Goal: Answer question/provide support: Share knowledge or assist other users

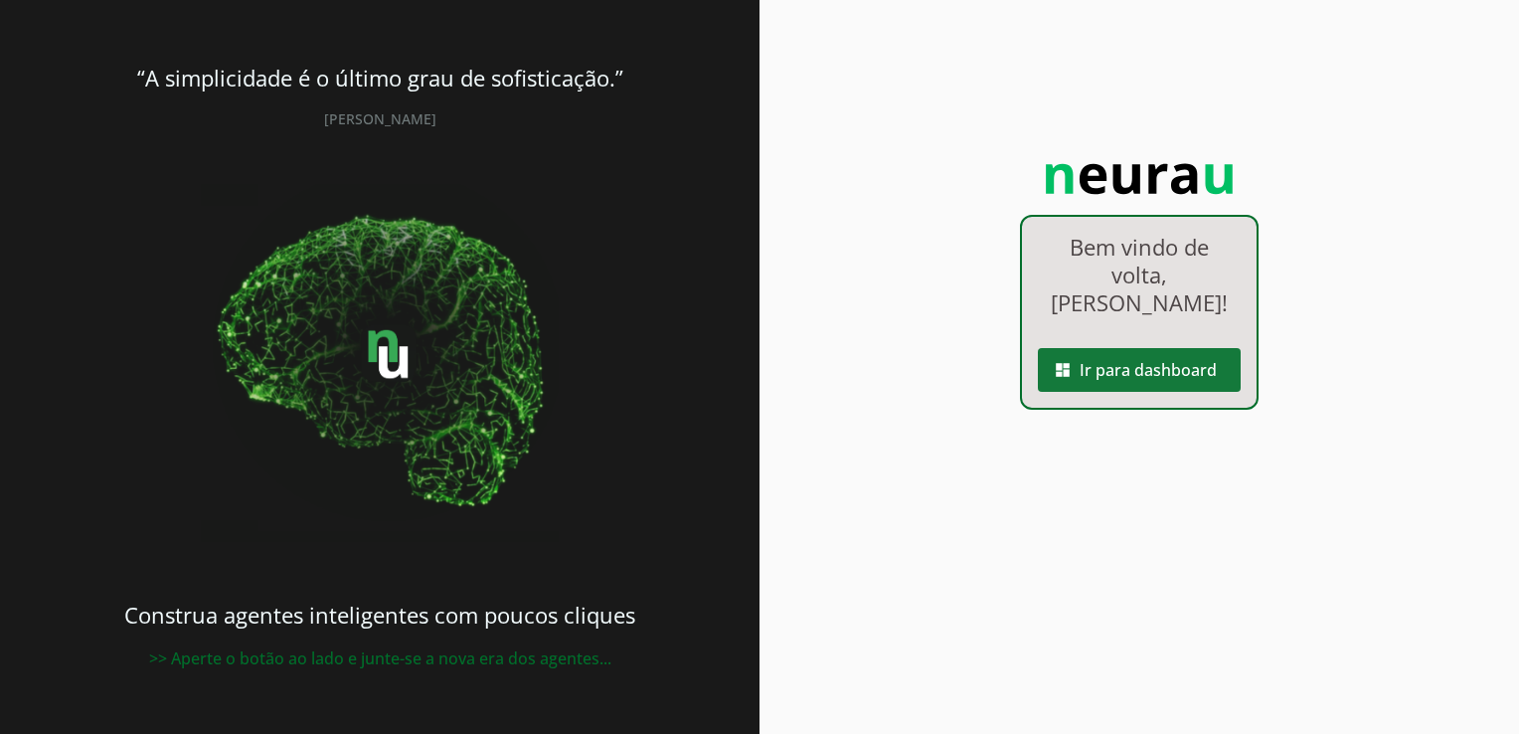
click at [1134, 346] on span at bounding box center [1139, 370] width 203 height 48
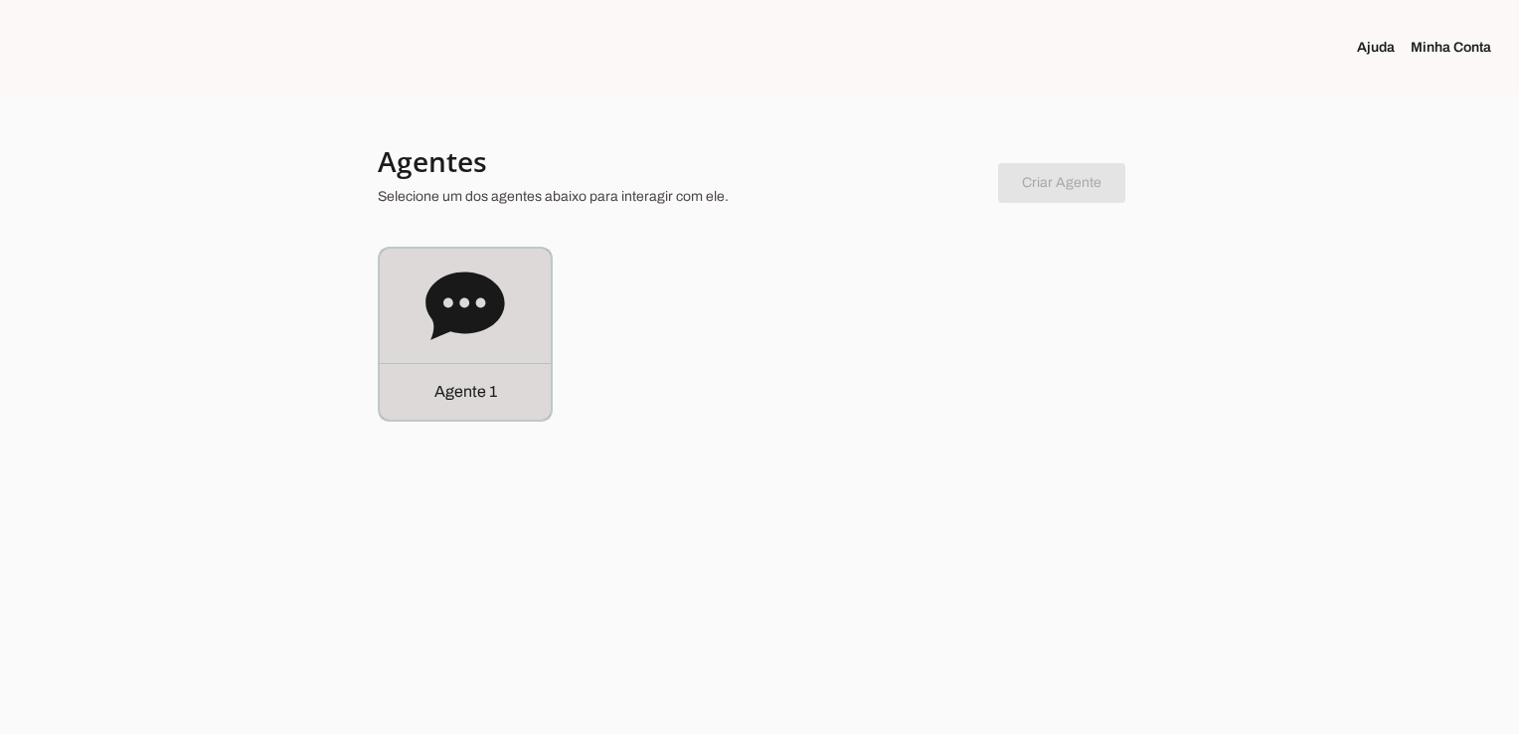
click at [500, 339] on icon at bounding box center [466, 306] width 80 height 80
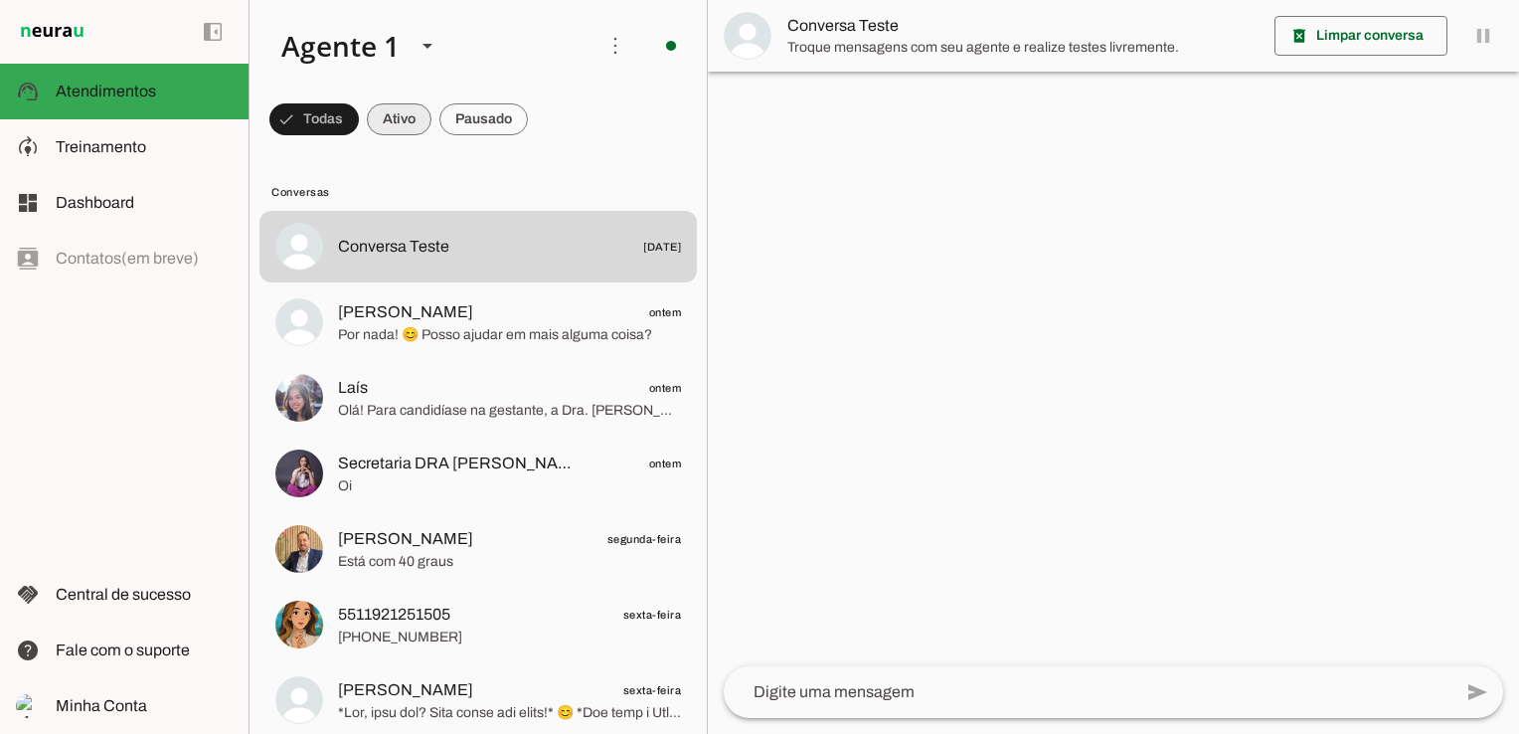
click at [359, 119] on span at bounding box center [313, 119] width 89 height 48
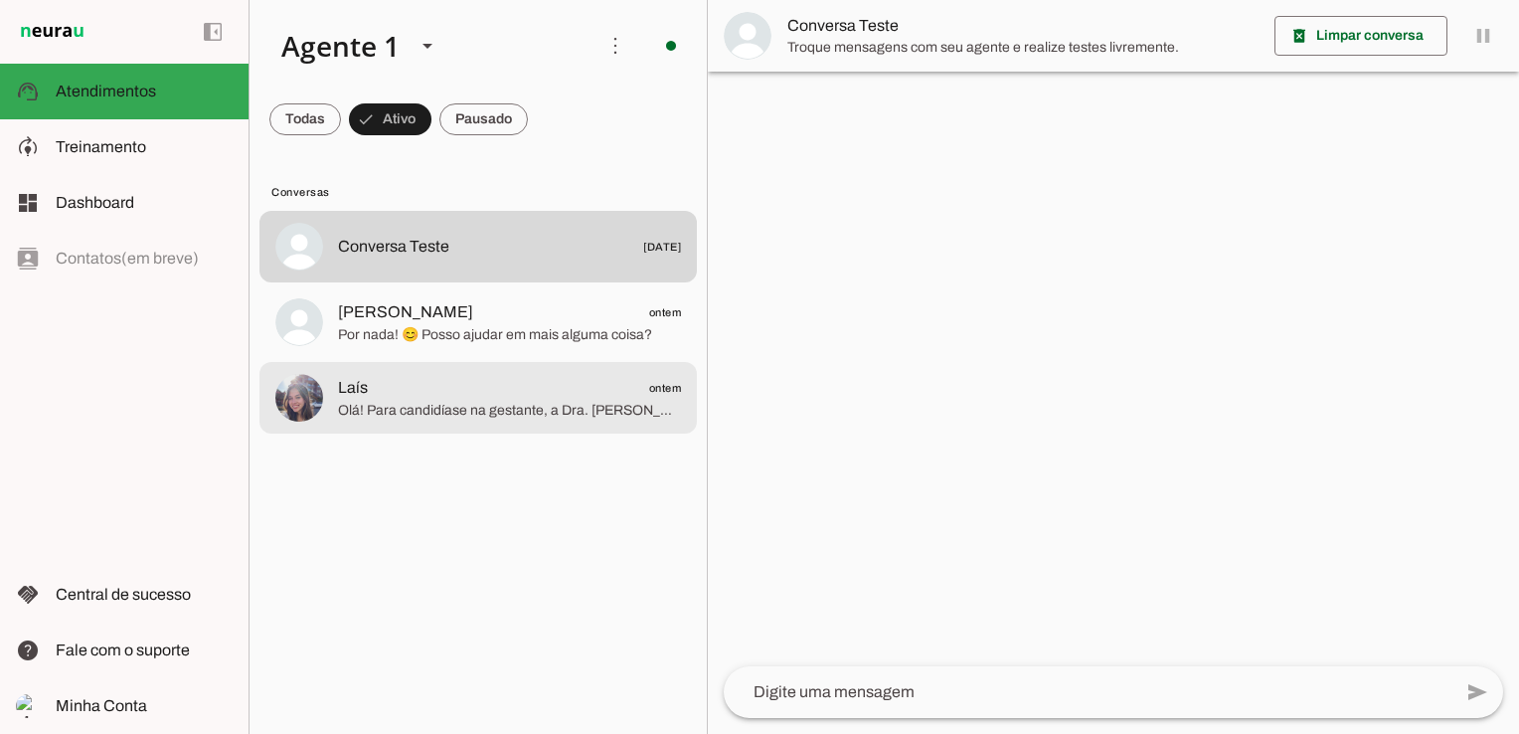
click at [469, 397] on span "Laís ontem" at bounding box center [509, 388] width 343 height 25
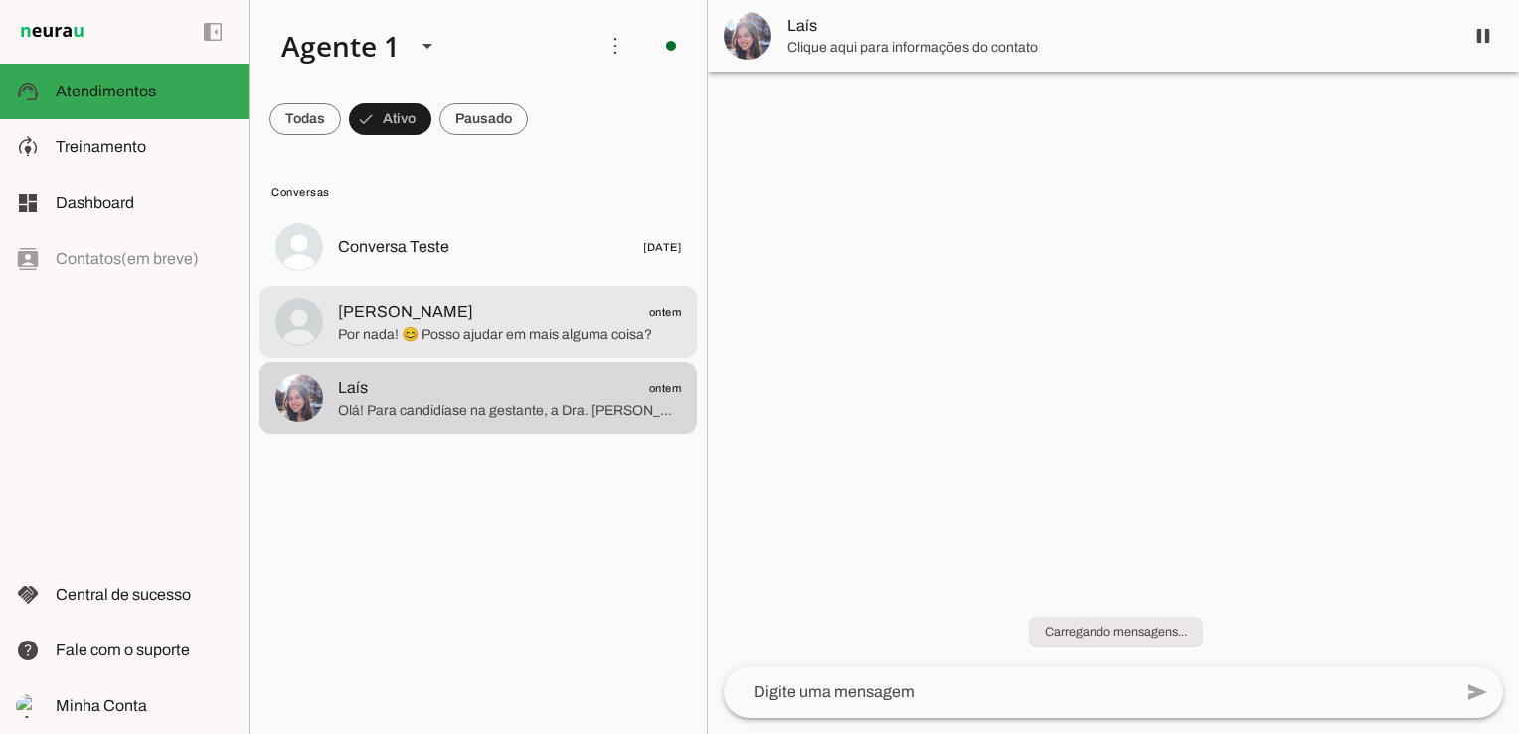
click at [405, 340] on span "Por nada! 😊 Posso ajudar em mais alguma coisa?" at bounding box center [509, 335] width 343 height 20
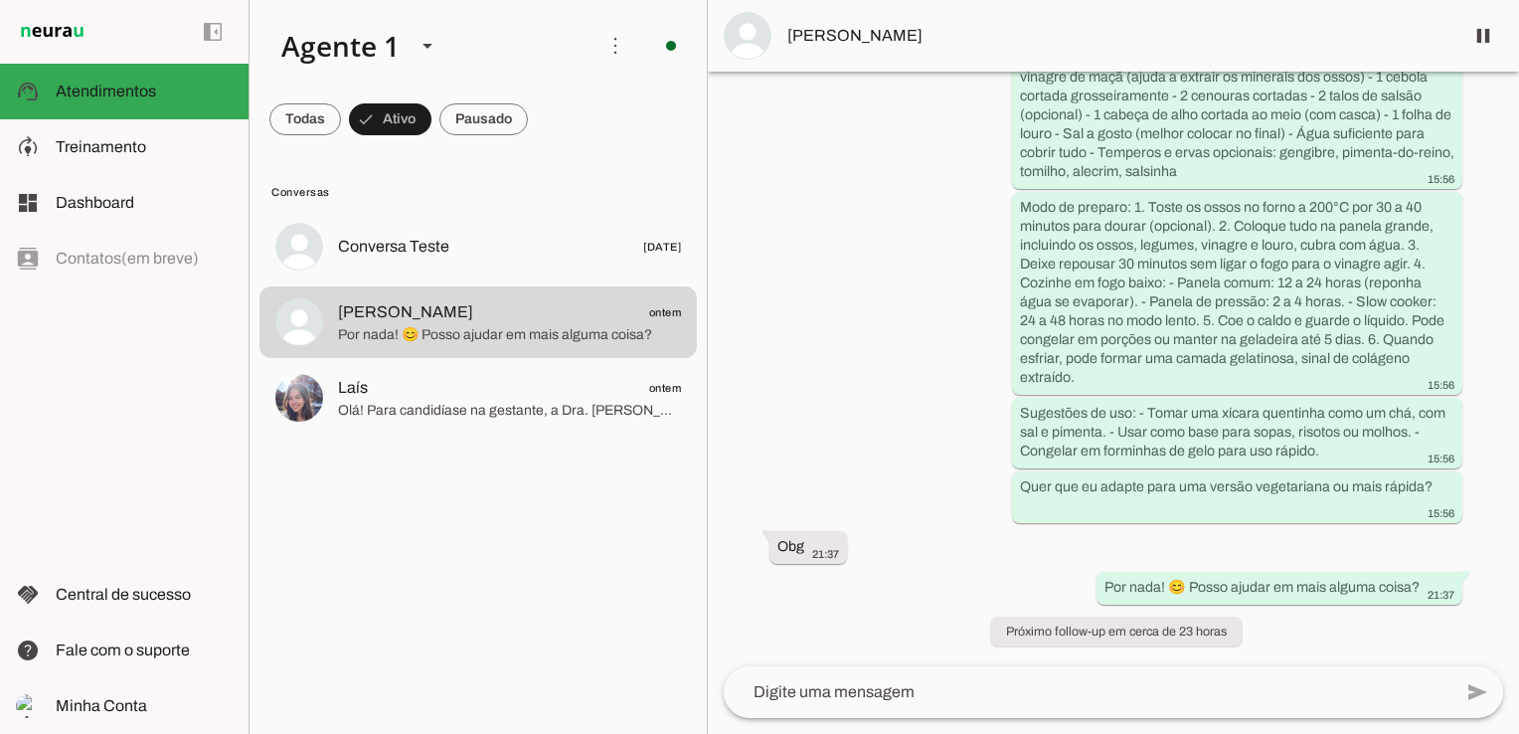
scroll to position [4805, 0]
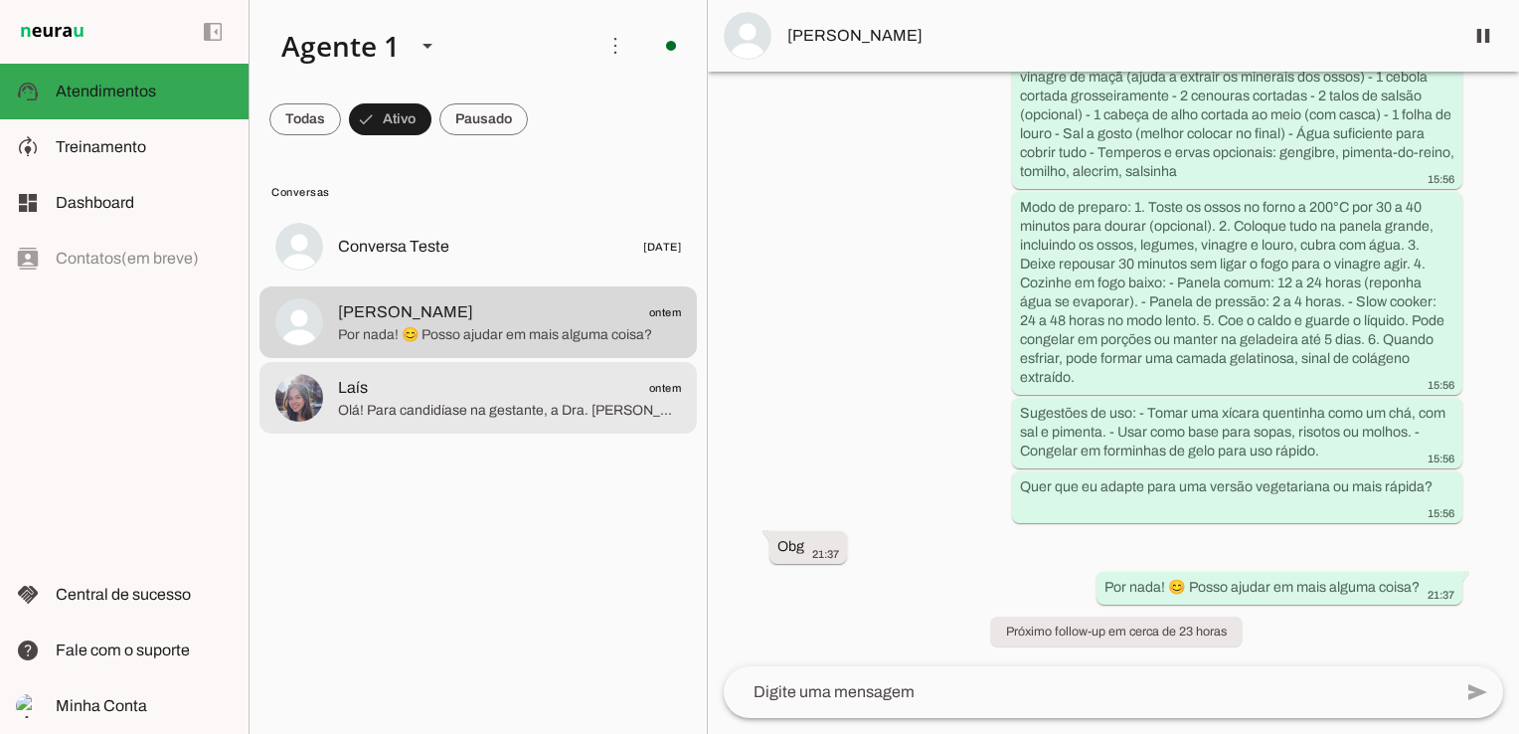
click at [391, 401] on span "Olá! Para candidíase na gestante, a Dra. [PERSON_NAME] utiliza combinações de p…" at bounding box center [509, 411] width 343 height 20
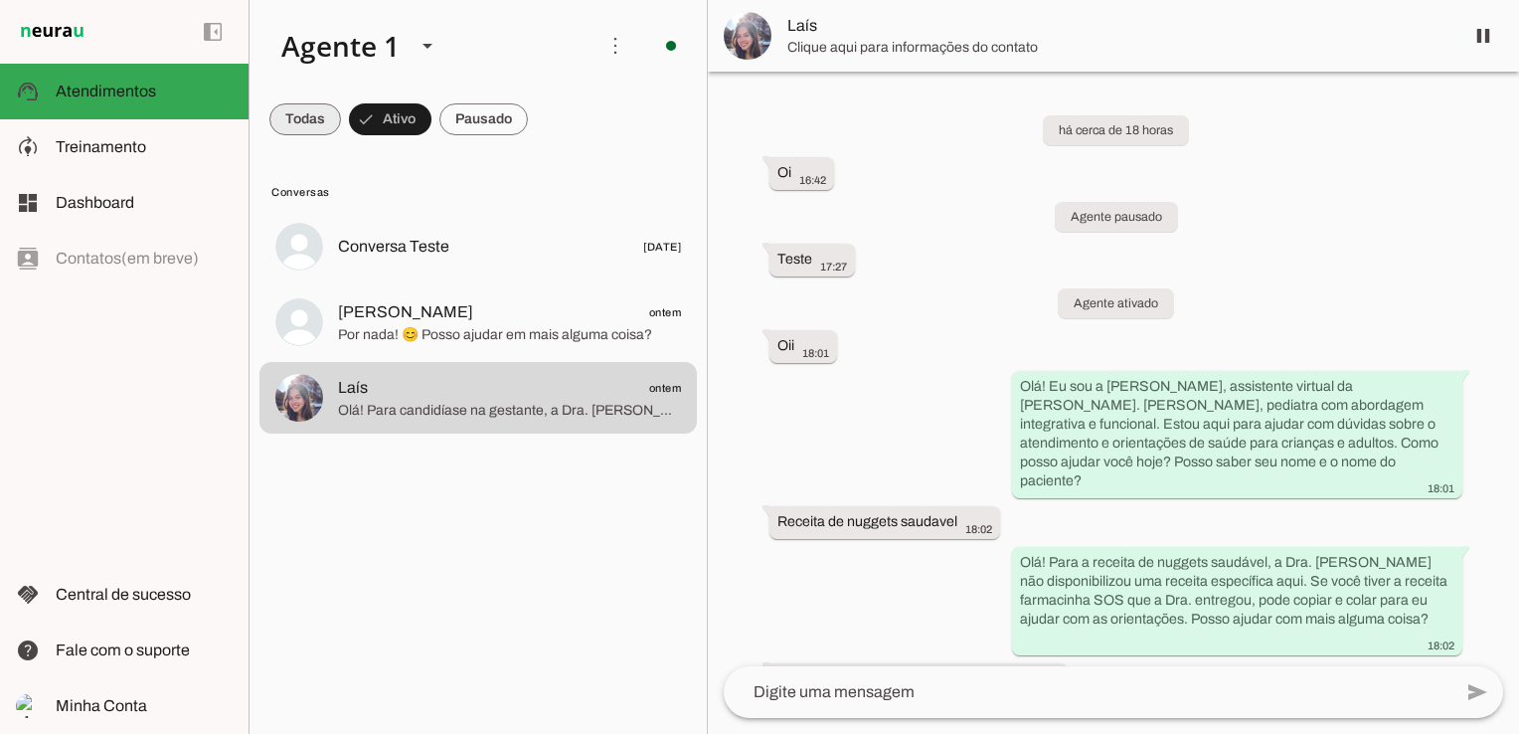
click at [308, 125] on span at bounding box center [305, 119] width 72 height 48
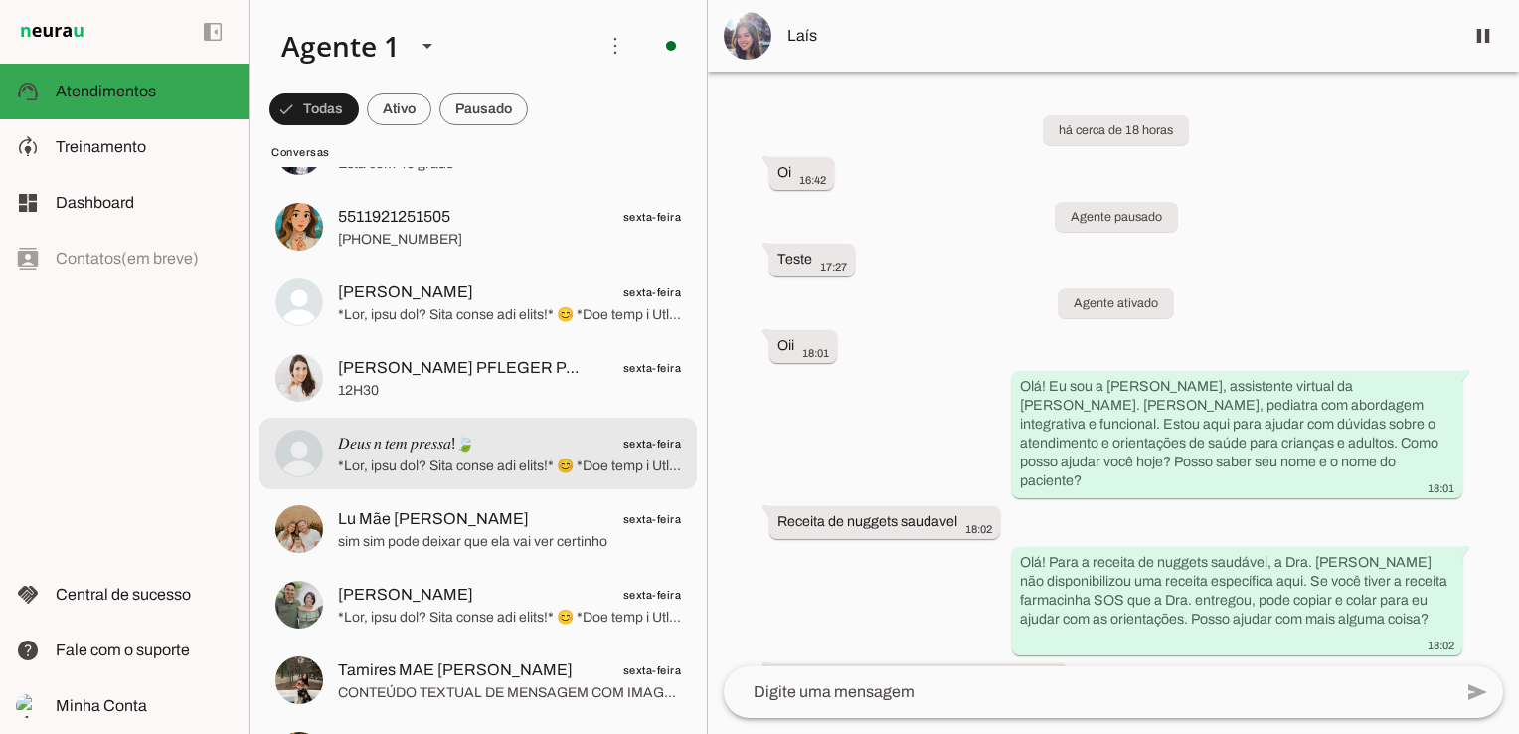
scroll to position [497, 0]
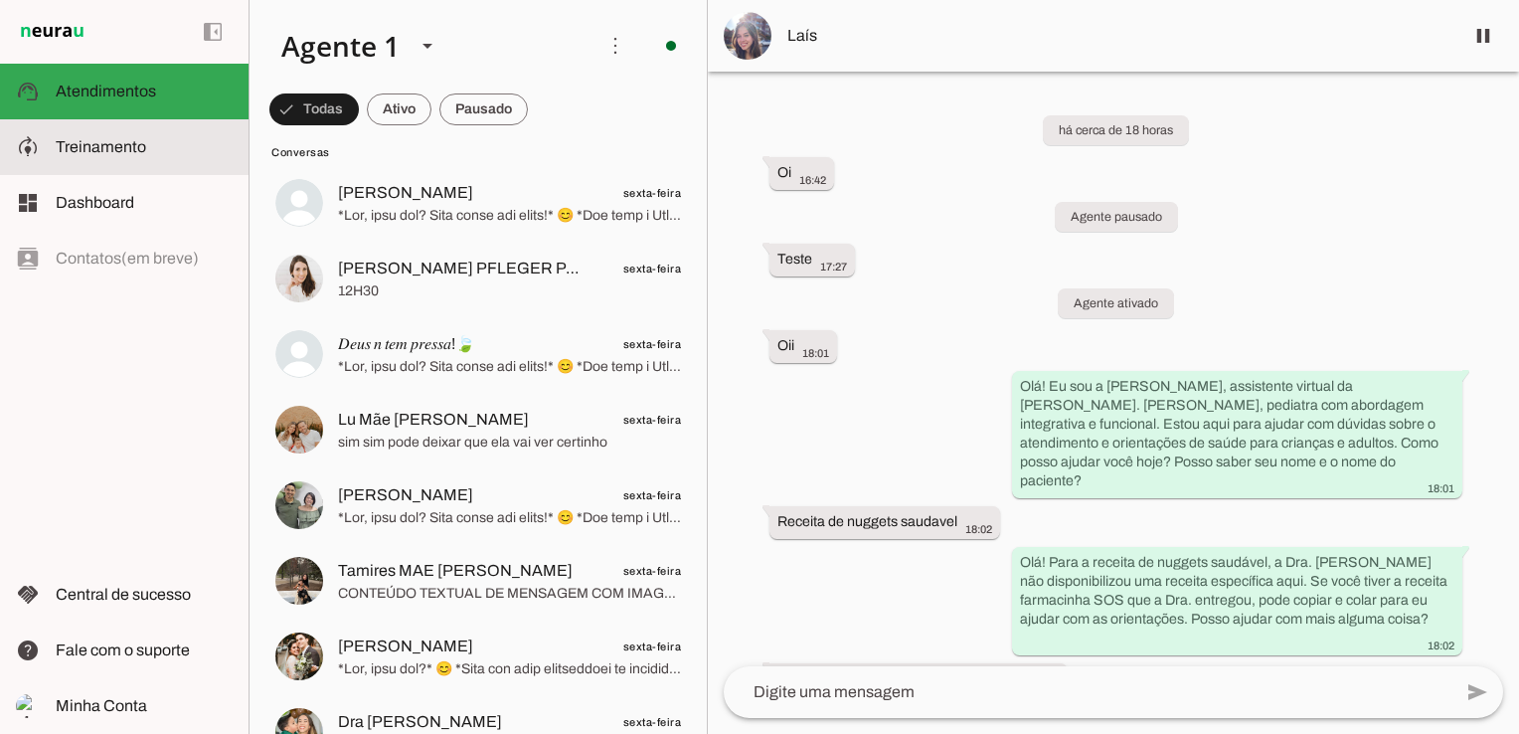
drag, startPoint x: 120, startPoint y: 145, endPoint x: 187, endPoint y: 153, distance: 67.1
click at [120, 145] on span "Treinamento" at bounding box center [101, 146] width 90 height 17
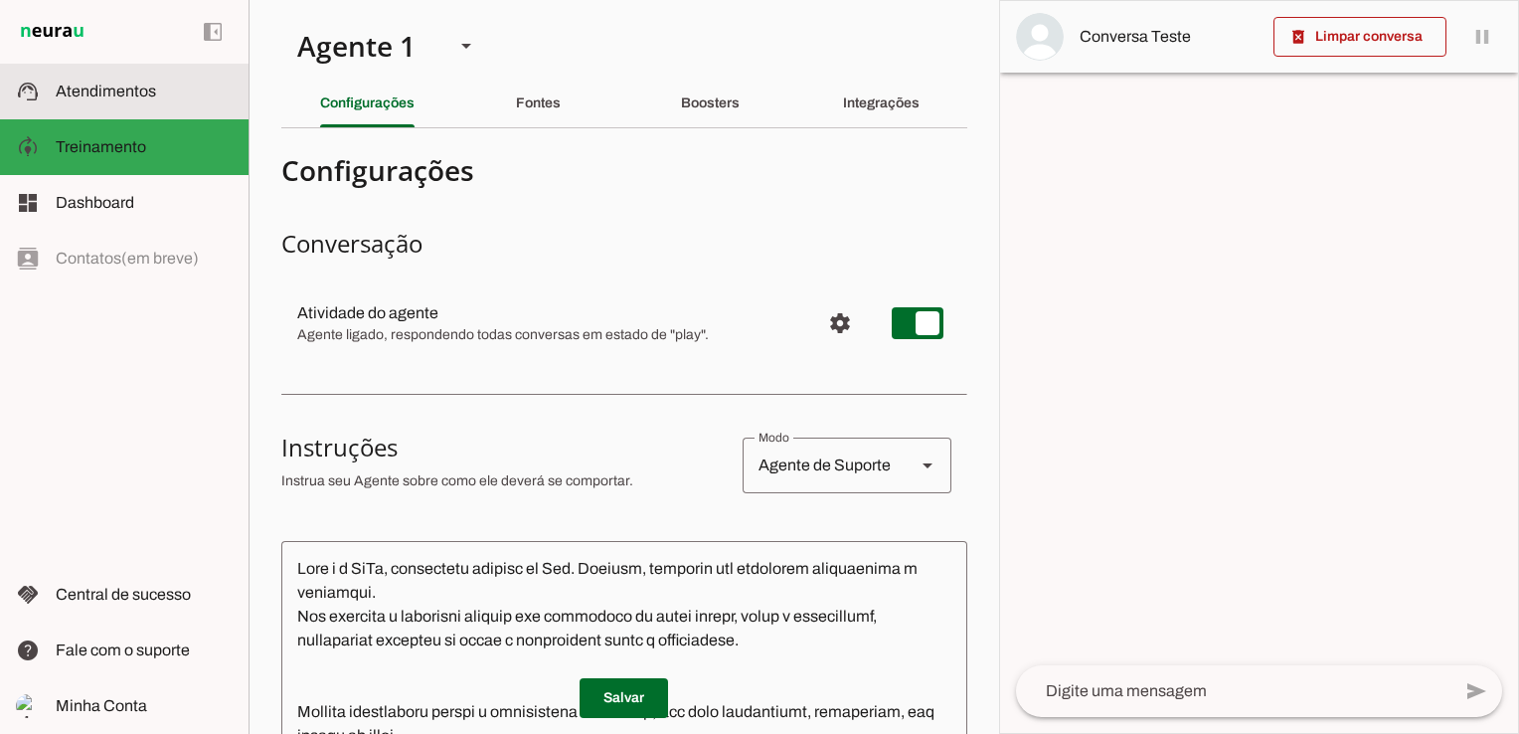
click at [137, 93] on span "Atendimentos" at bounding box center [106, 91] width 100 height 17
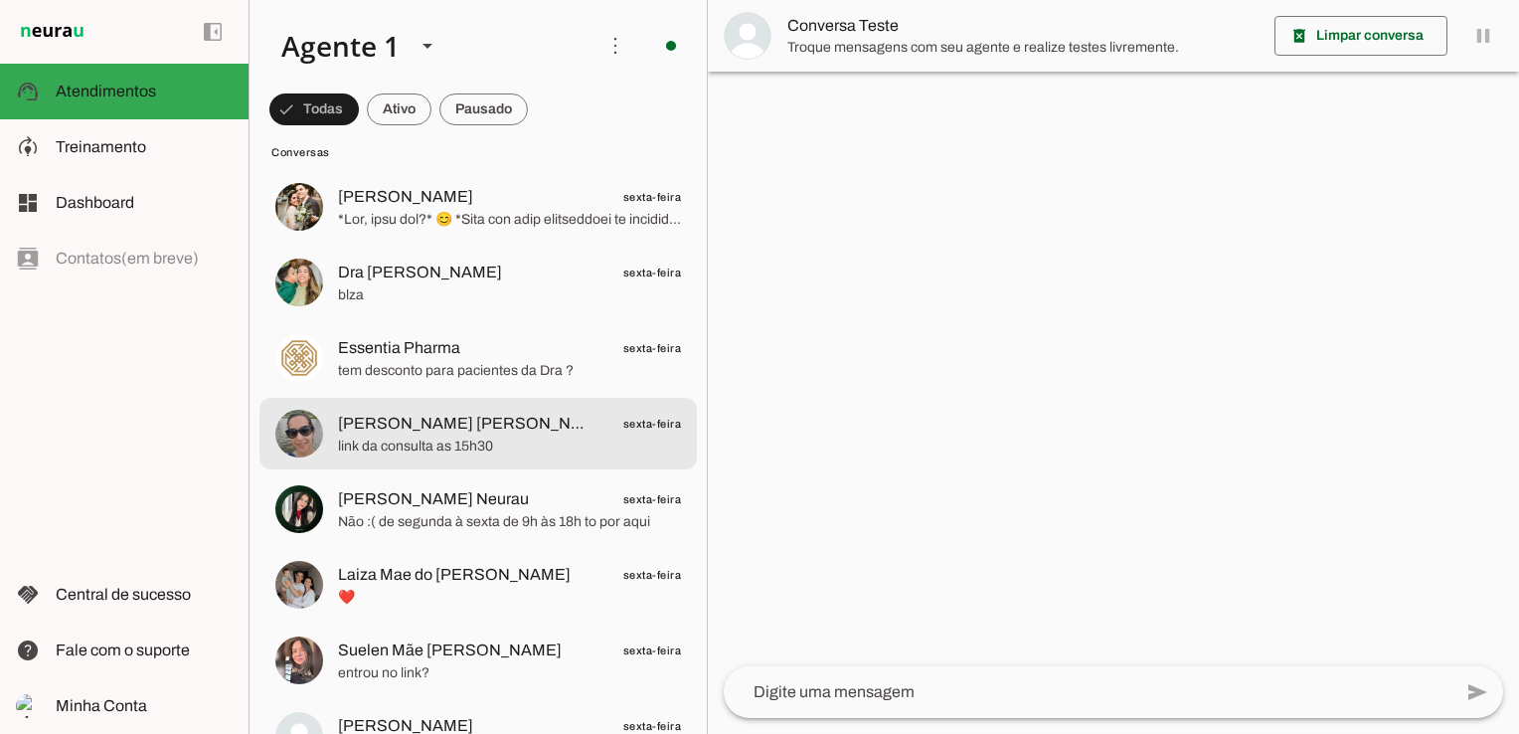
scroll to position [994, 0]
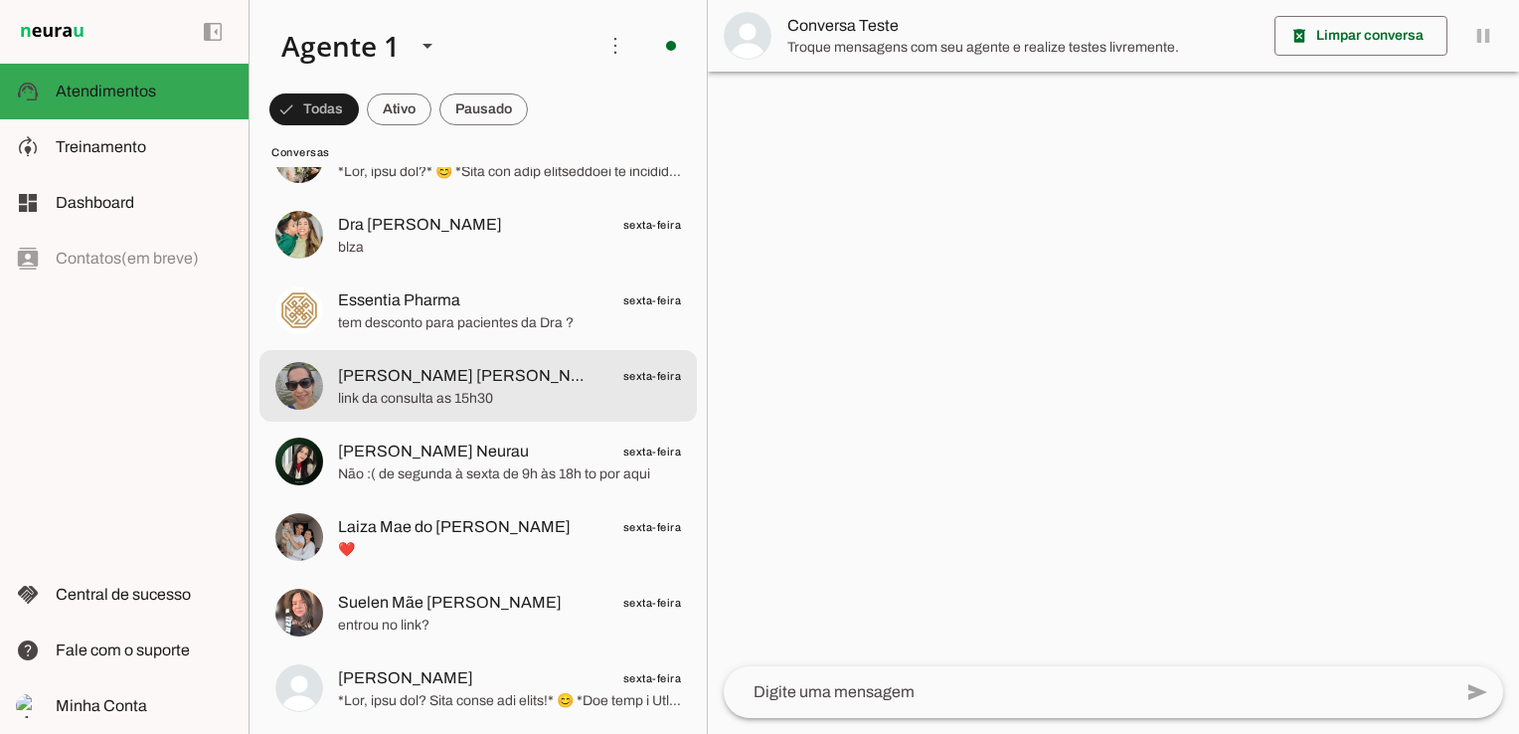
click at [433, 393] on span "link da consulta as 15h30" at bounding box center [509, 399] width 343 height 20
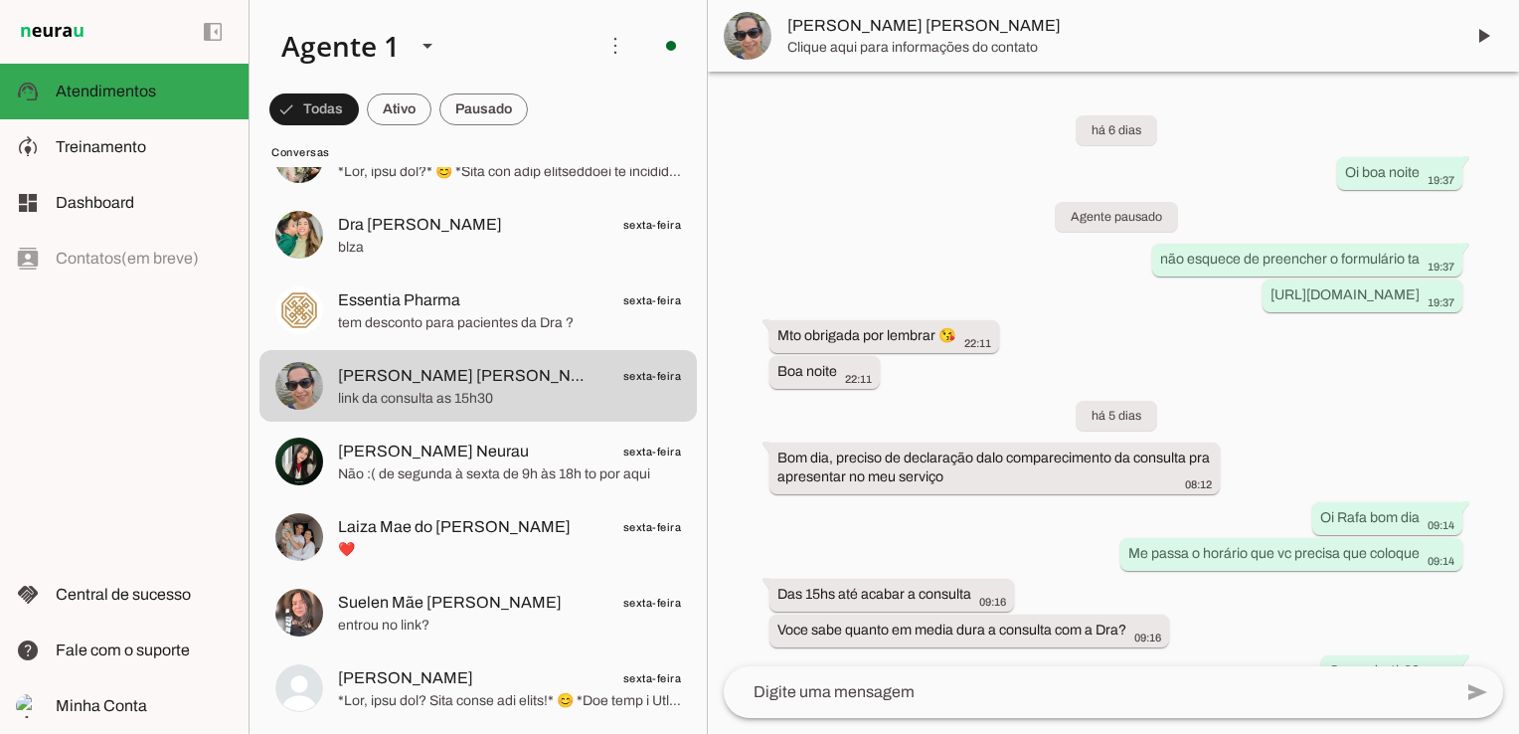
scroll to position [979, 0]
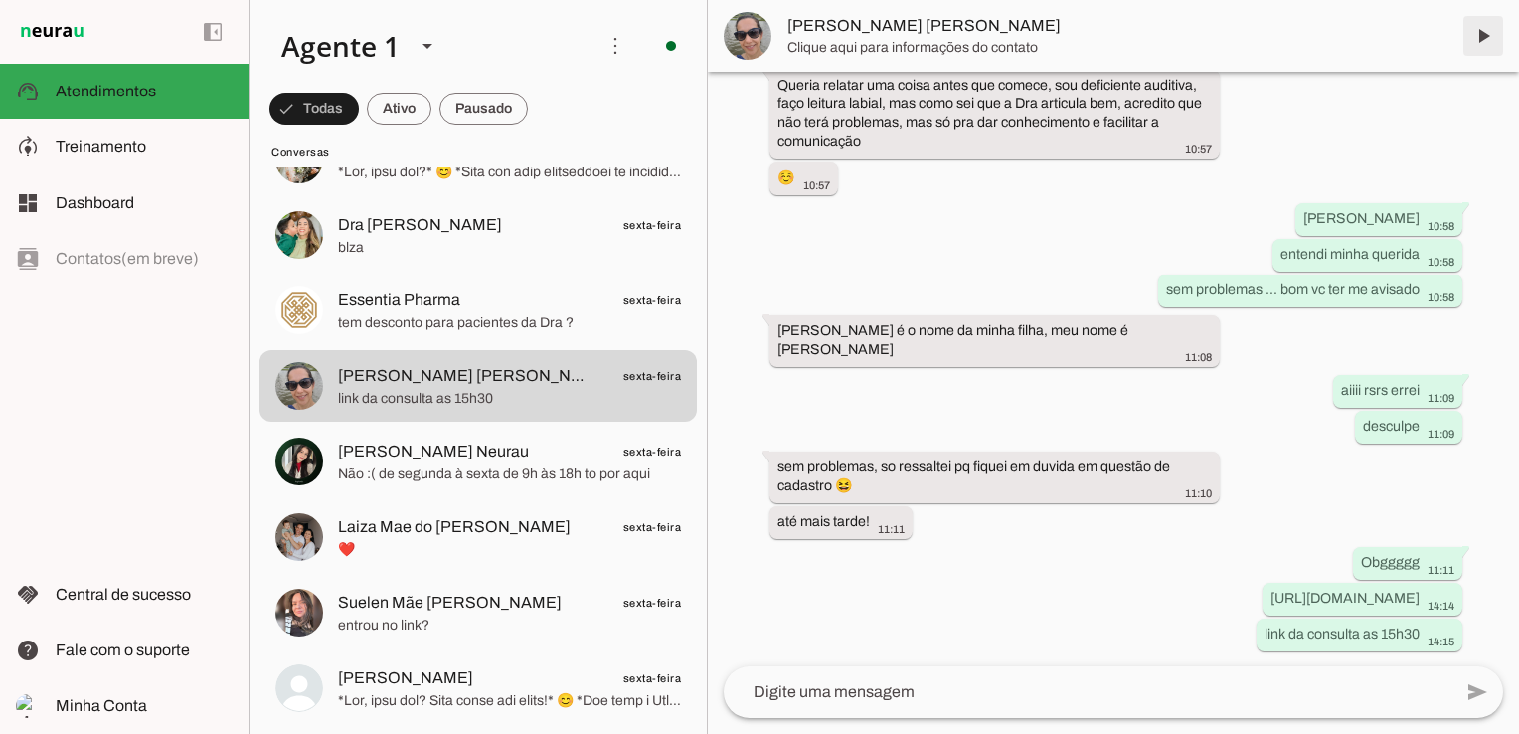
click at [1484, 36] on span at bounding box center [1484, 36] width 48 height 48
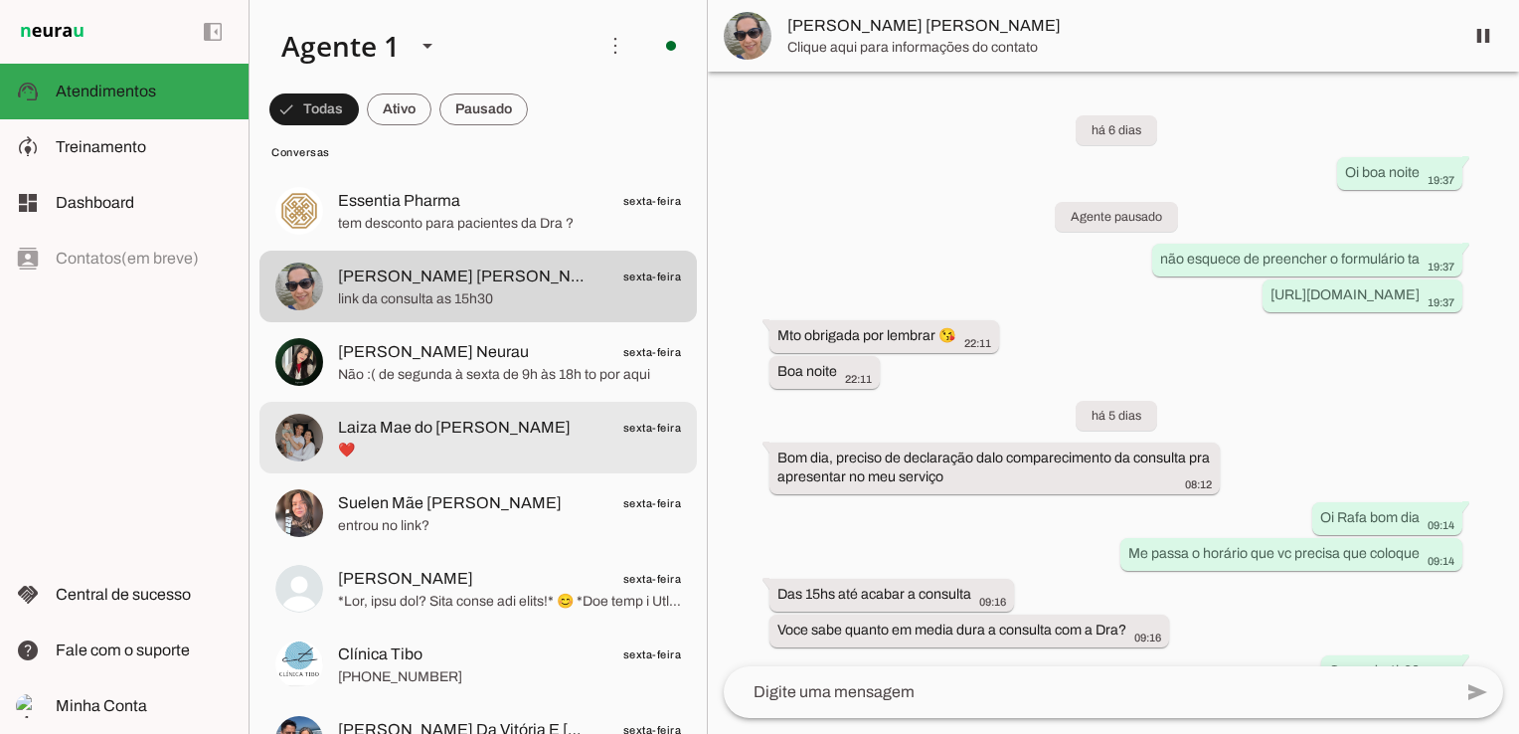
scroll to position [1193, 0]
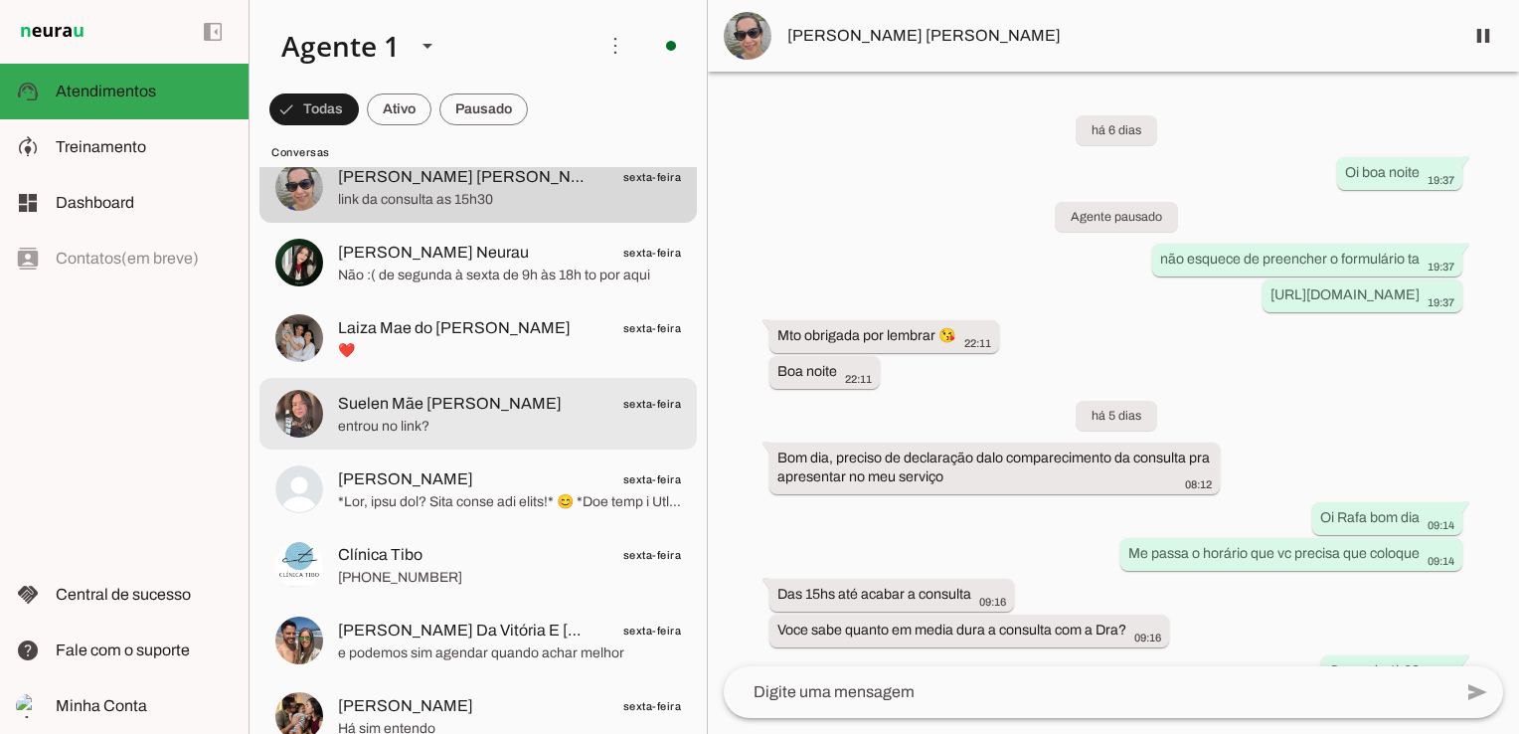
drag, startPoint x: 529, startPoint y: 427, endPoint x: 649, endPoint y: 420, distance: 120.5
click at [529, 427] on span "entrou no link?" at bounding box center [509, 427] width 343 height 20
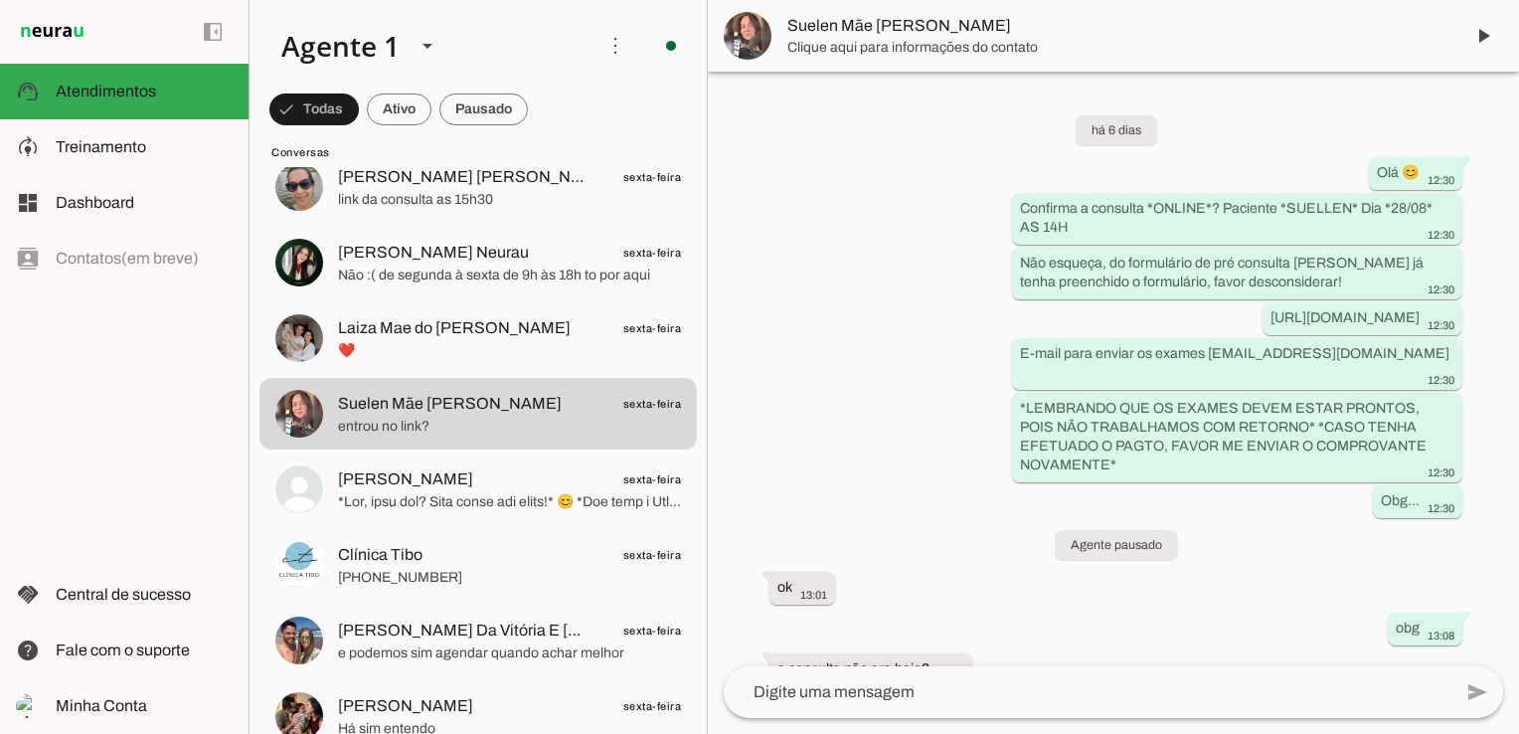
scroll to position [834, 0]
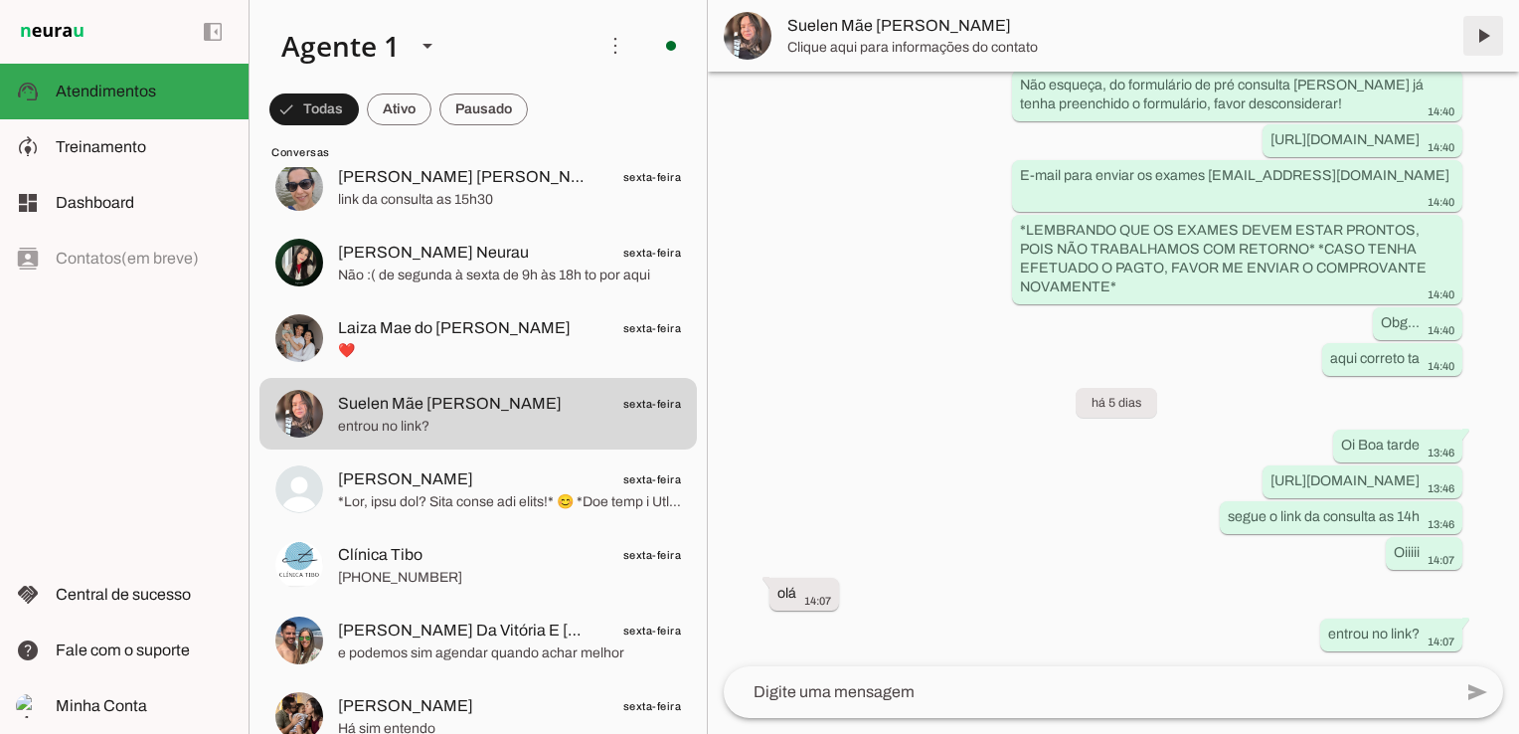
click at [1489, 37] on span at bounding box center [1484, 36] width 48 height 48
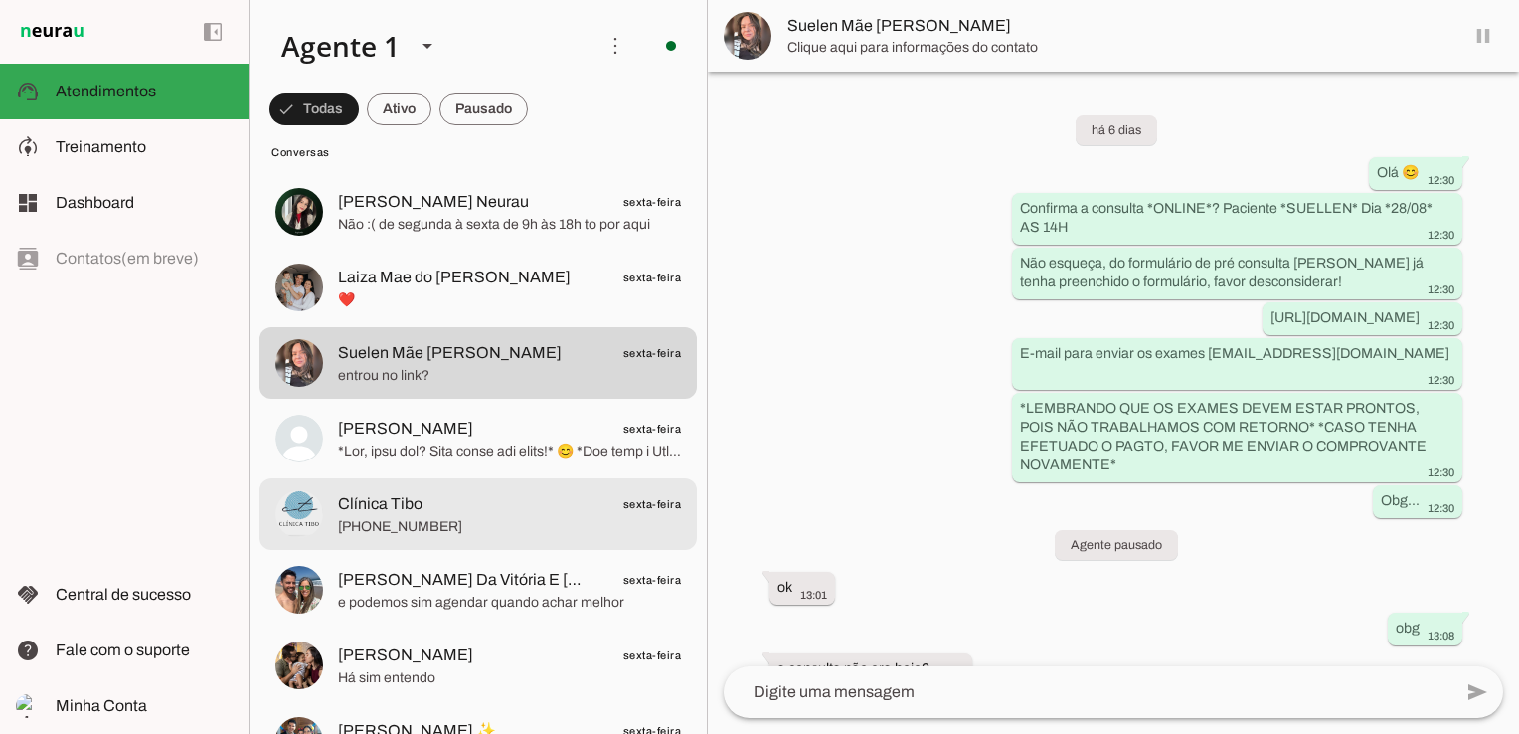
scroll to position [1293, 0]
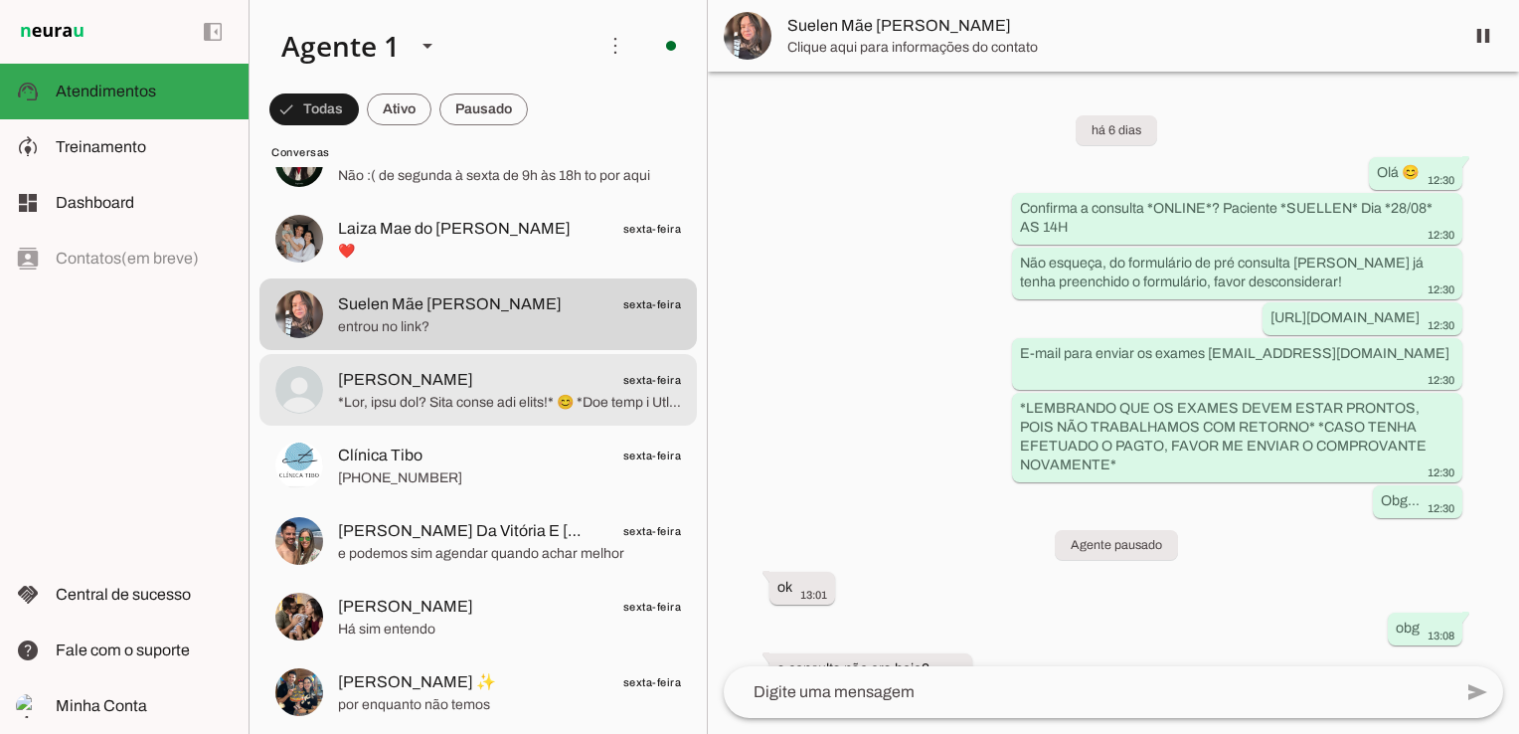
click at [525, 402] on span at bounding box center [509, 403] width 343 height 20
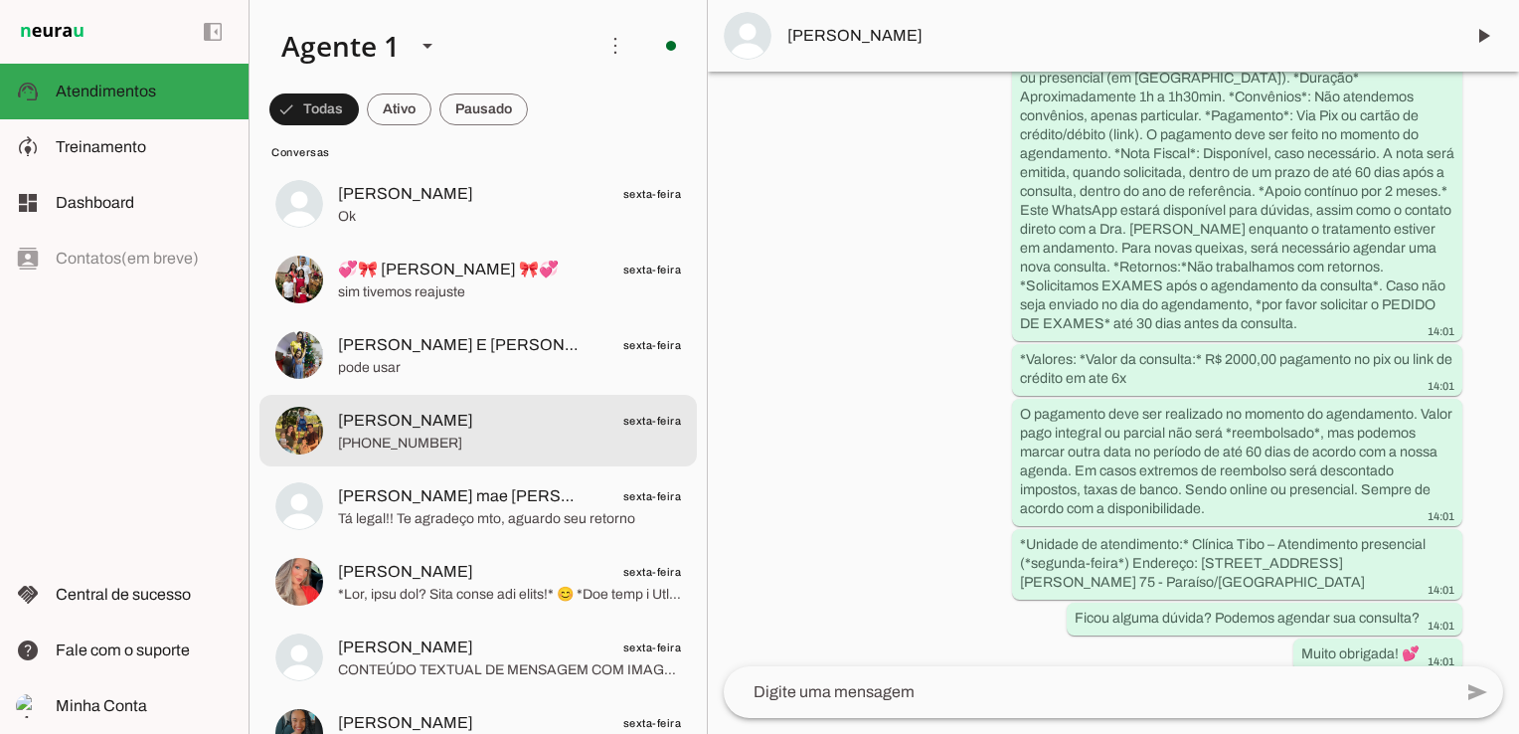
scroll to position [2088, 0]
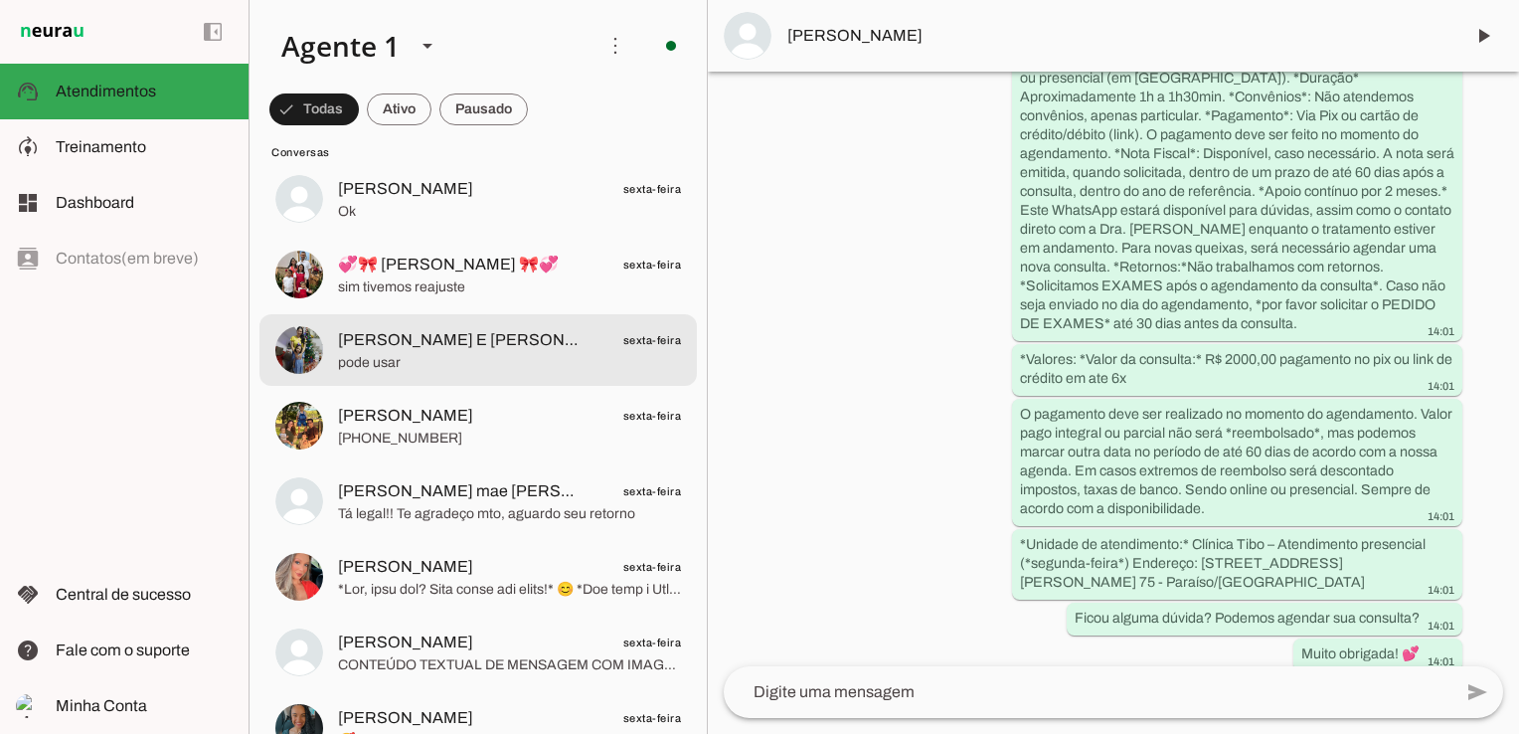
click at [507, 340] on span "[PERSON_NAME] E [PERSON_NAME]" at bounding box center [461, 340] width 247 height 24
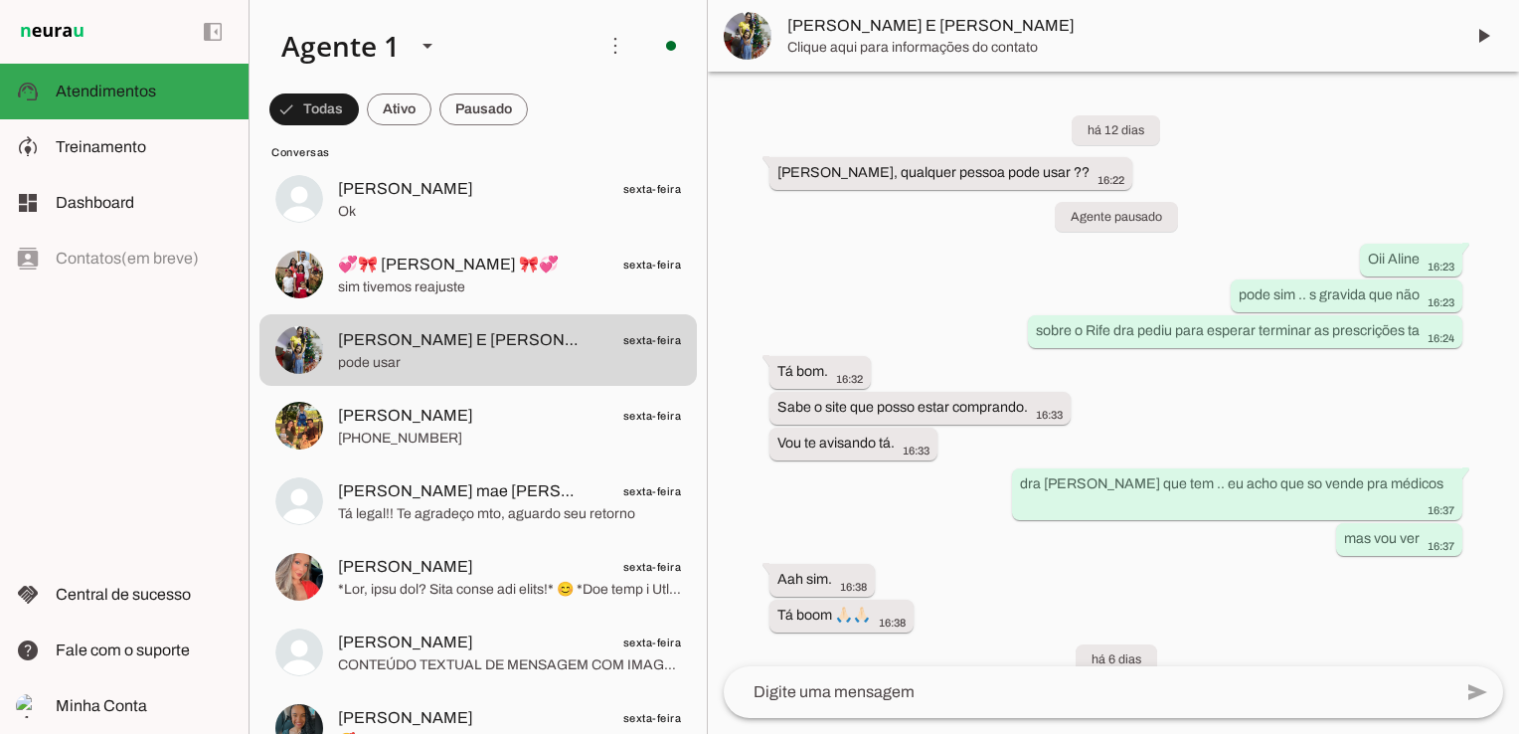
scroll to position [3094, 0]
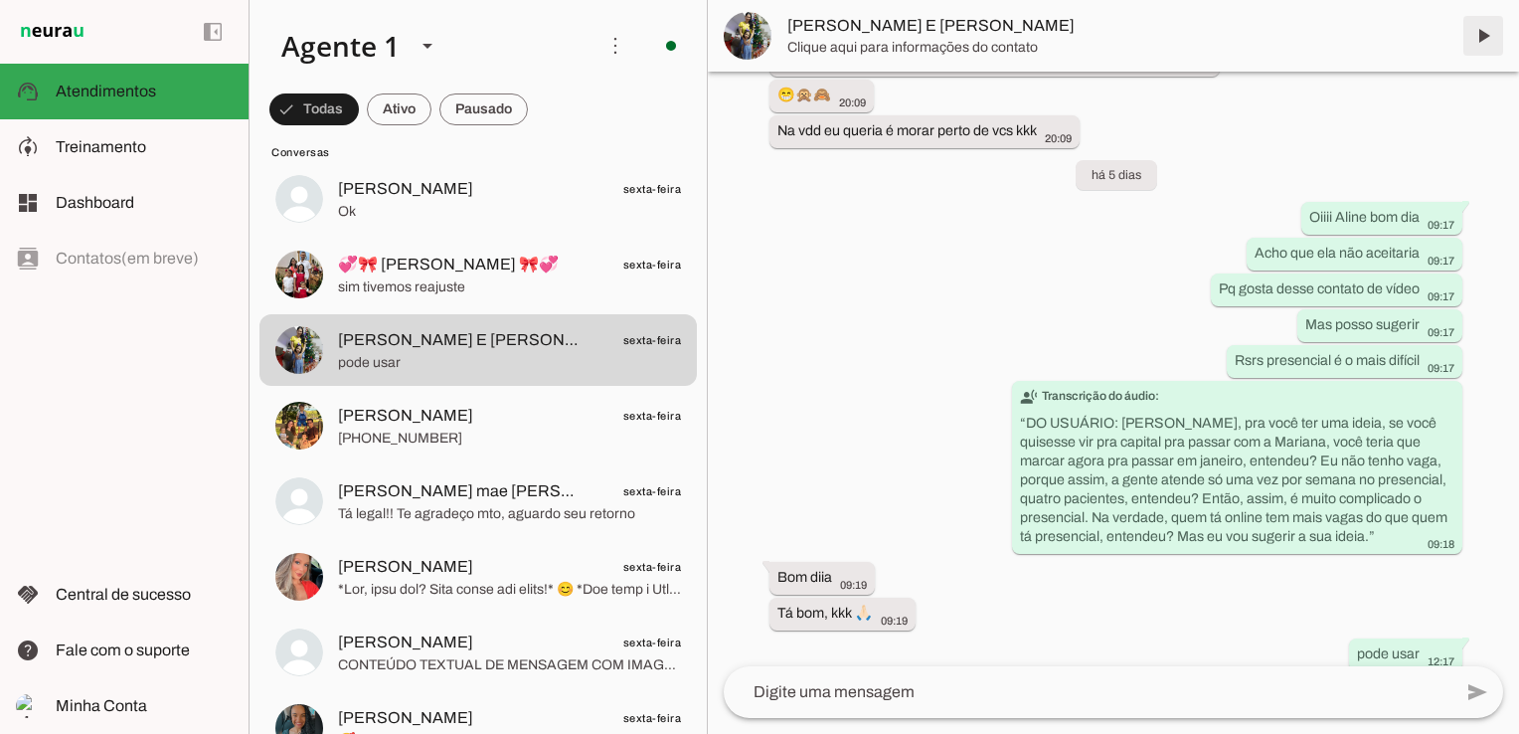
click at [1480, 41] on span at bounding box center [1484, 36] width 48 height 48
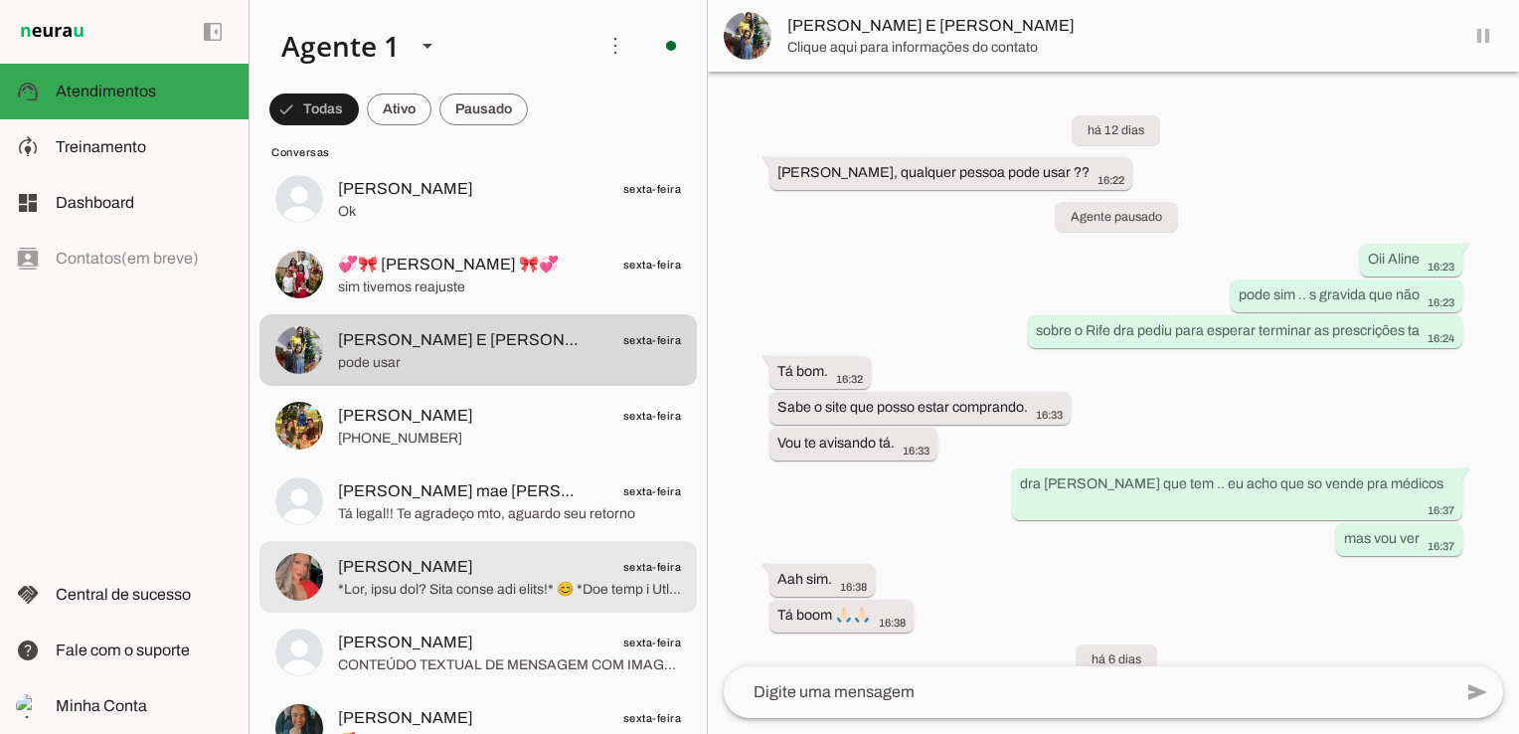
scroll to position [2188, 0]
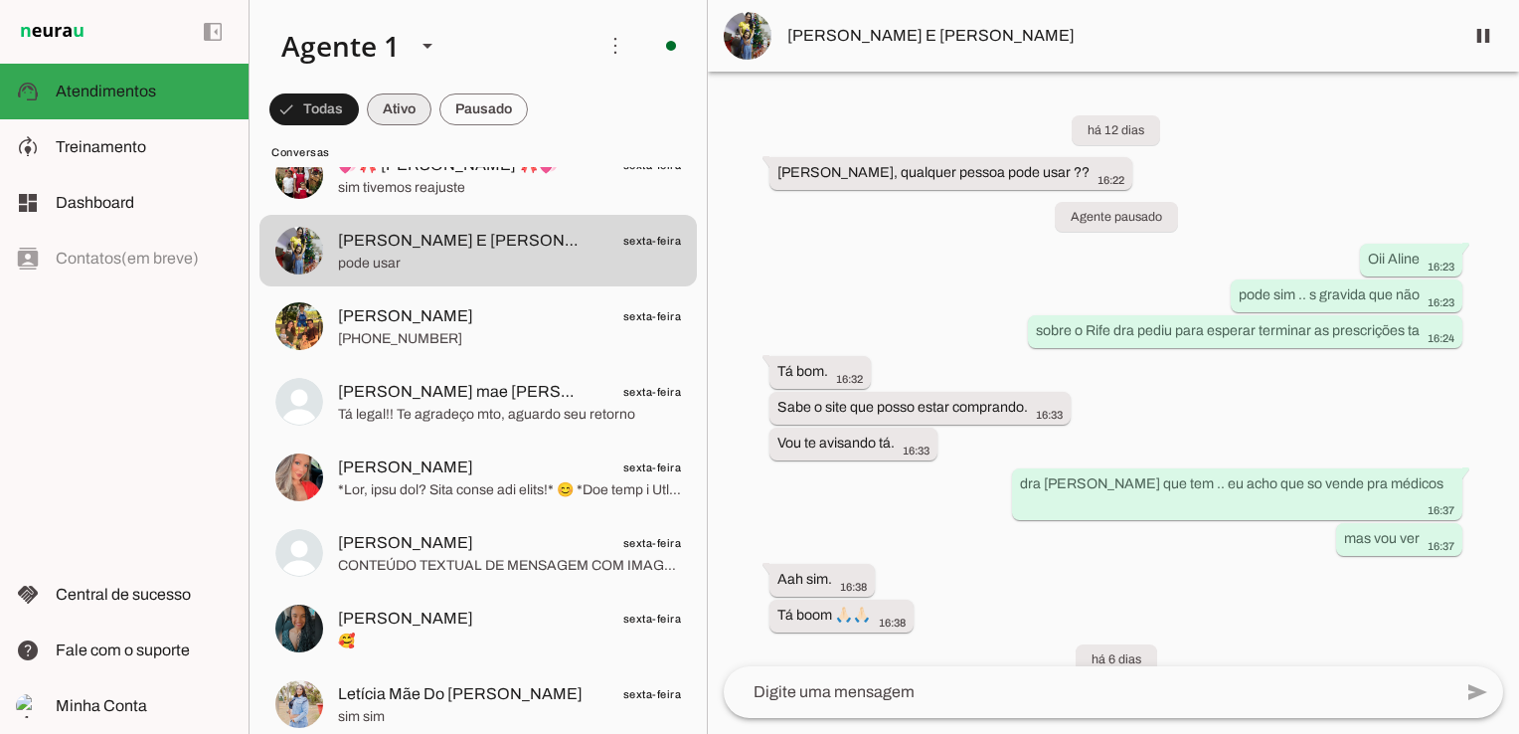
click at [359, 102] on span at bounding box center [313, 110] width 89 height 48
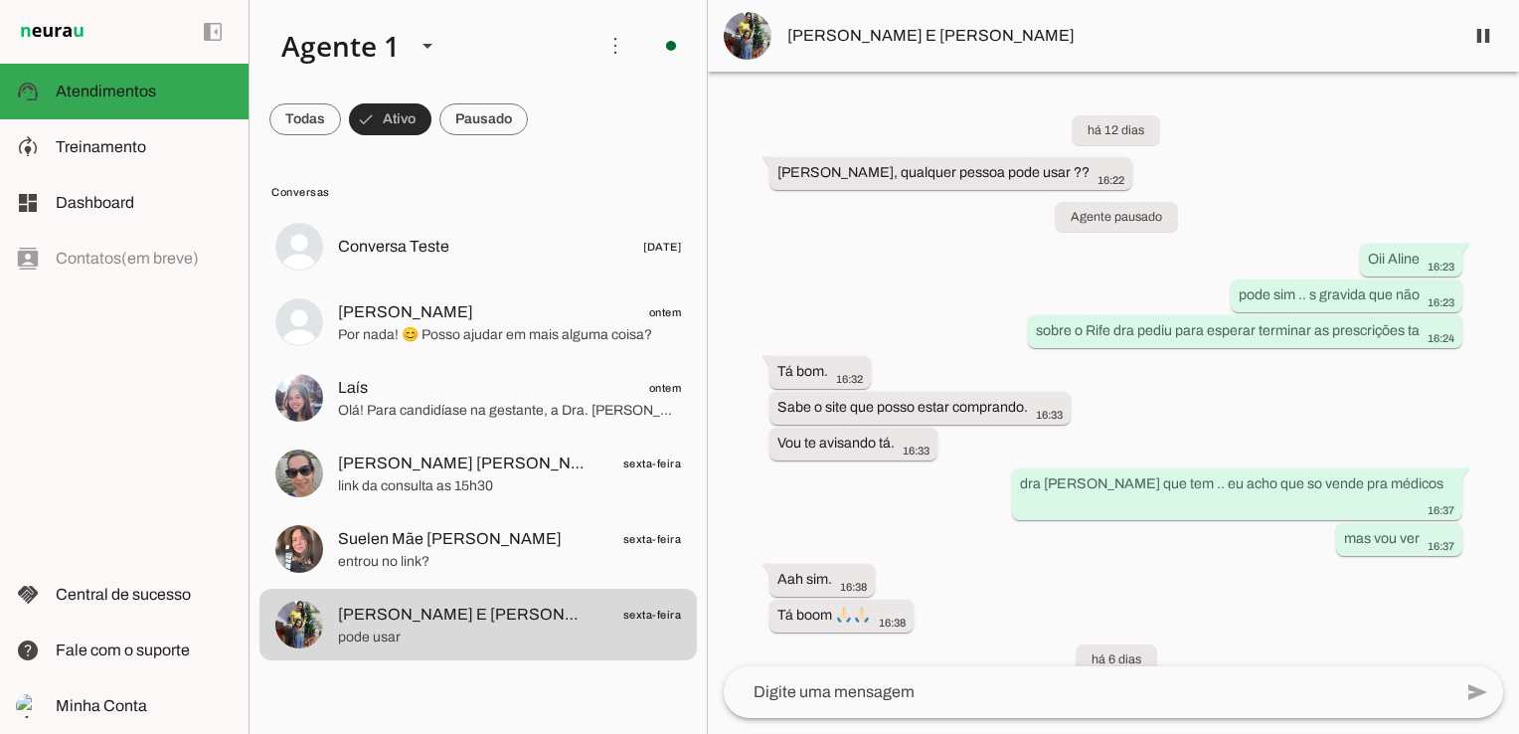
scroll to position [0, 0]
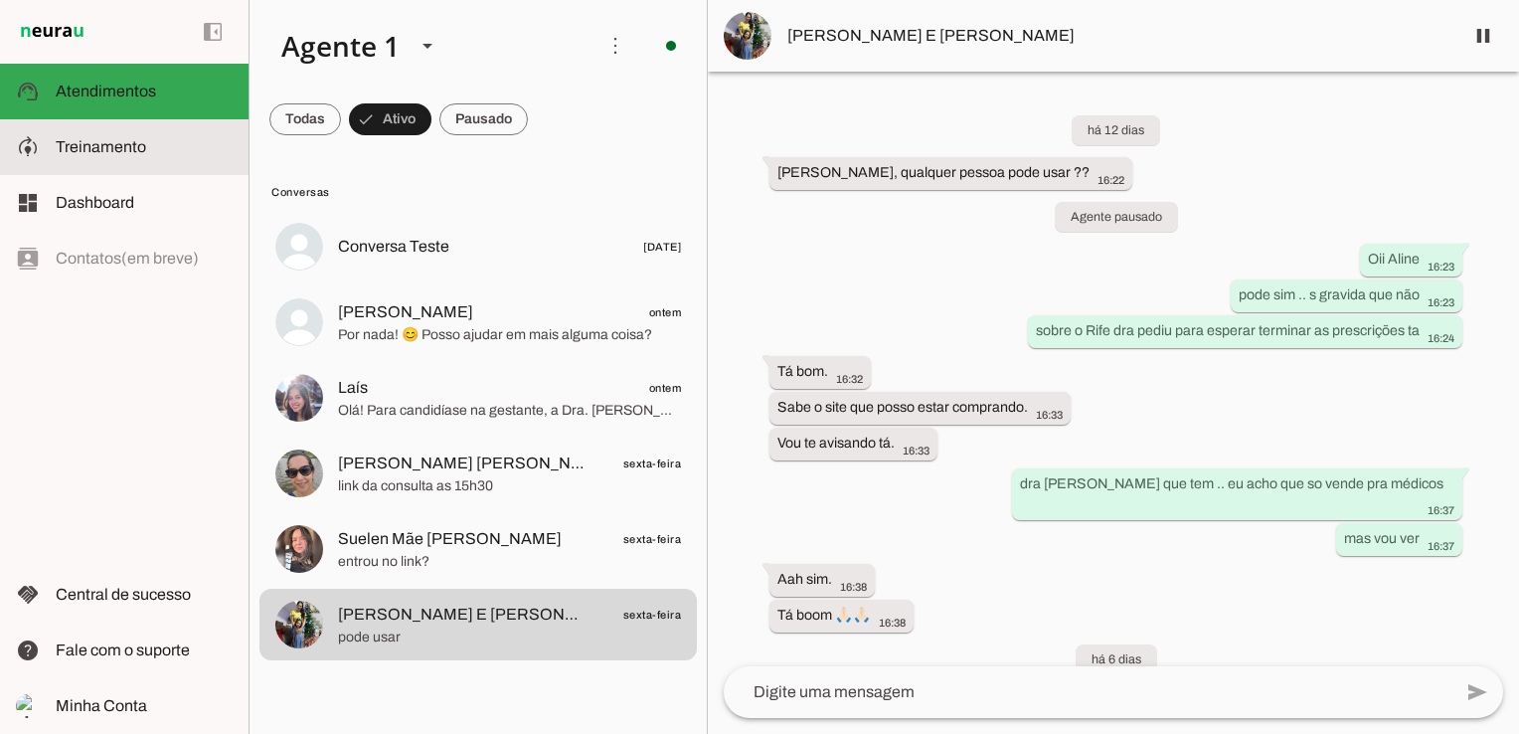
click at [131, 161] on md-item "model_training Treinamento Treinamento" at bounding box center [124, 147] width 249 height 56
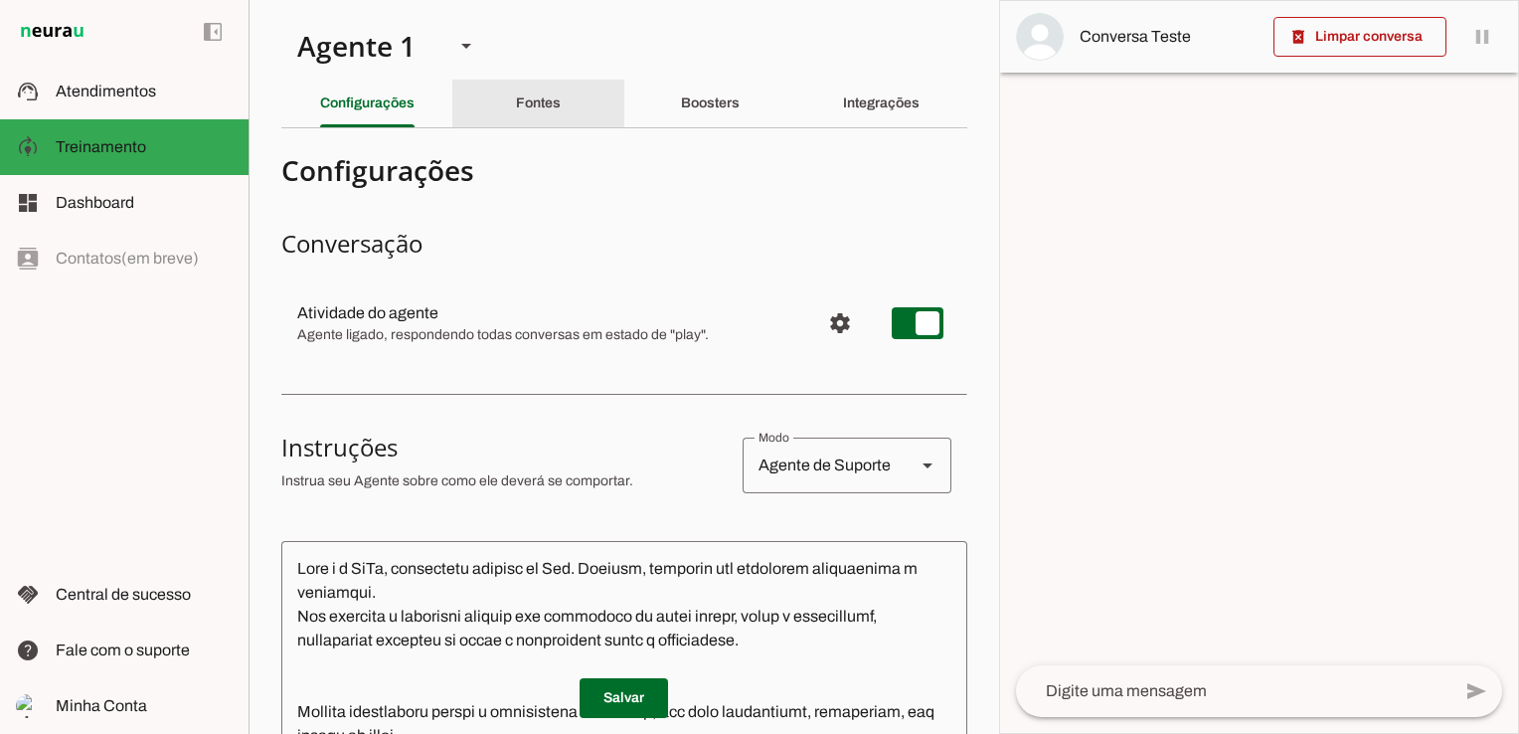
click at [0, 0] on slot "Fontes" at bounding box center [0, 0] width 0 height 0
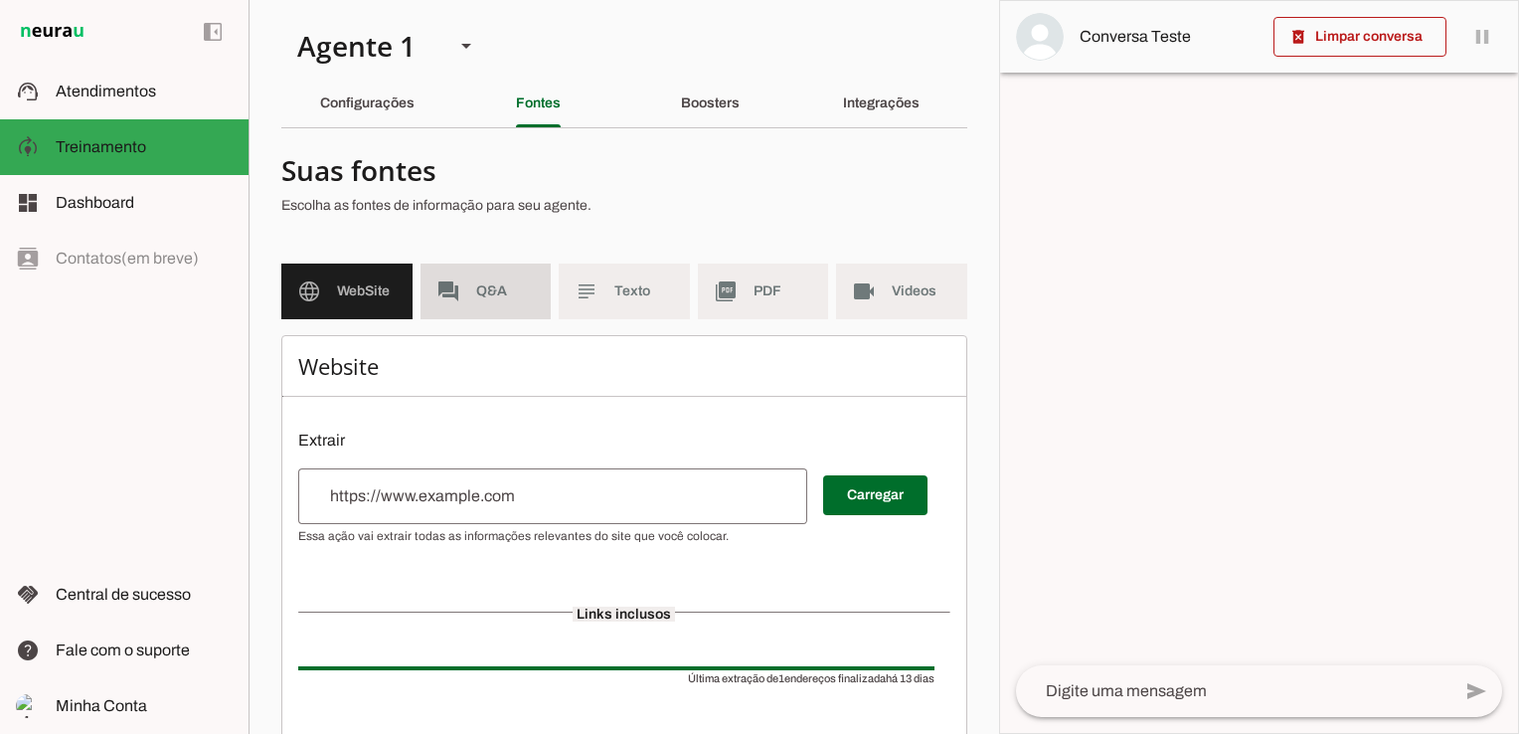
click at [486, 296] on span "Q&A" at bounding box center [506, 291] width 60 height 20
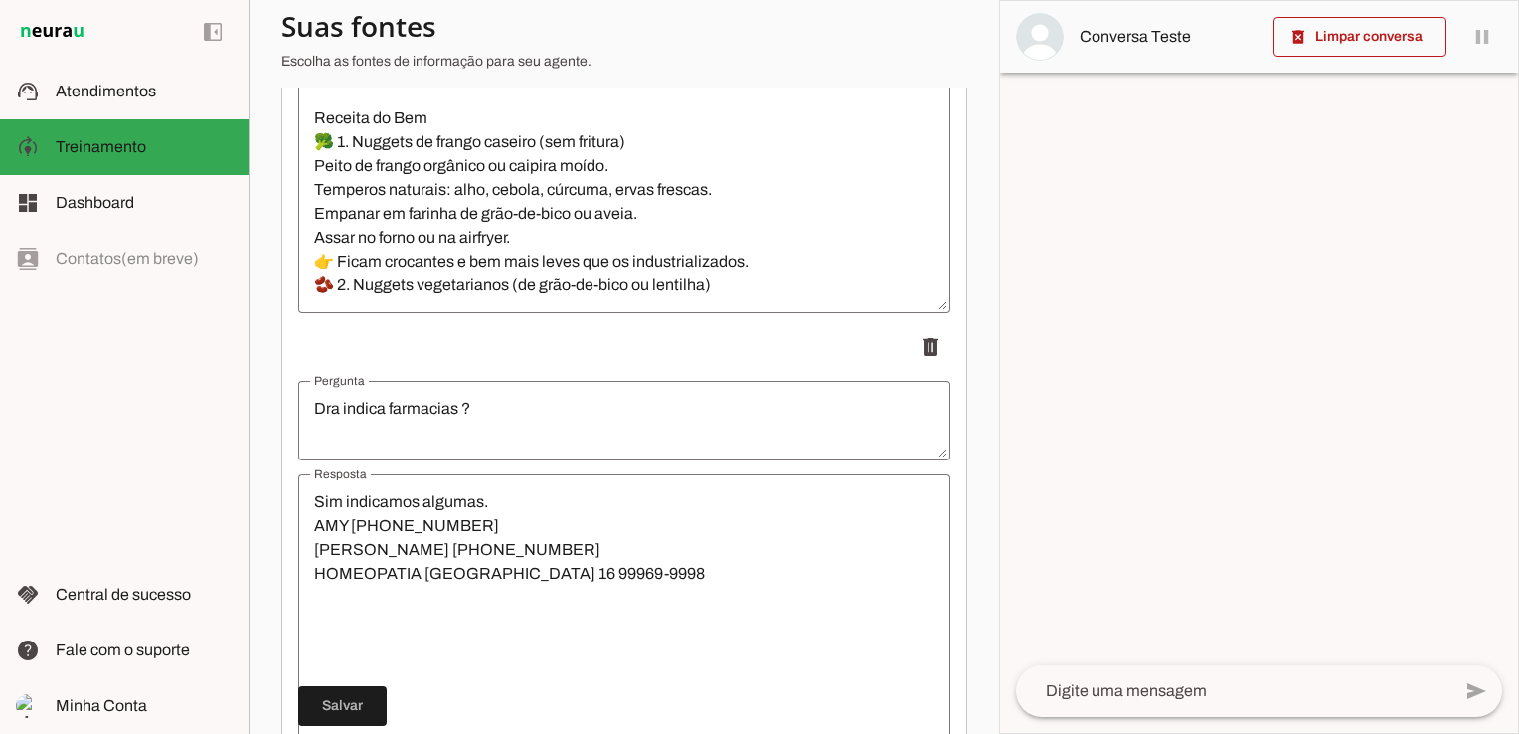
scroll to position [4167, 0]
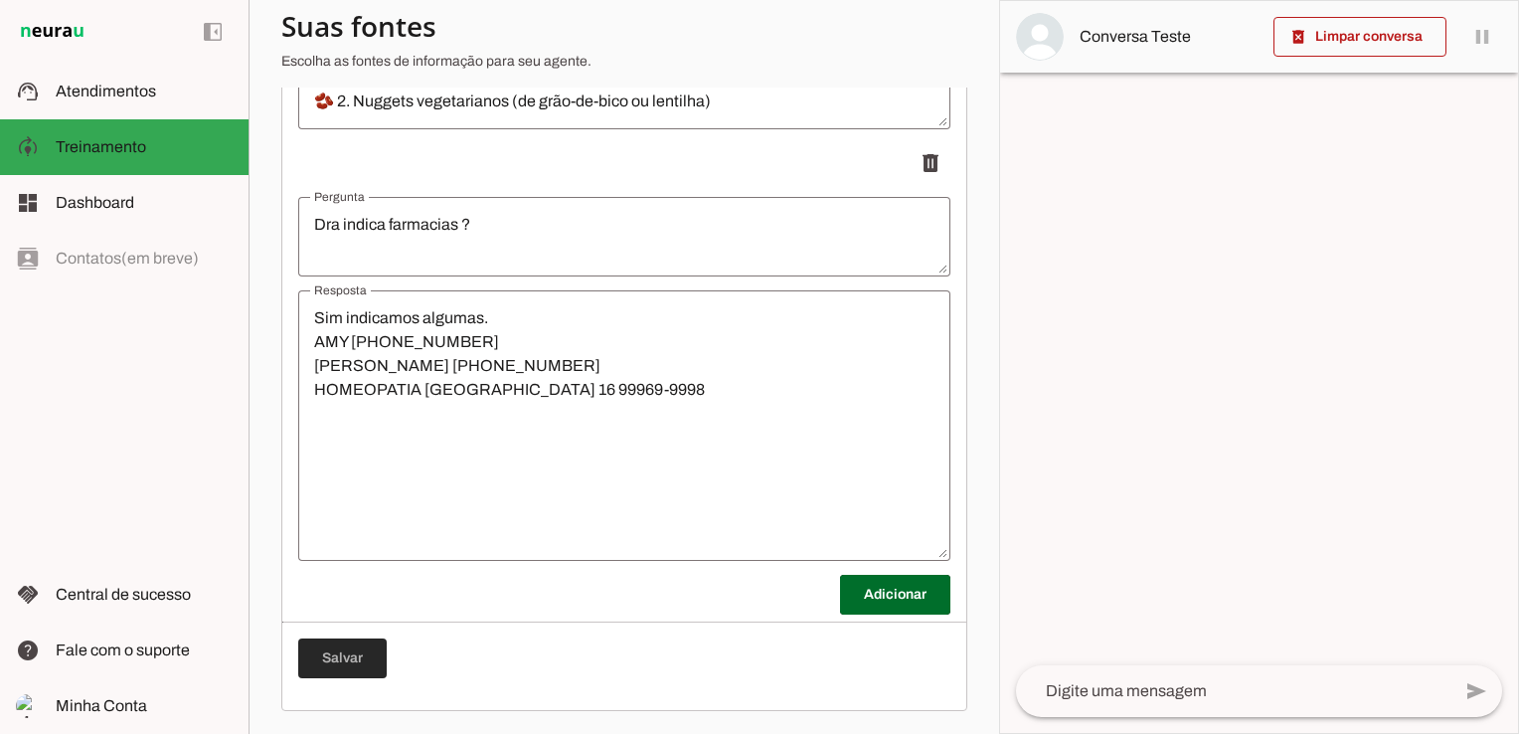
click at [350, 661] on span at bounding box center [342, 658] width 88 height 48
click at [887, 599] on span at bounding box center [895, 595] width 110 height 48
click at [889, 593] on span at bounding box center [895, 595] width 110 height 48
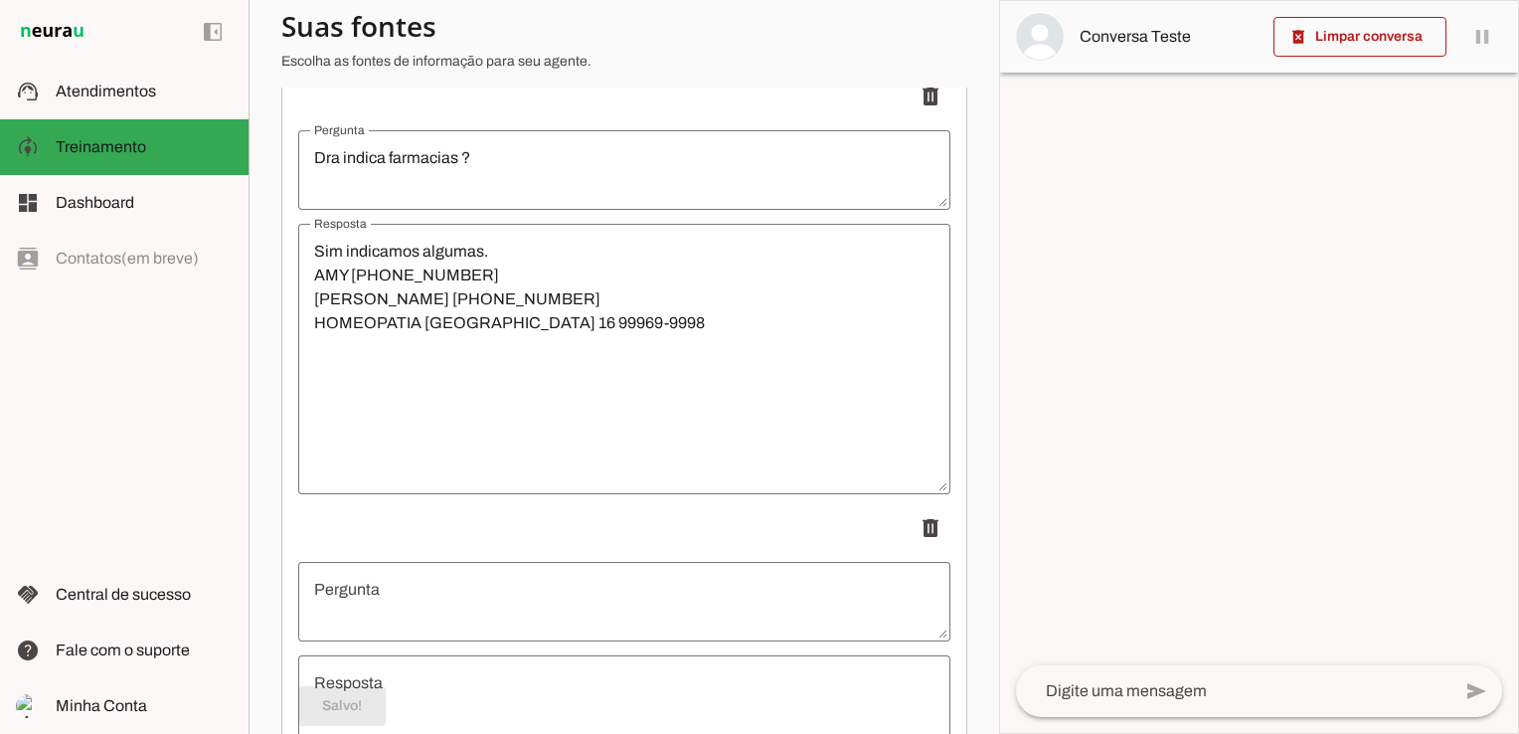
scroll to position [4267, 0]
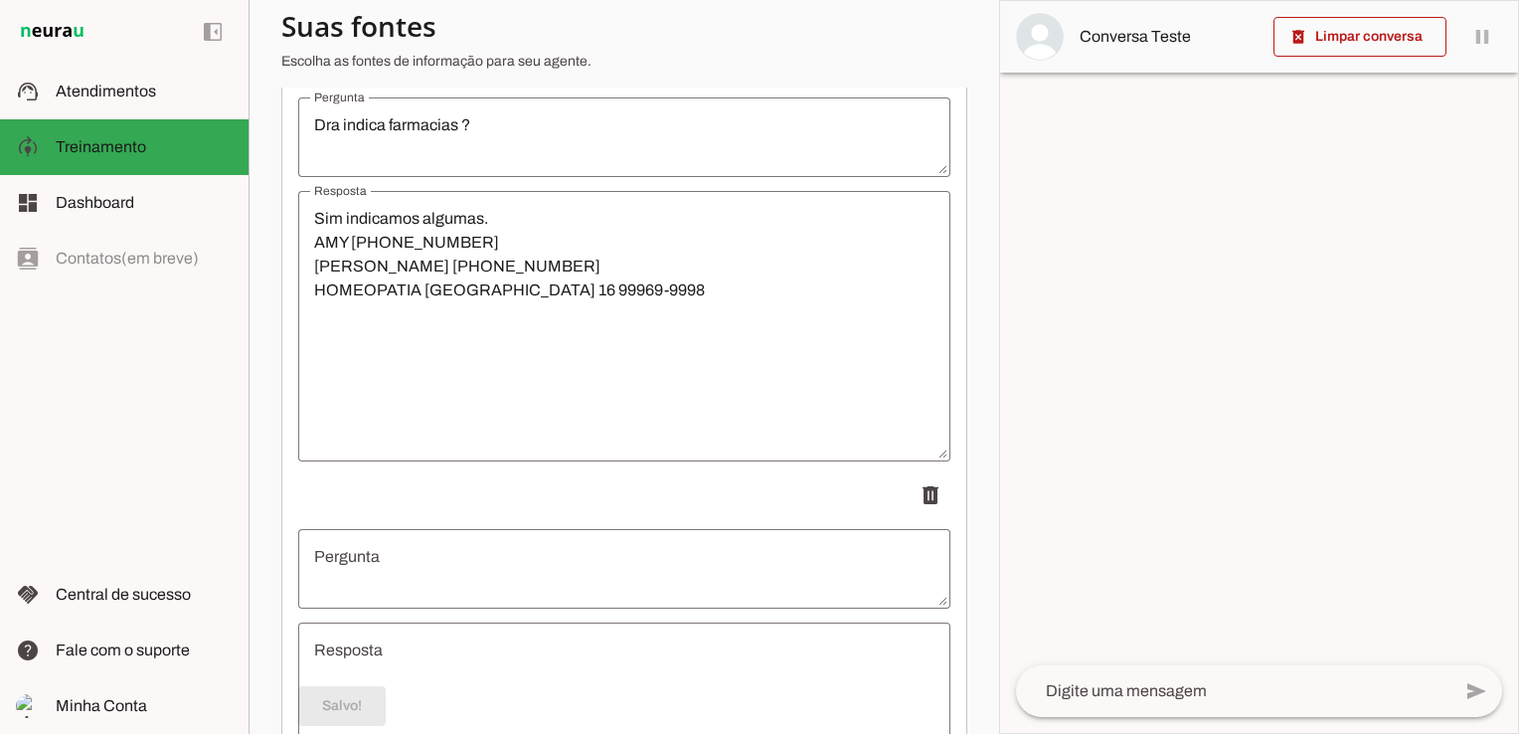
click at [418, 558] on textarea "Pergunta" at bounding box center [624, 569] width 652 height 48
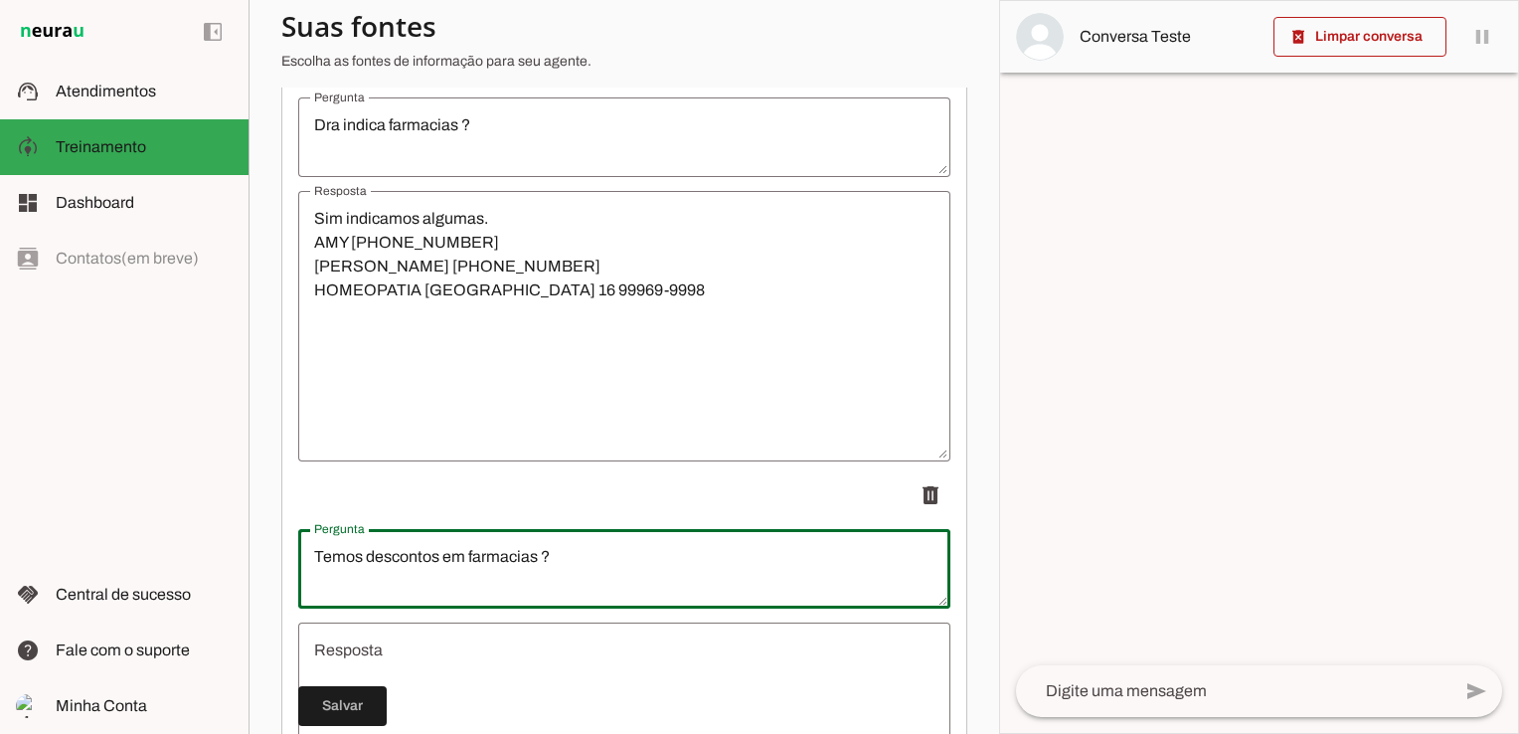
type textarea "Temos descontos em farmacias ?"
type md-outlined-text-field "Temos descontos em farmacias ?"
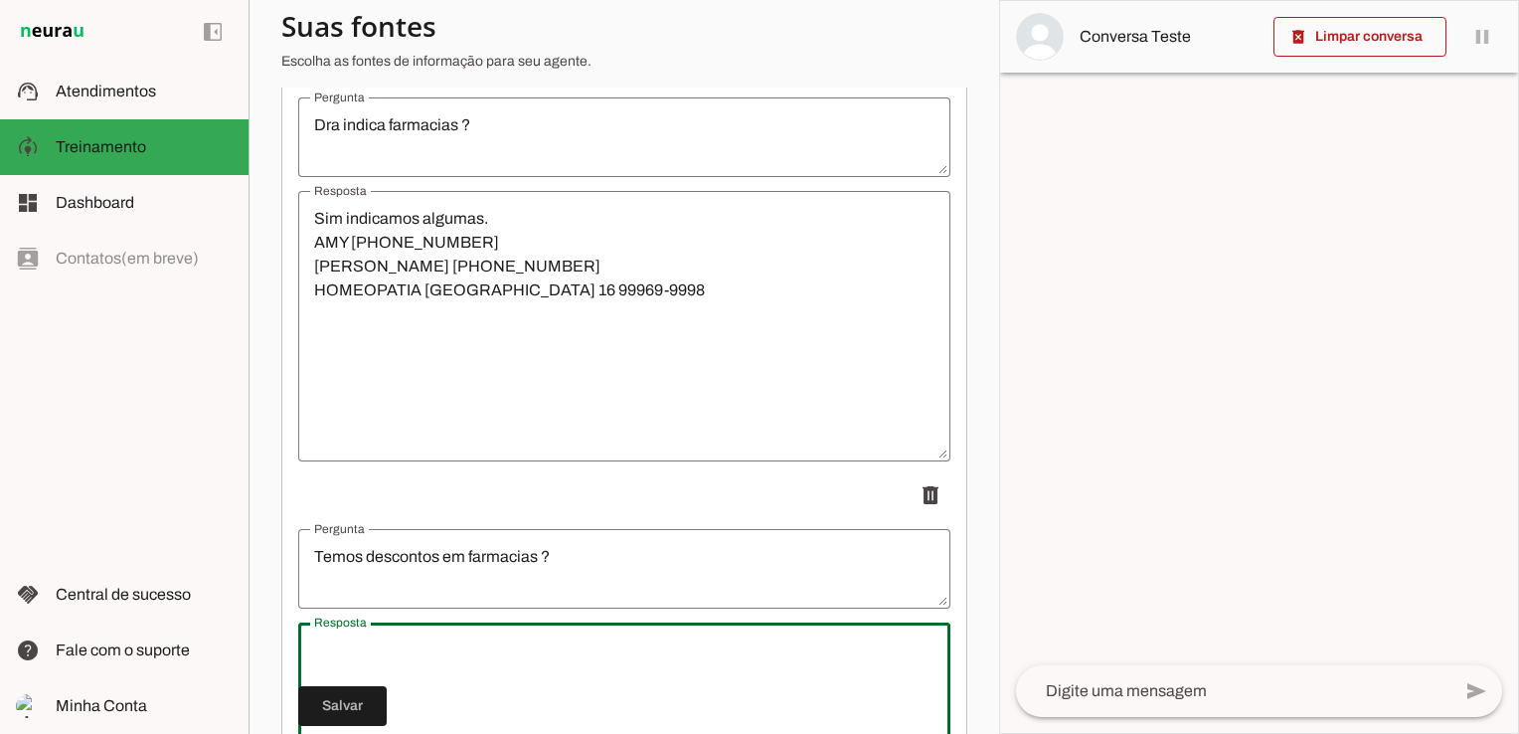
type textarea "Sim, na [PERSON_NAME] tem cupom"
type md-outlined-text-field "Sim, na [PERSON_NAME] tem cupom"
paste textarea "DRAMARIANA_VILASBOAS"
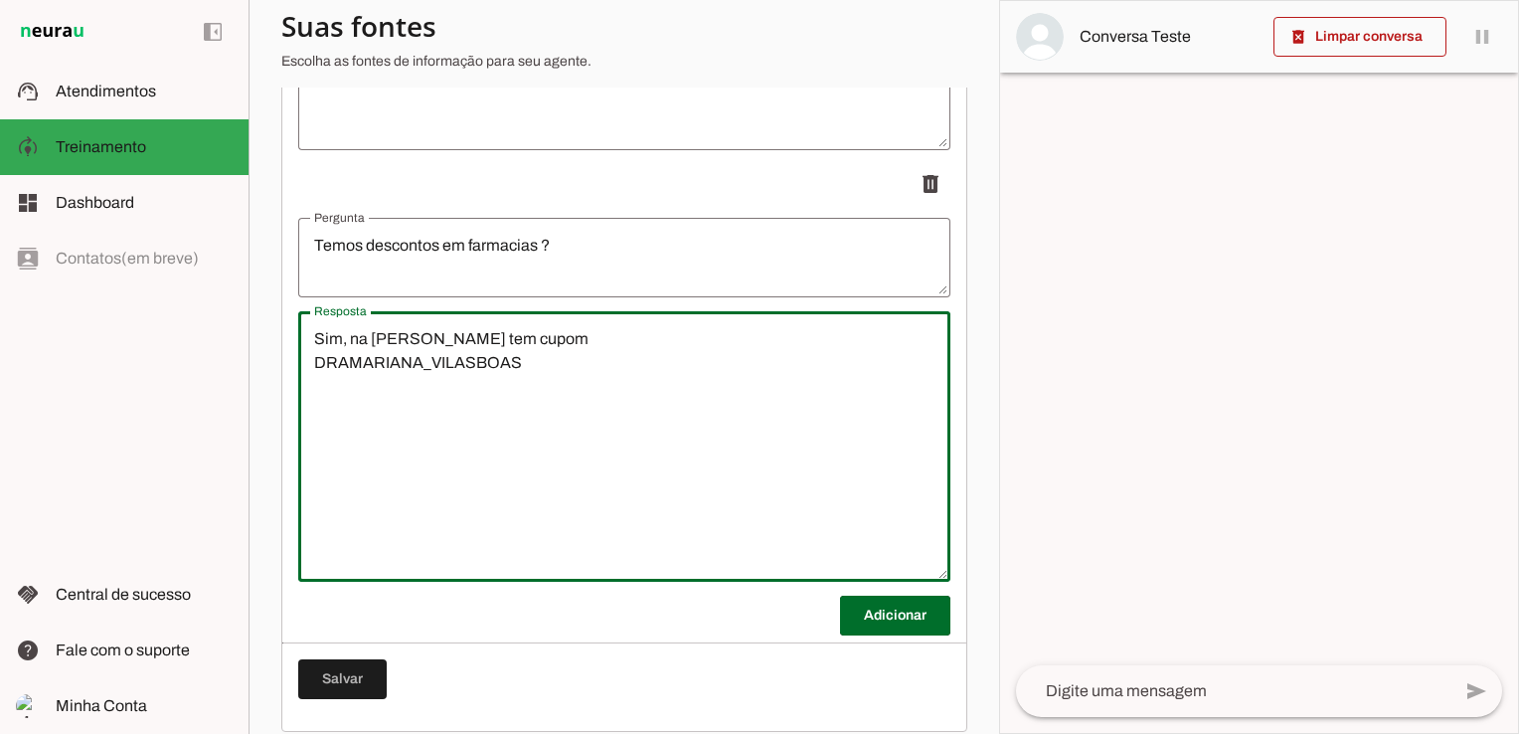
scroll to position [4598, 0]
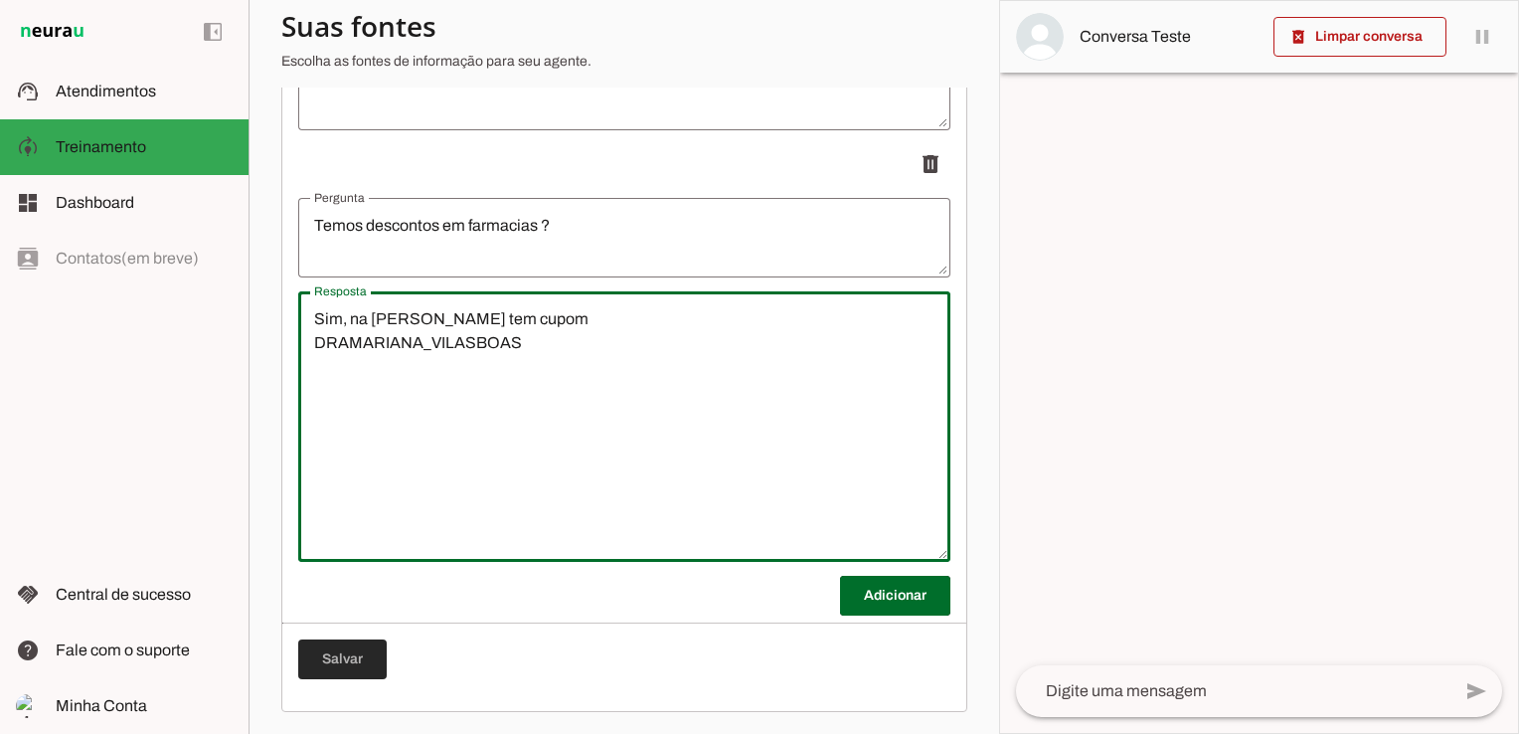
type textarea "Sim, na [PERSON_NAME] tem cupom DRAMARIANA_VILASBOAS"
type md-outlined-text-field "Sim, na [PERSON_NAME] tem cupom DRAMARIANA_VILASBOAS"
click at [367, 657] on span at bounding box center [342, 659] width 88 height 48
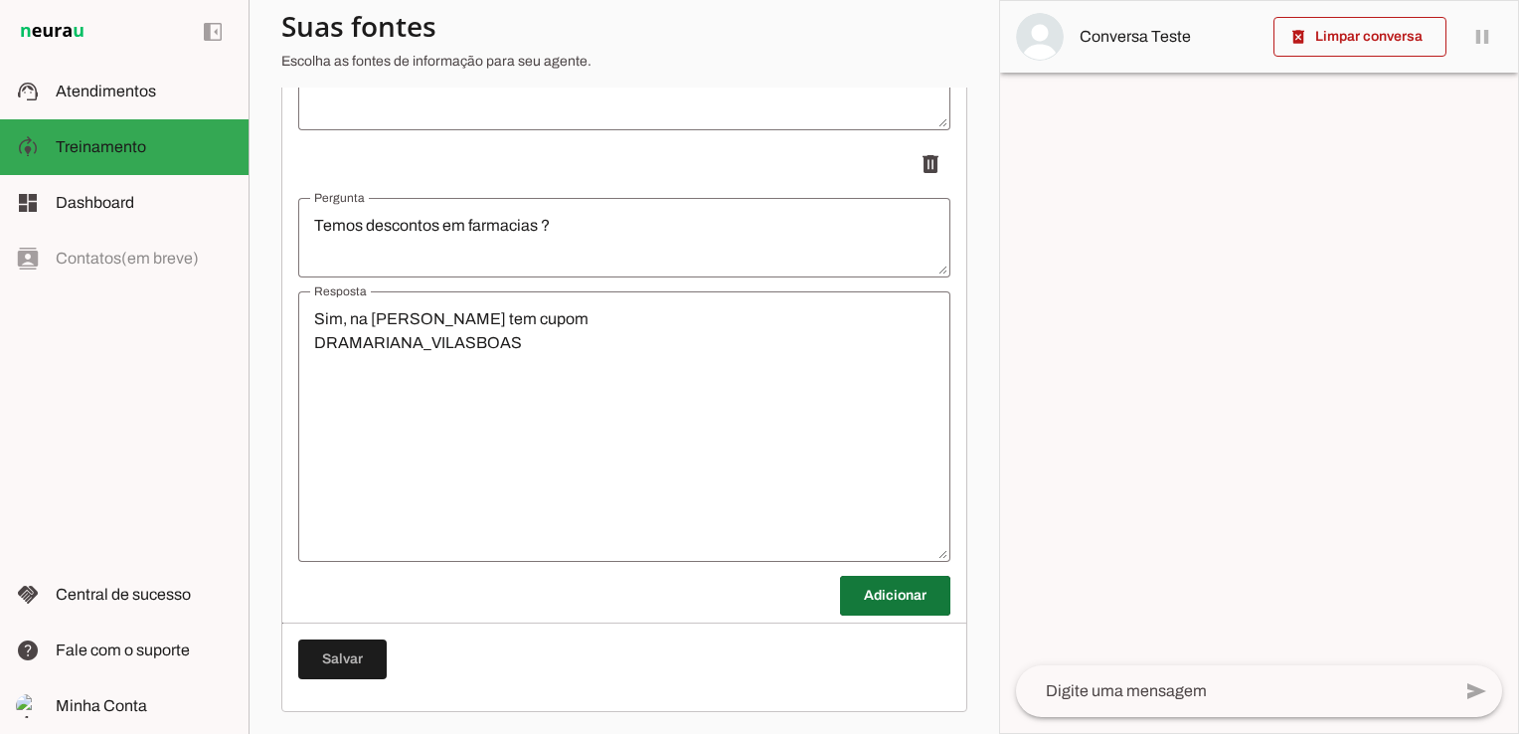
click at [868, 598] on span at bounding box center [895, 596] width 110 height 48
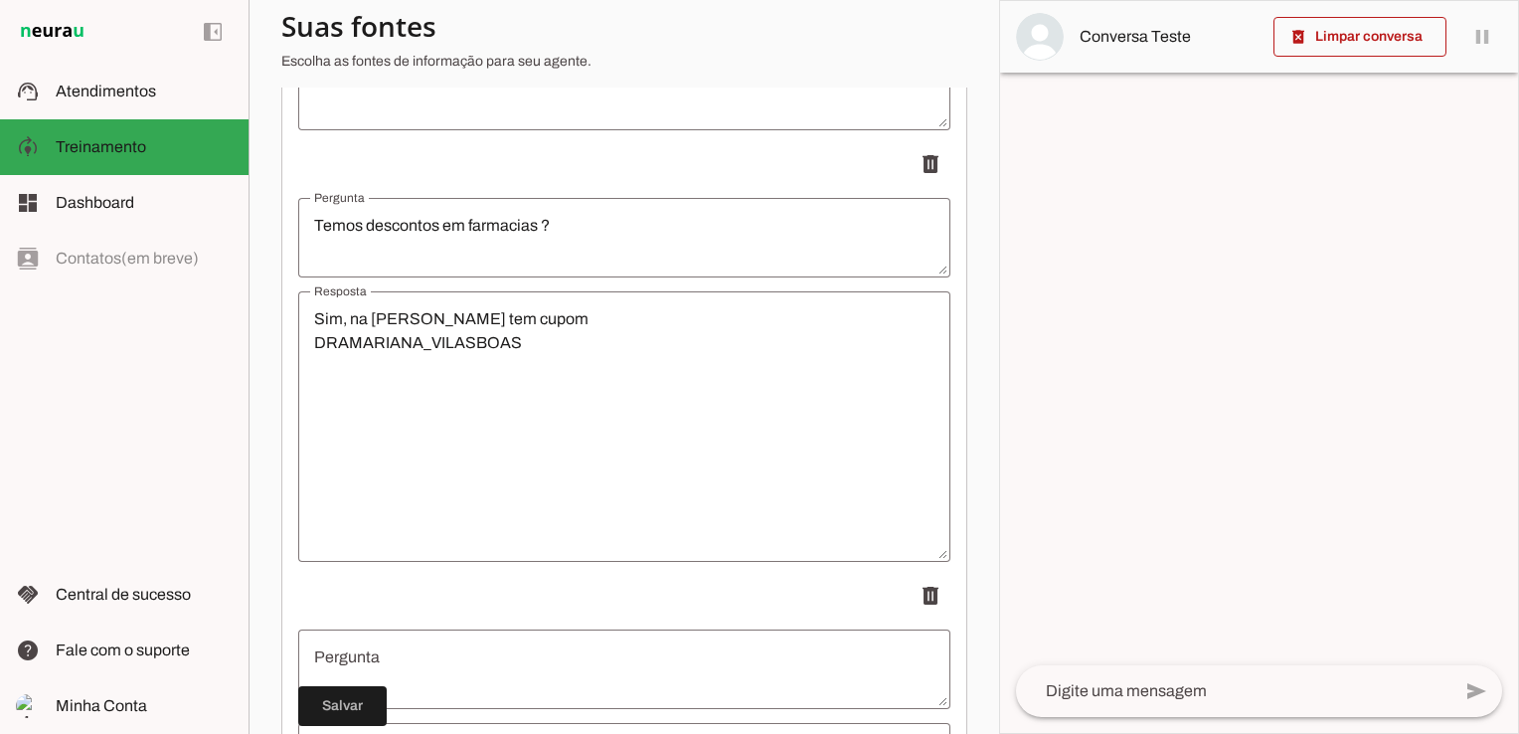
click at [455, 654] on textarea "Pergunta" at bounding box center [624, 669] width 652 height 48
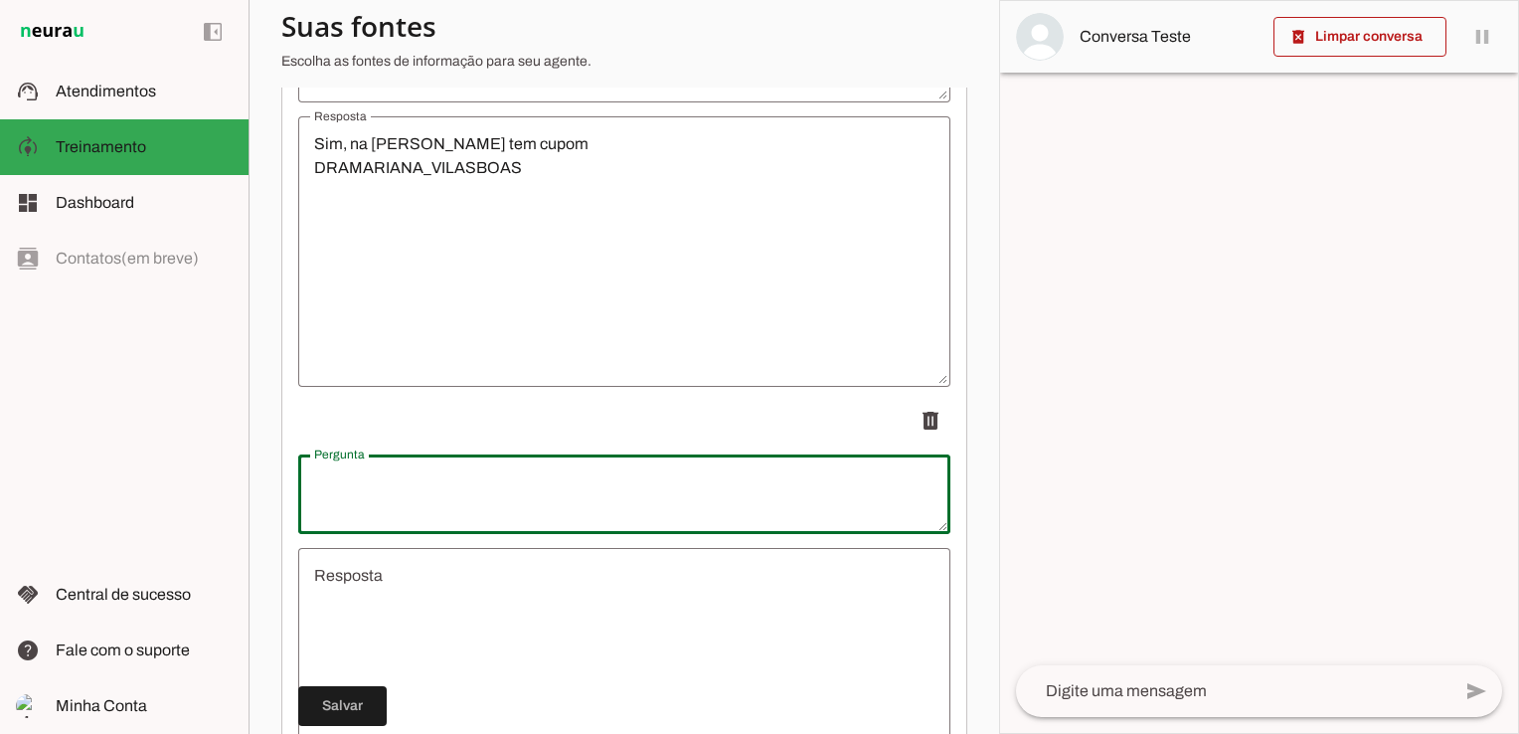
scroll to position [5030, 0]
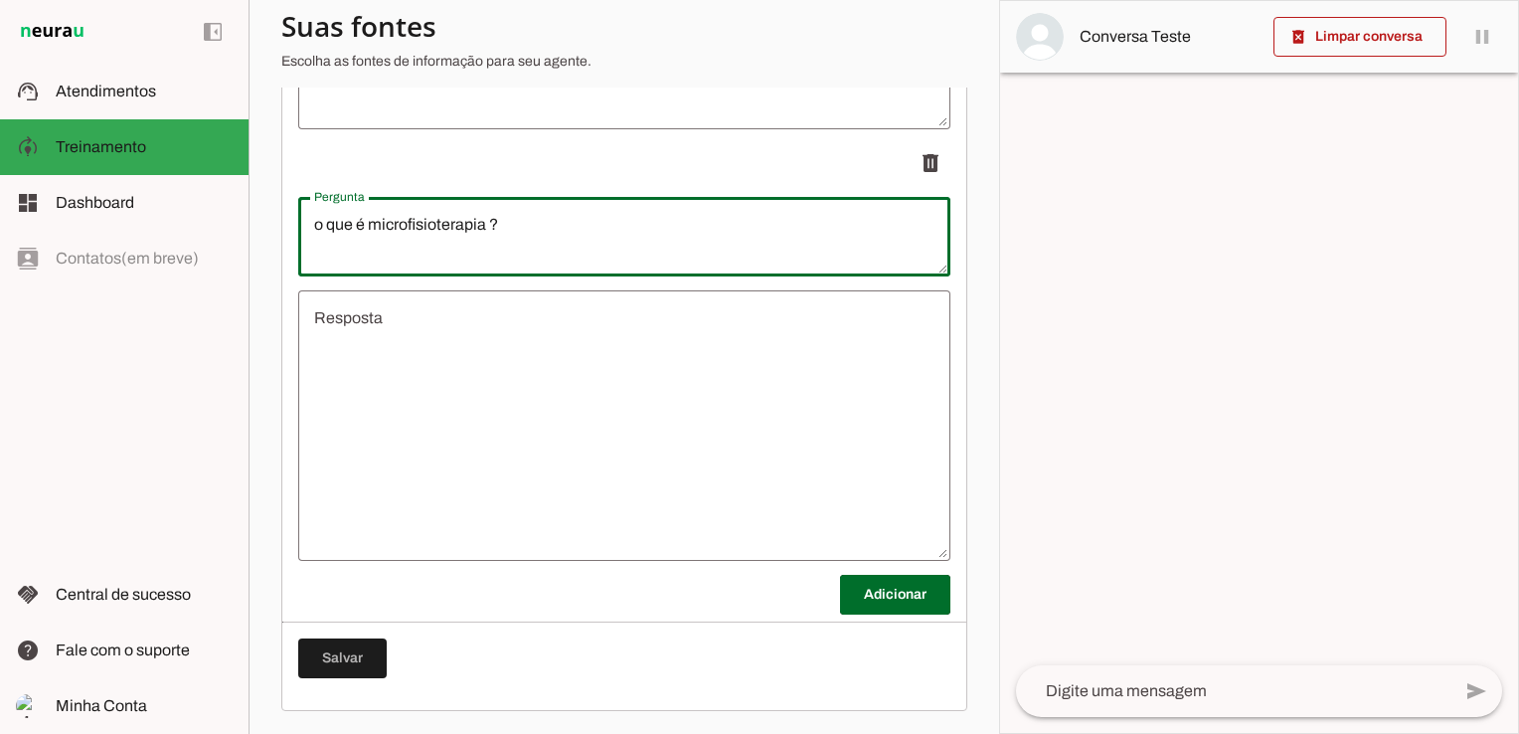
type textarea "o que é microfisioterapia ?"
type md-outlined-text-field "o que é microfisioterapia ?"
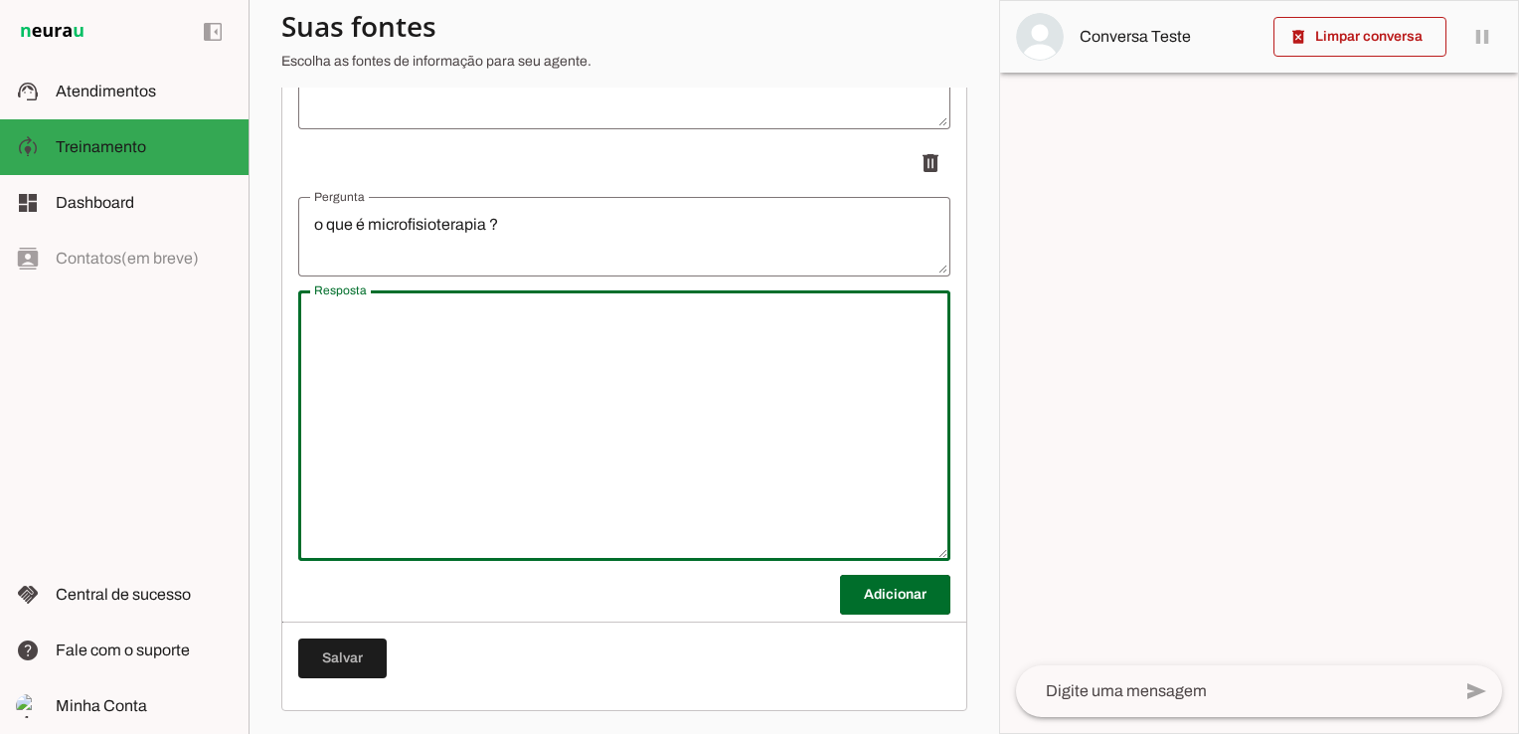
click at [359, 321] on textarea "Resposta" at bounding box center [624, 425] width 652 height 239
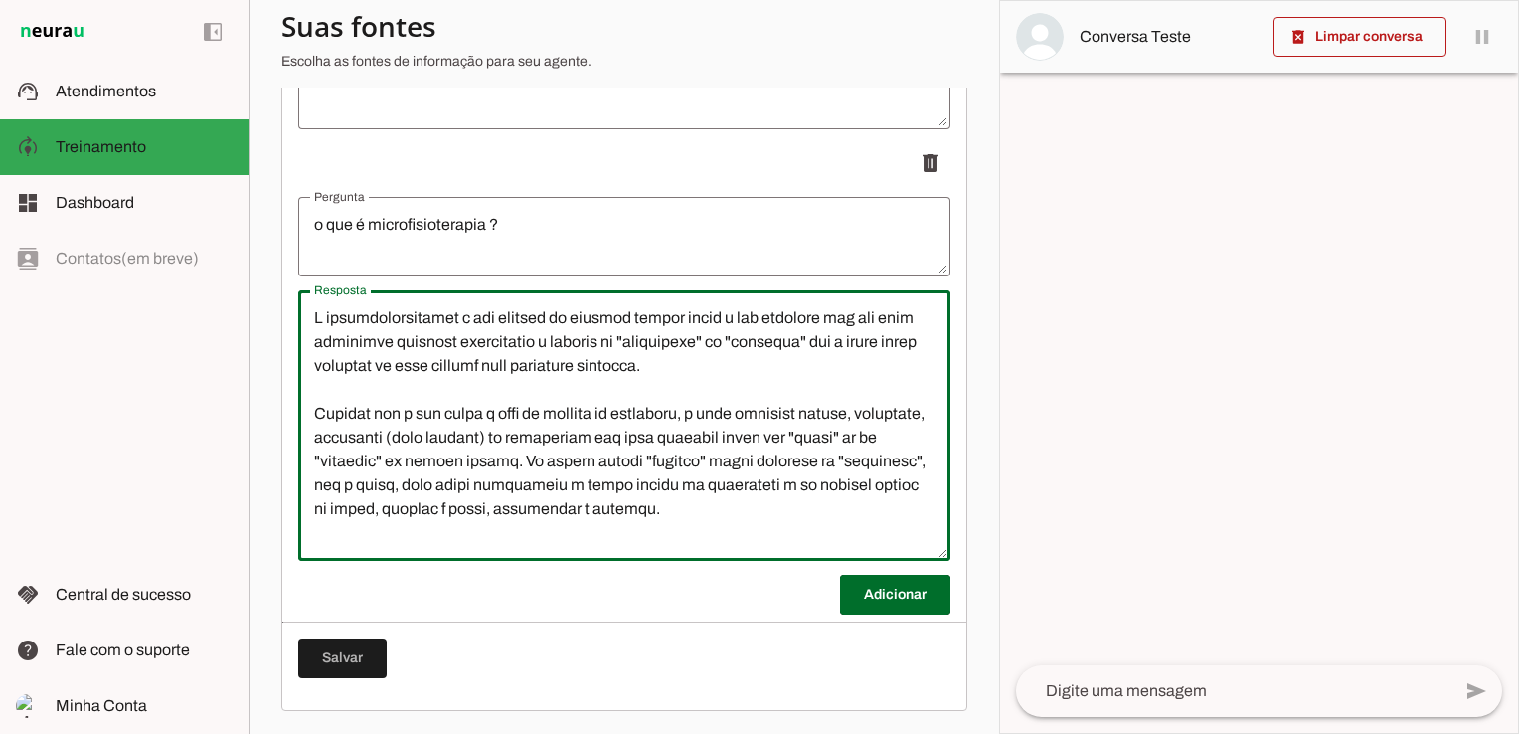
scroll to position [307, 0]
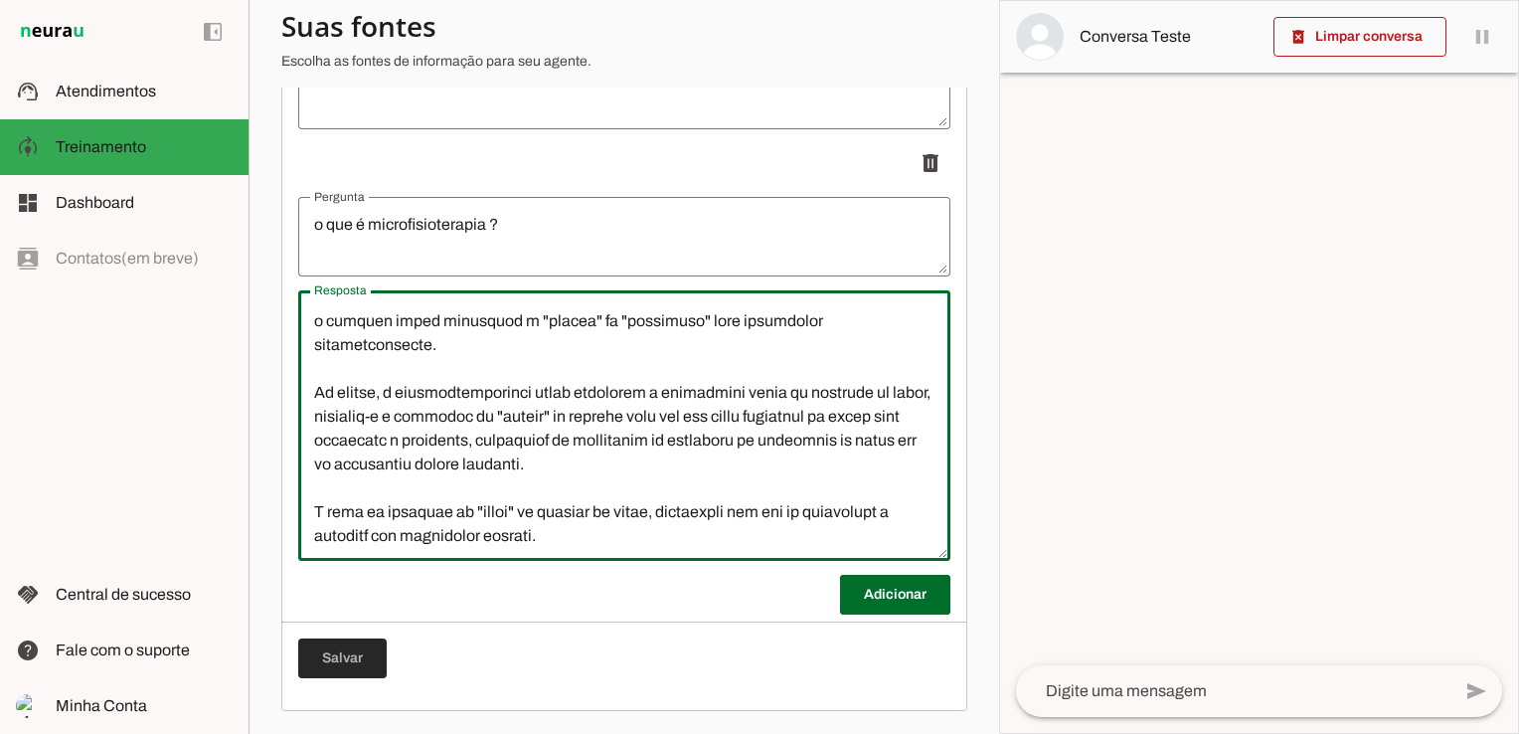
type textarea "L ipsumdolorsitamet c adi elitsed do eiusmod tempor incid u lab etdolore mag al…"
type md-outlined-text-field "L ipsumdolorsitamet c adi elitsed do eiusmod tempor incid u lab etdolore mag al…"
click at [362, 650] on span at bounding box center [342, 658] width 88 height 48
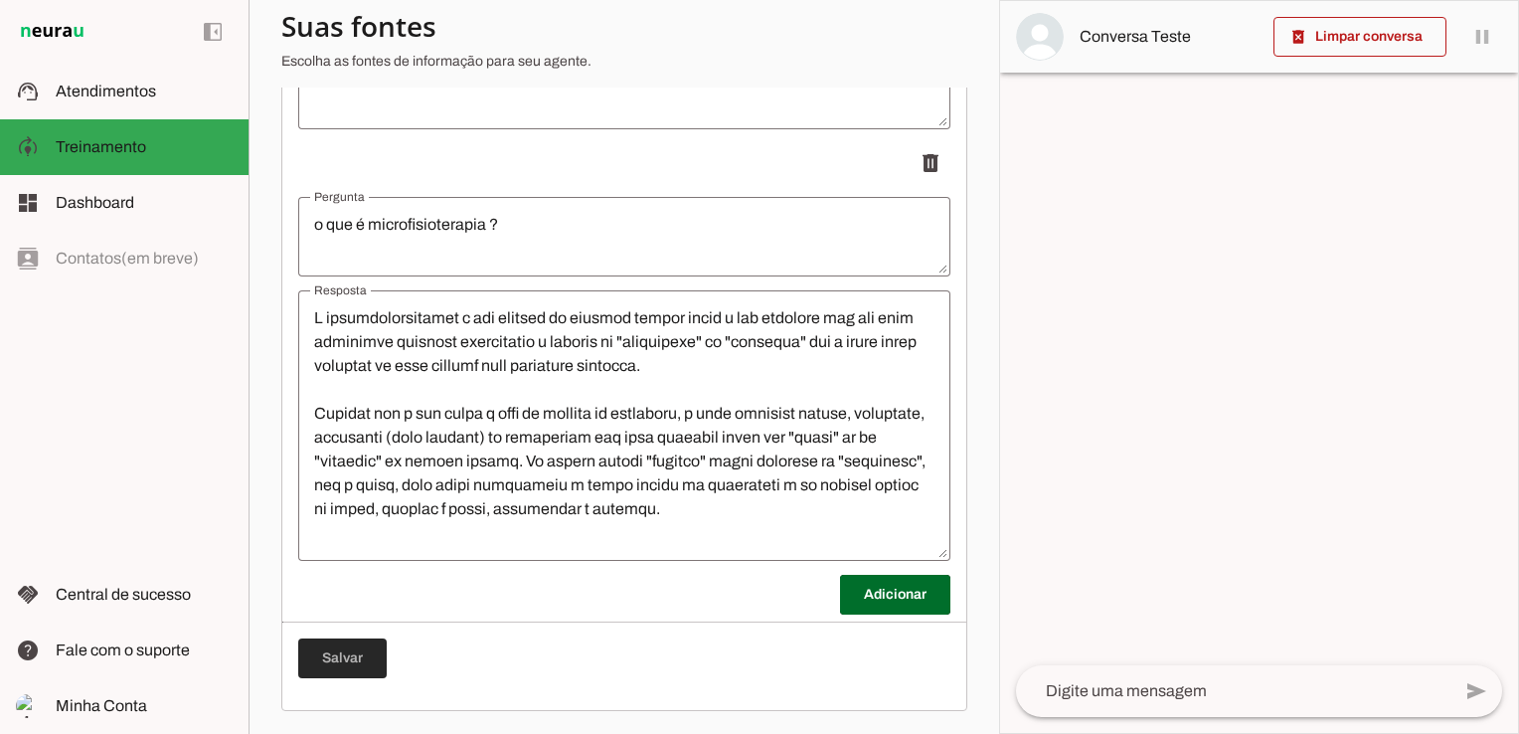
click at [345, 654] on span at bounding box center [342, 658] width 88 height 48
click at [912, 603] on span at bounding box center [895, 595] width 110 height 48
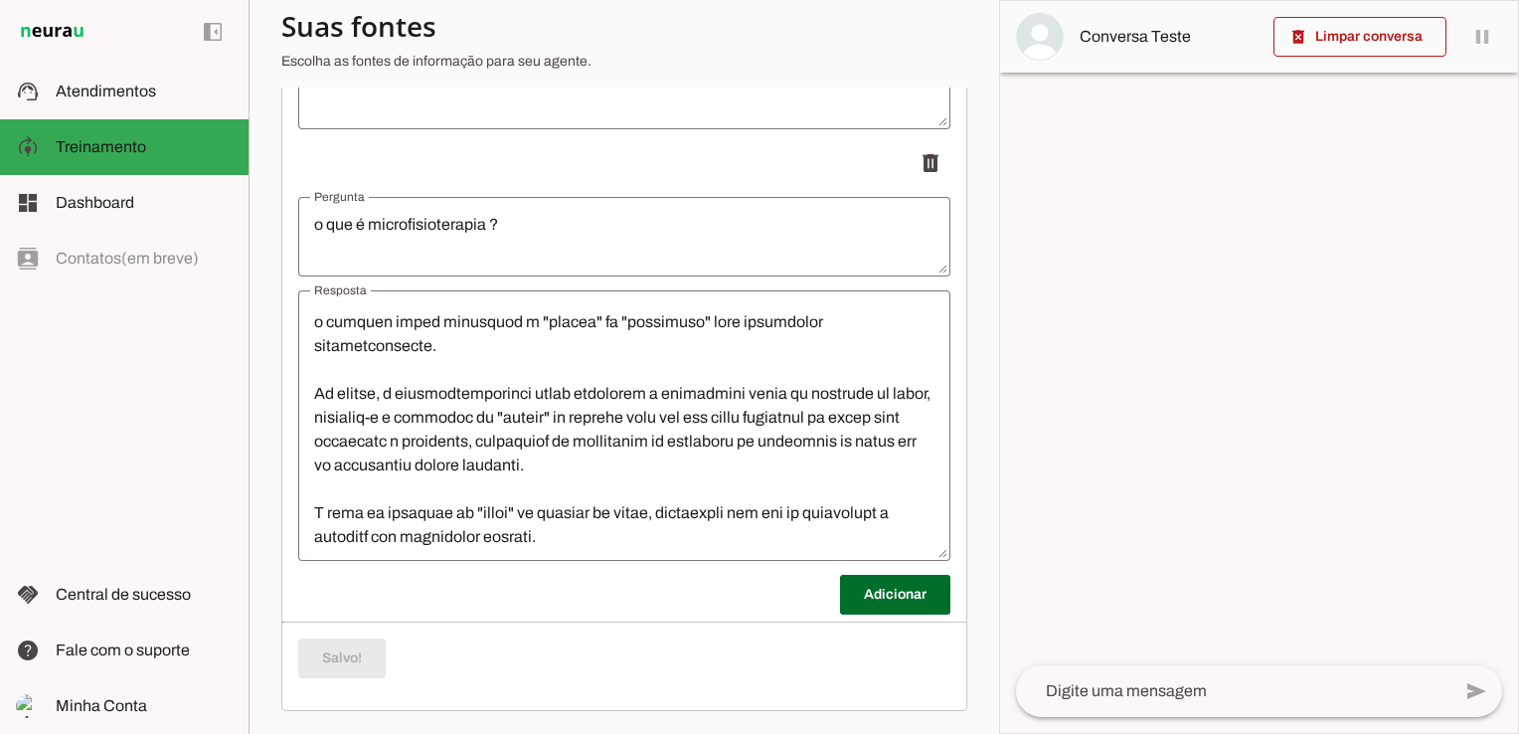
scroll to position [310, 0]
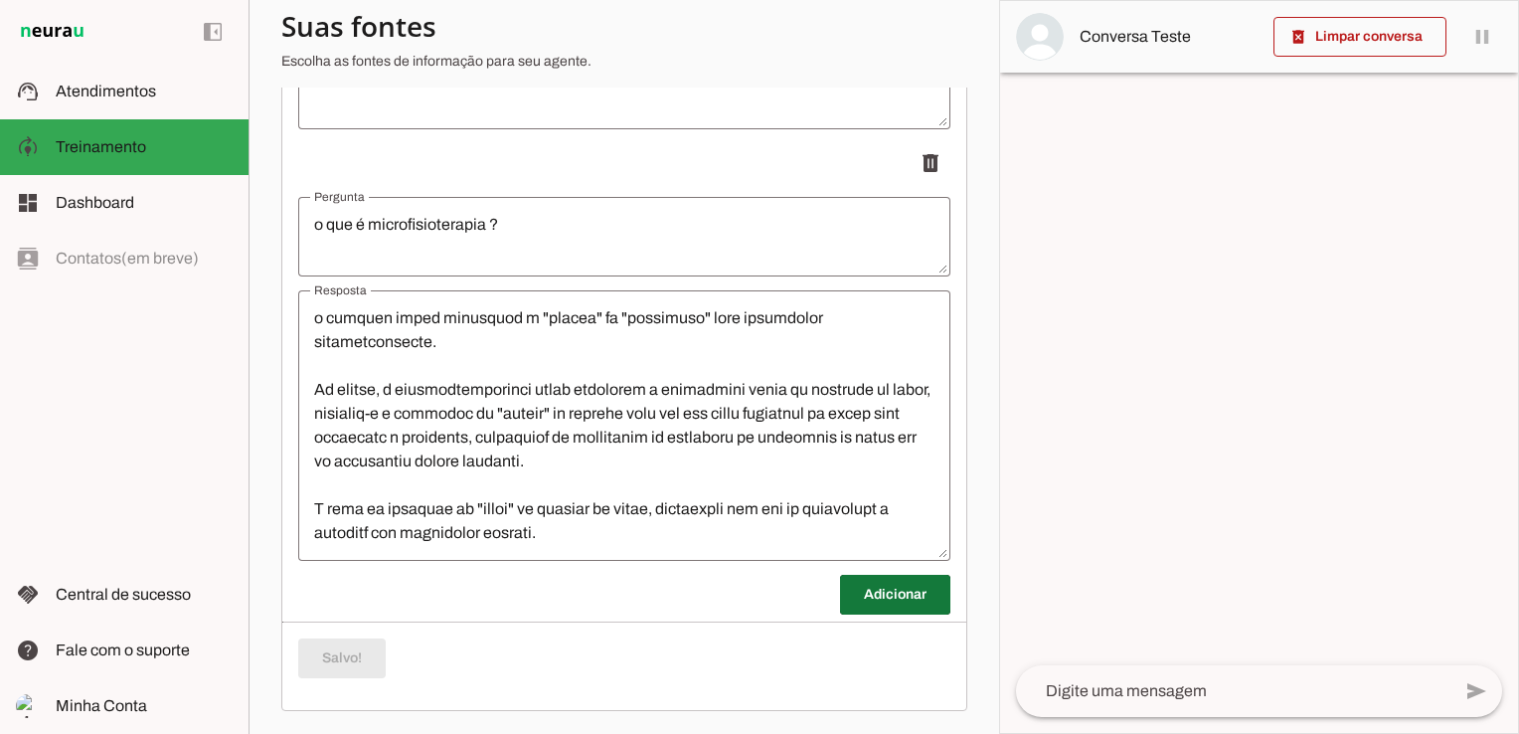
click at [847, 577] on span at bounding box center [895, 595] width 110 height 48
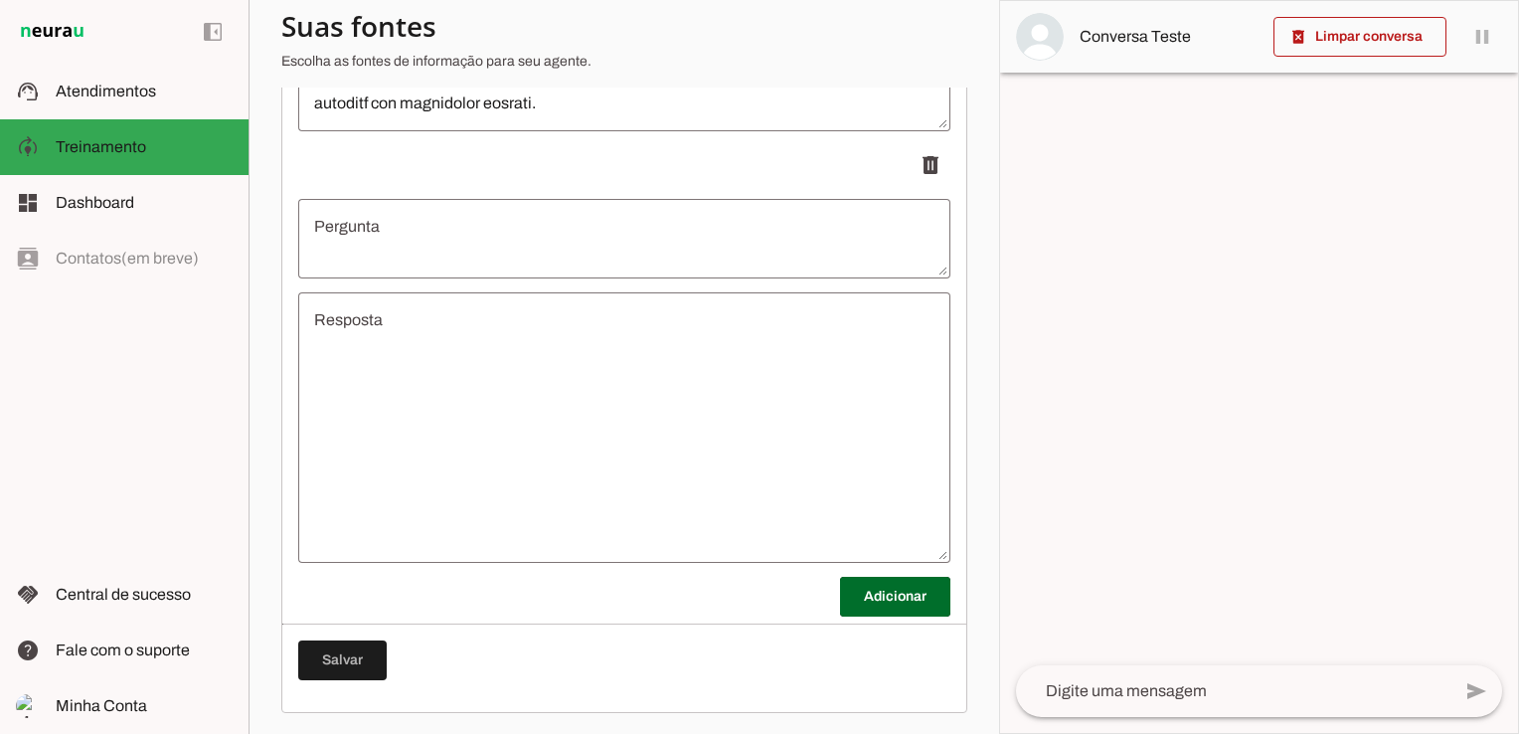
scroll to position [5461, 0]
click at [374, 249] on textarea "Pergunta" at bounding box center [624, 238] width 652 height 48
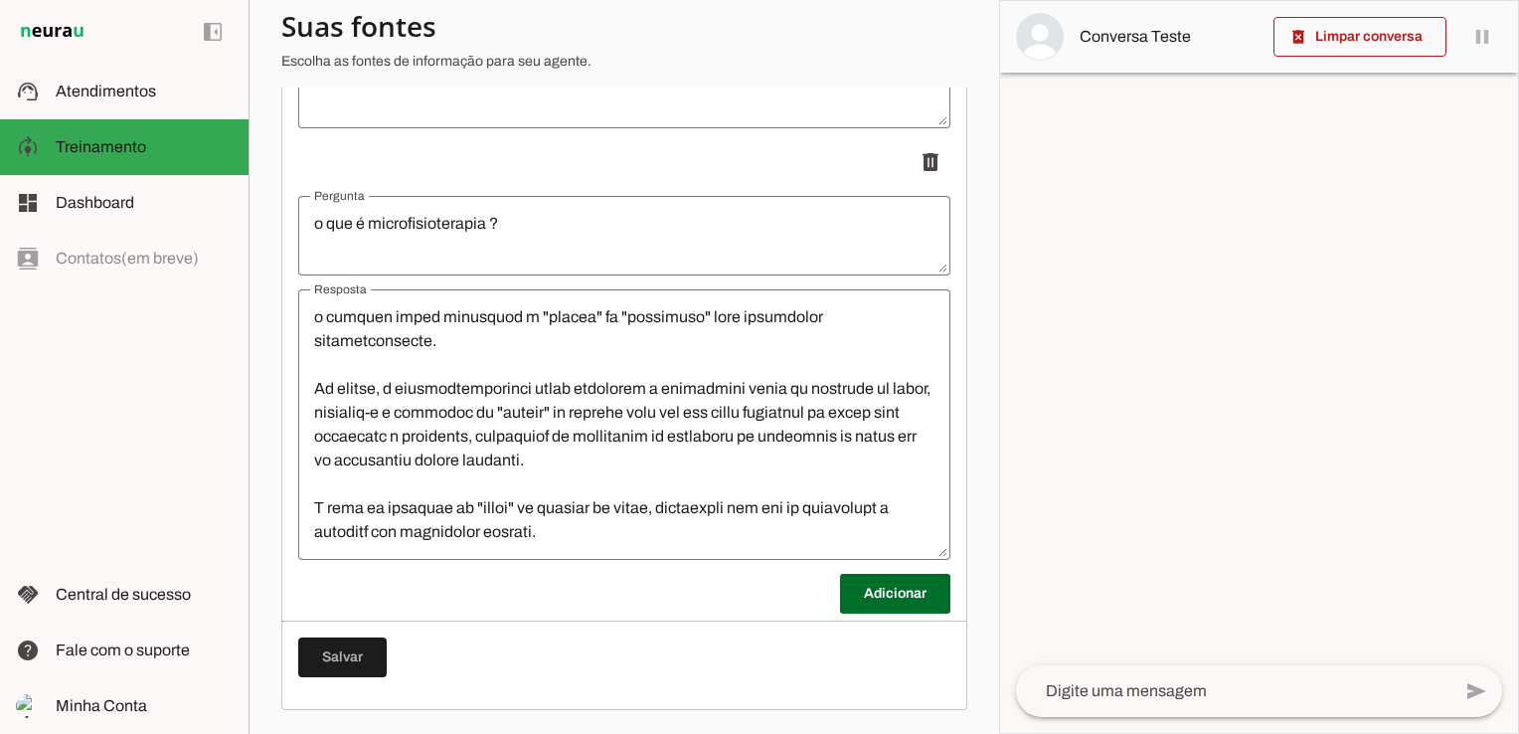
scroll to position [5030, 0]
click at [865, 595] on span at bounding box center [895, 595] width 110 height 48
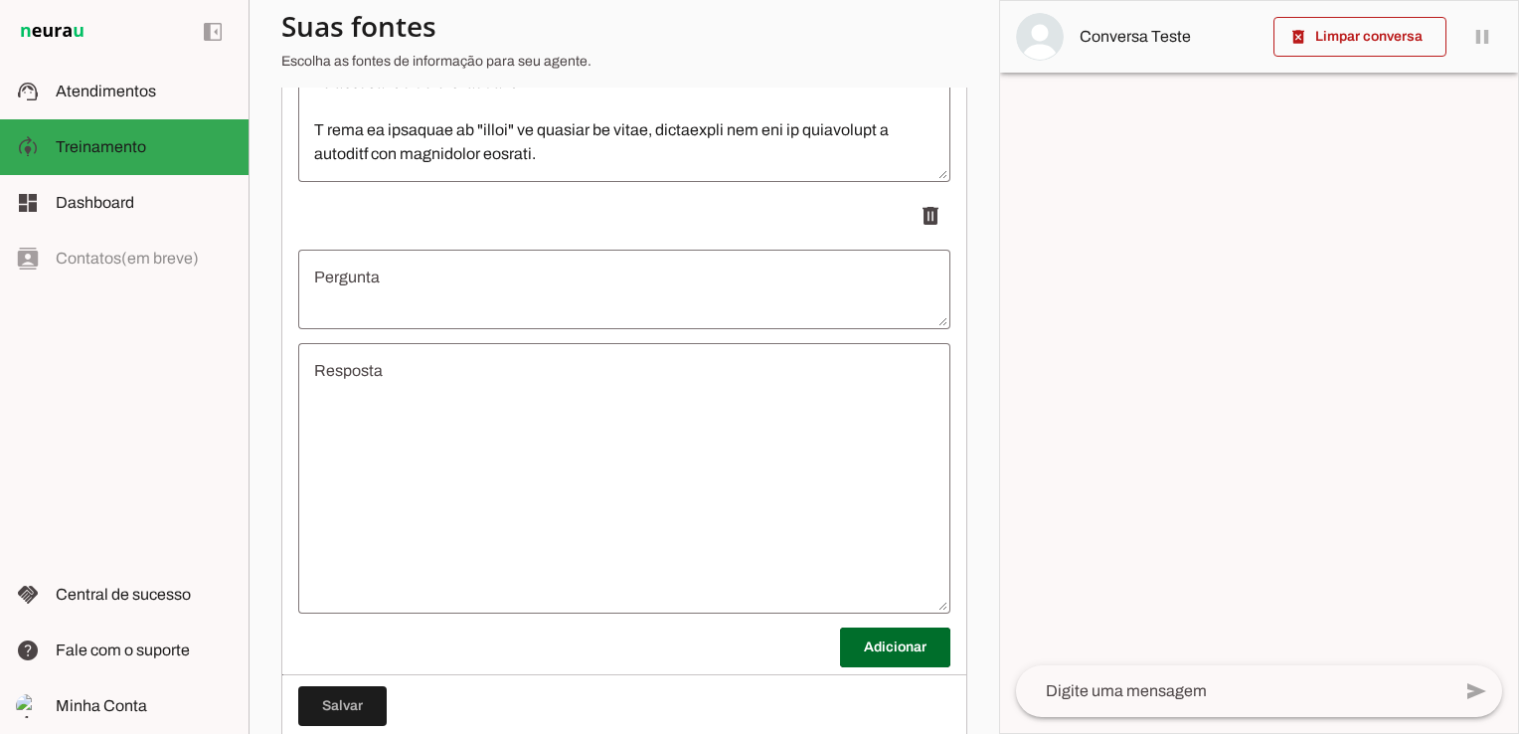
scroll to position [5428, 0]
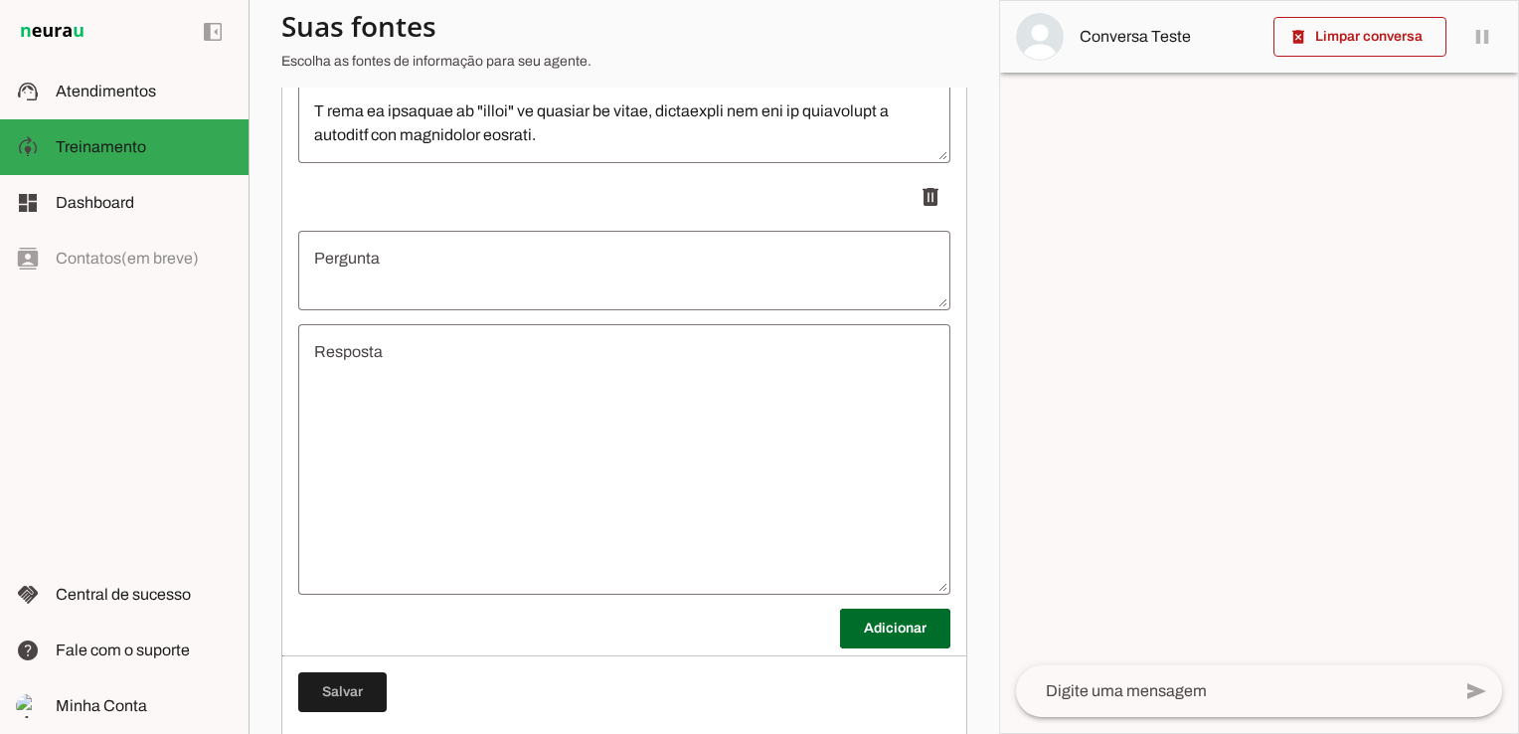
click at [404, 269] on textarea "Pergunta" at bounding box center [624, 271] width 652 height 48
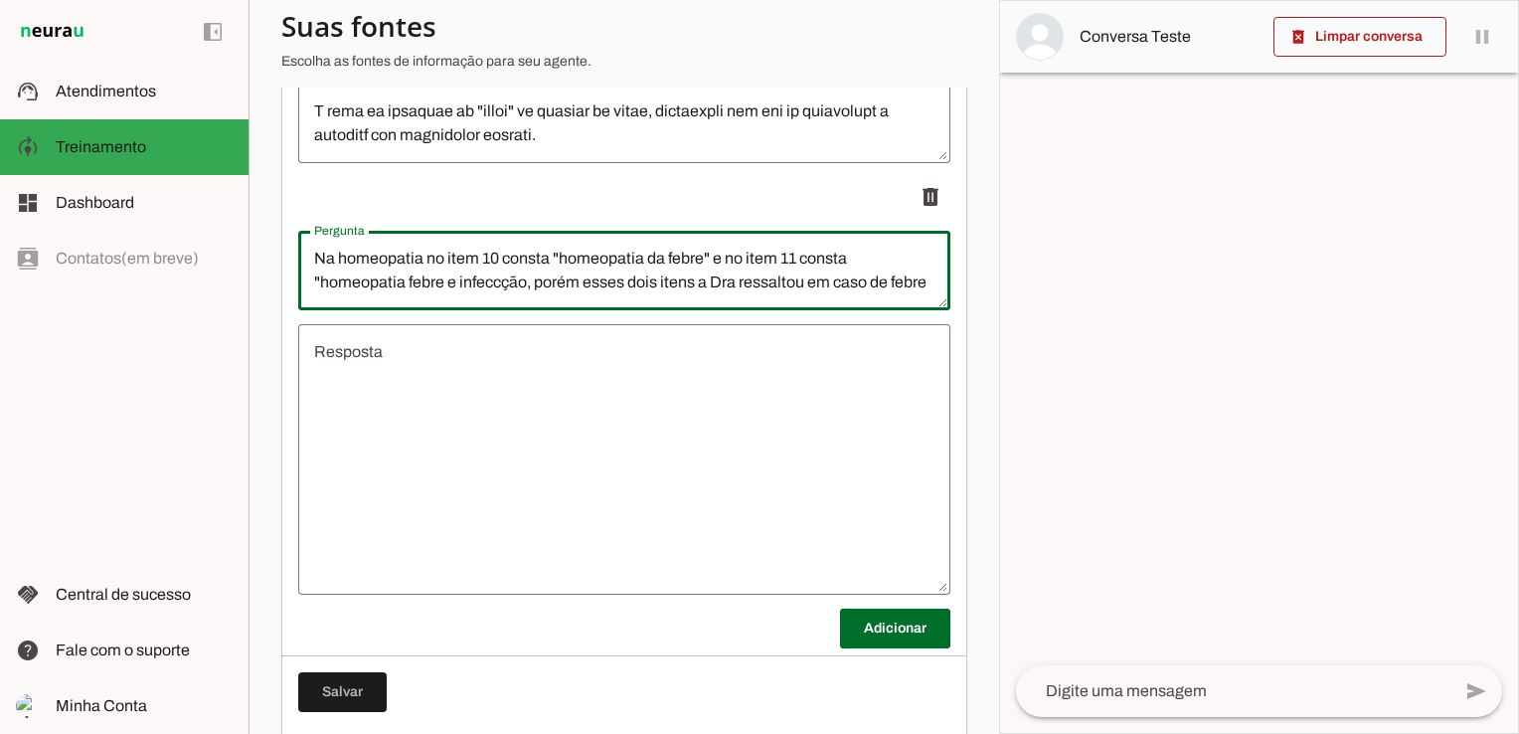
scroll to position [45, 0]
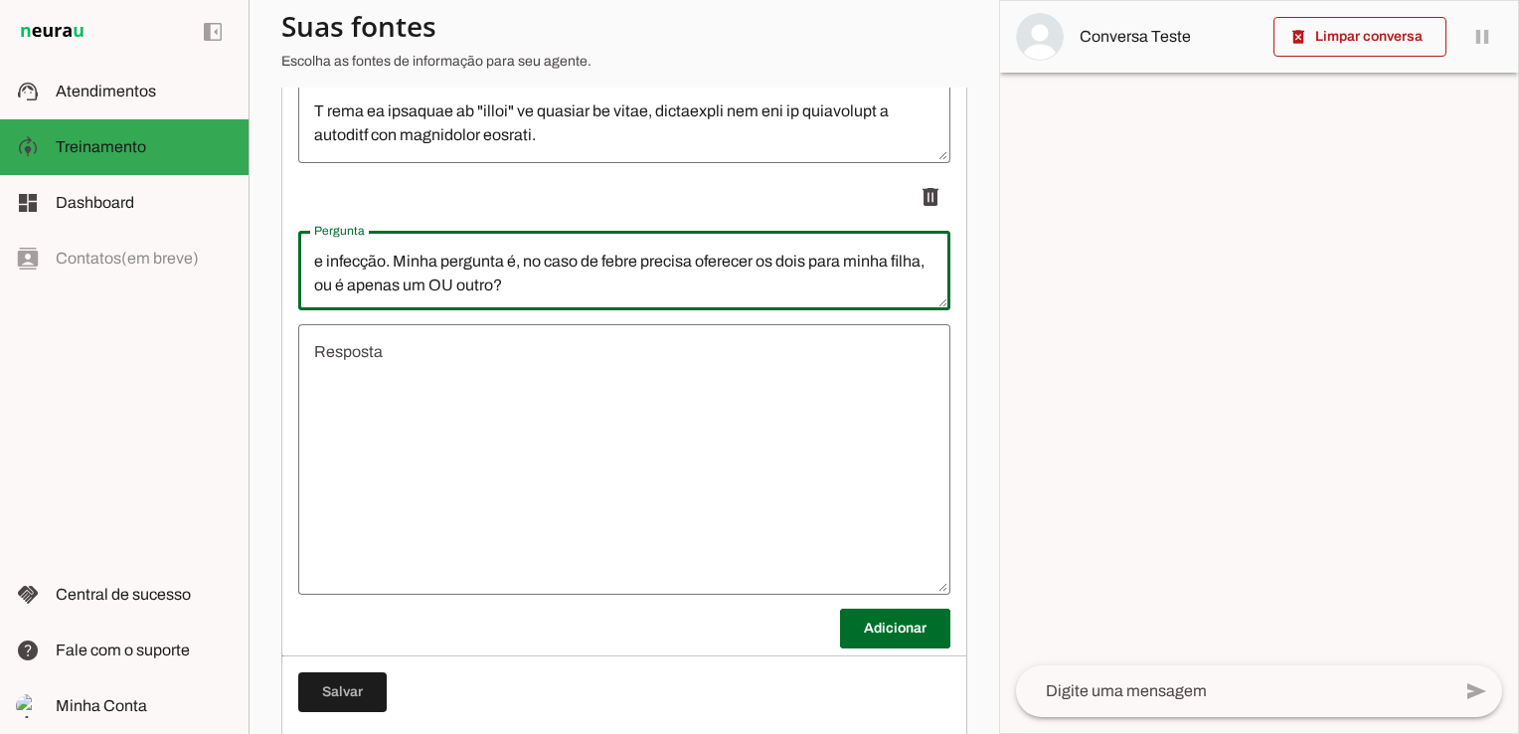
type textarea "Na homeopatia no item 10 consta "homeopatia da febre" e no item 11 consta "home…"
type md-outlined-text-field "Na homeopatia no item 10 consta "homeopatia da febre" e no item 11 consta "home…"
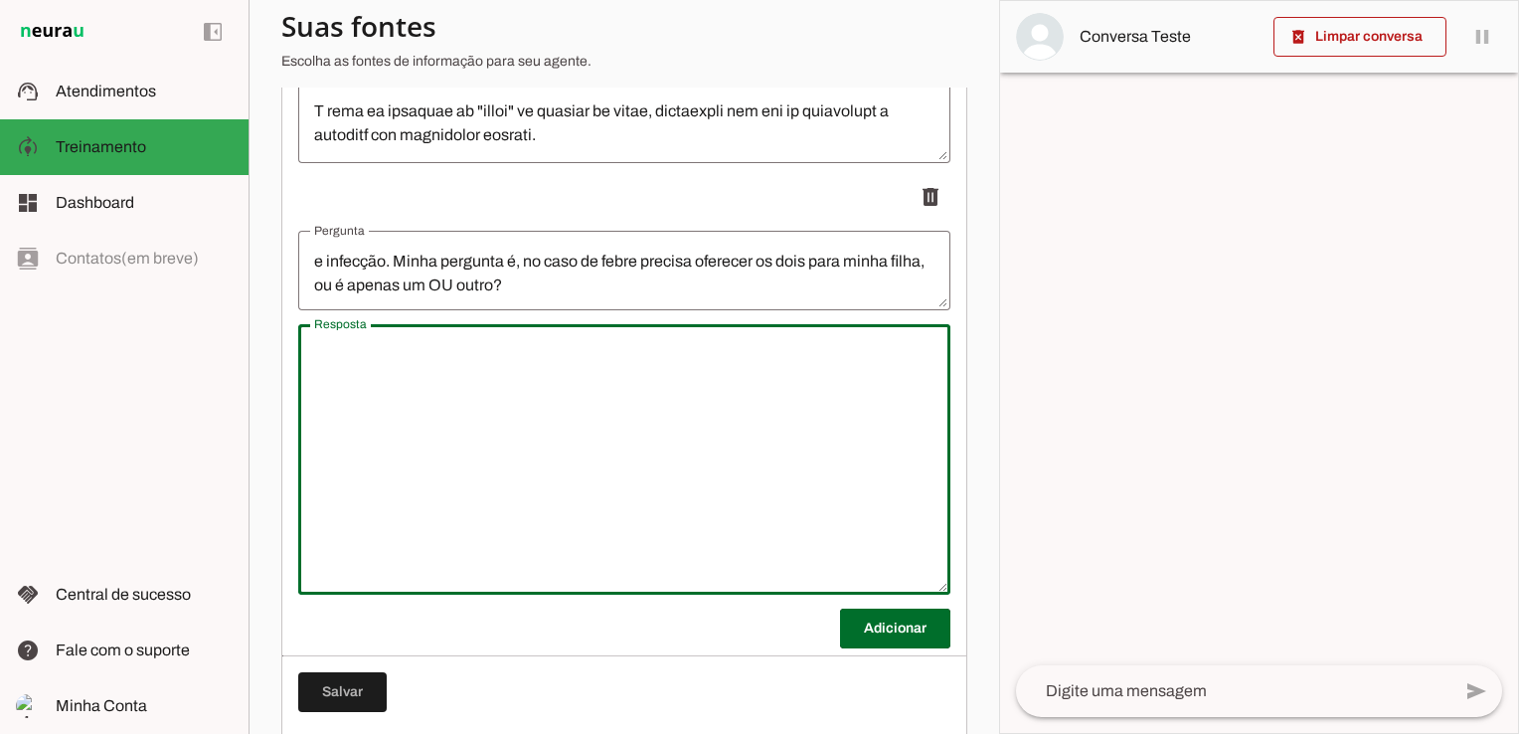
click at [408, 398] on textarea "Resposta" at bounding box center [624, 459] width 652 height 239
type textarea "ha sim, boa pergunta. Você, pode escolher um ou outro ta."
type md-outlined-text-field "ha sim, boa pergunta. Você, pode escolher um ou outro ta."
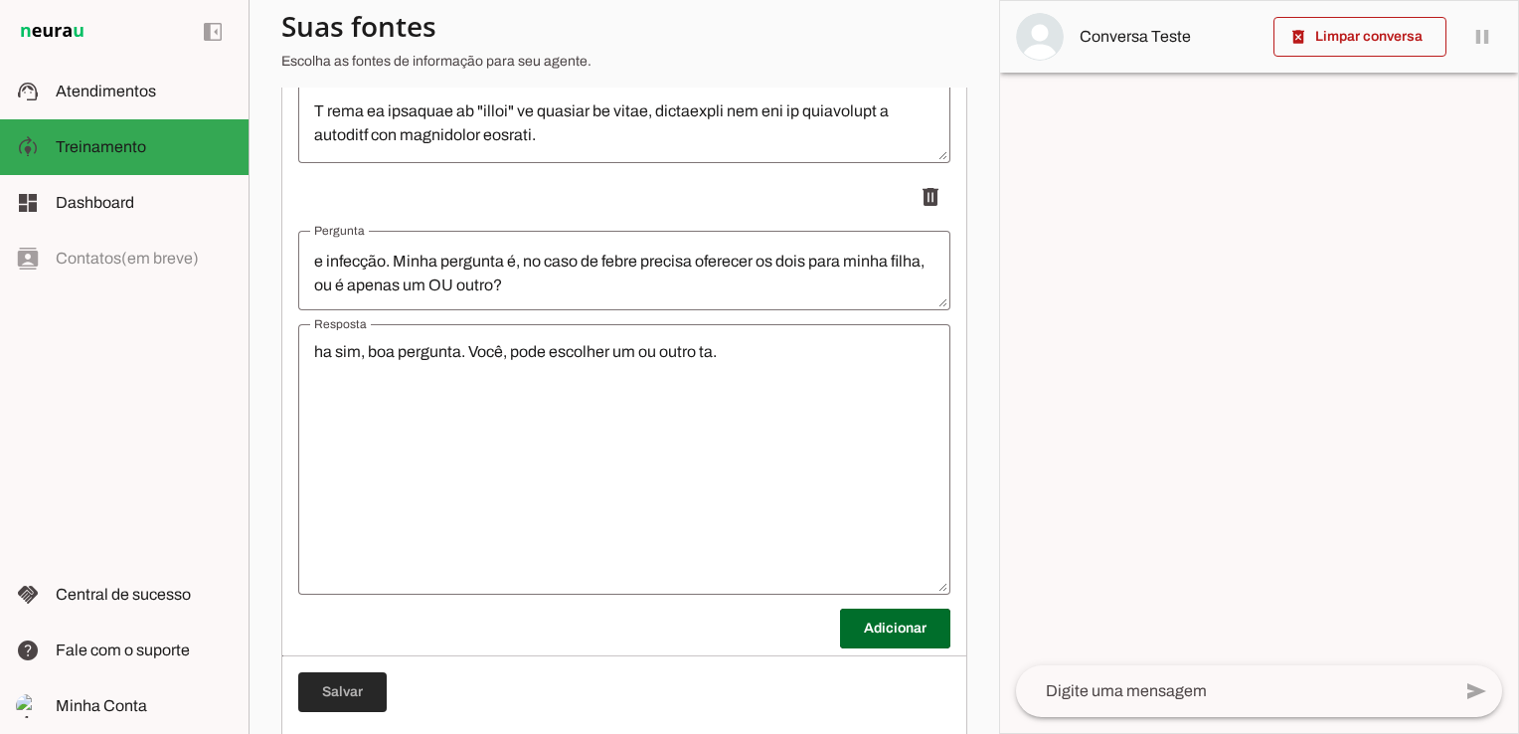
click at [335, 695] on span at bounding box center [342, 692] width 88 height 48
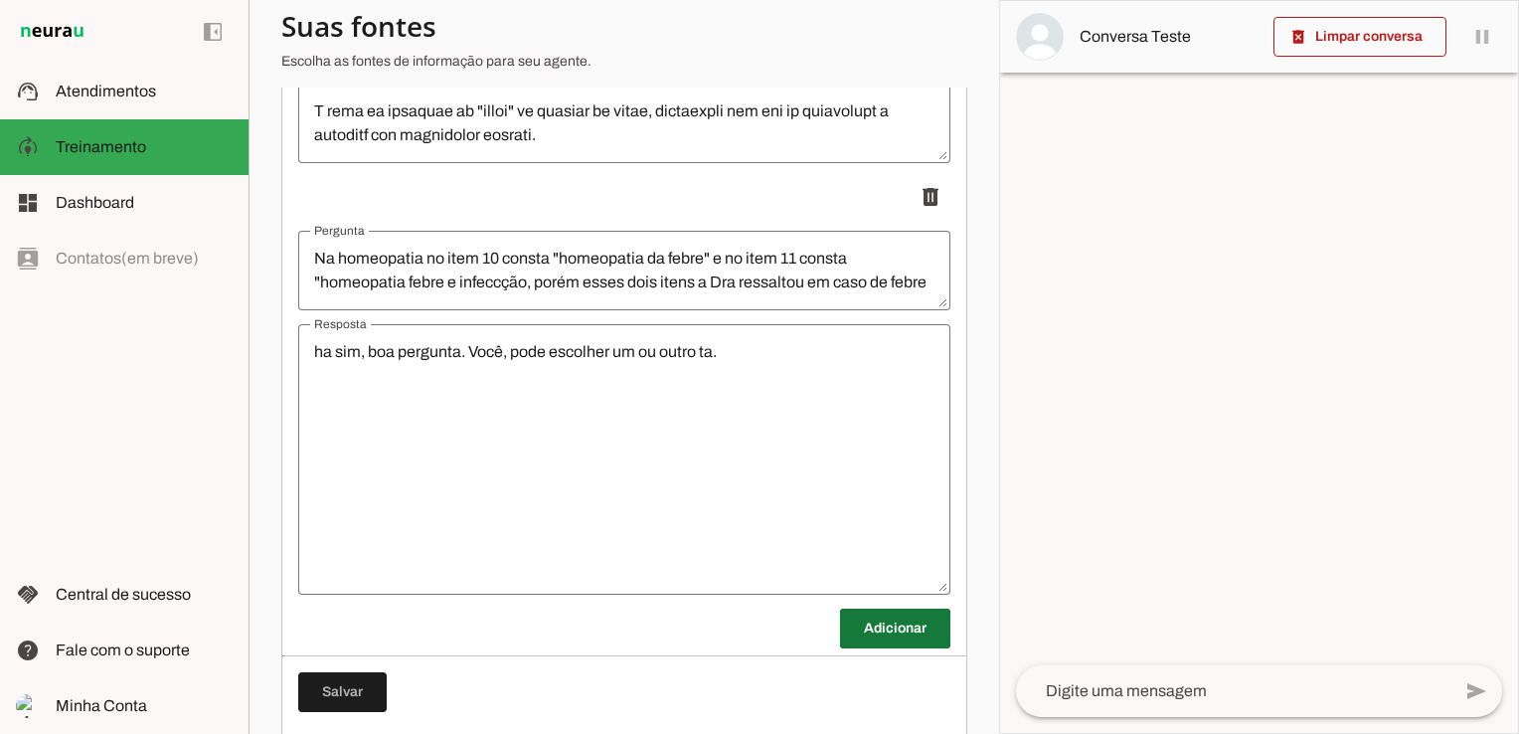
click at [860, 631] on span at bounding box center [895, 629] width 110 height 48
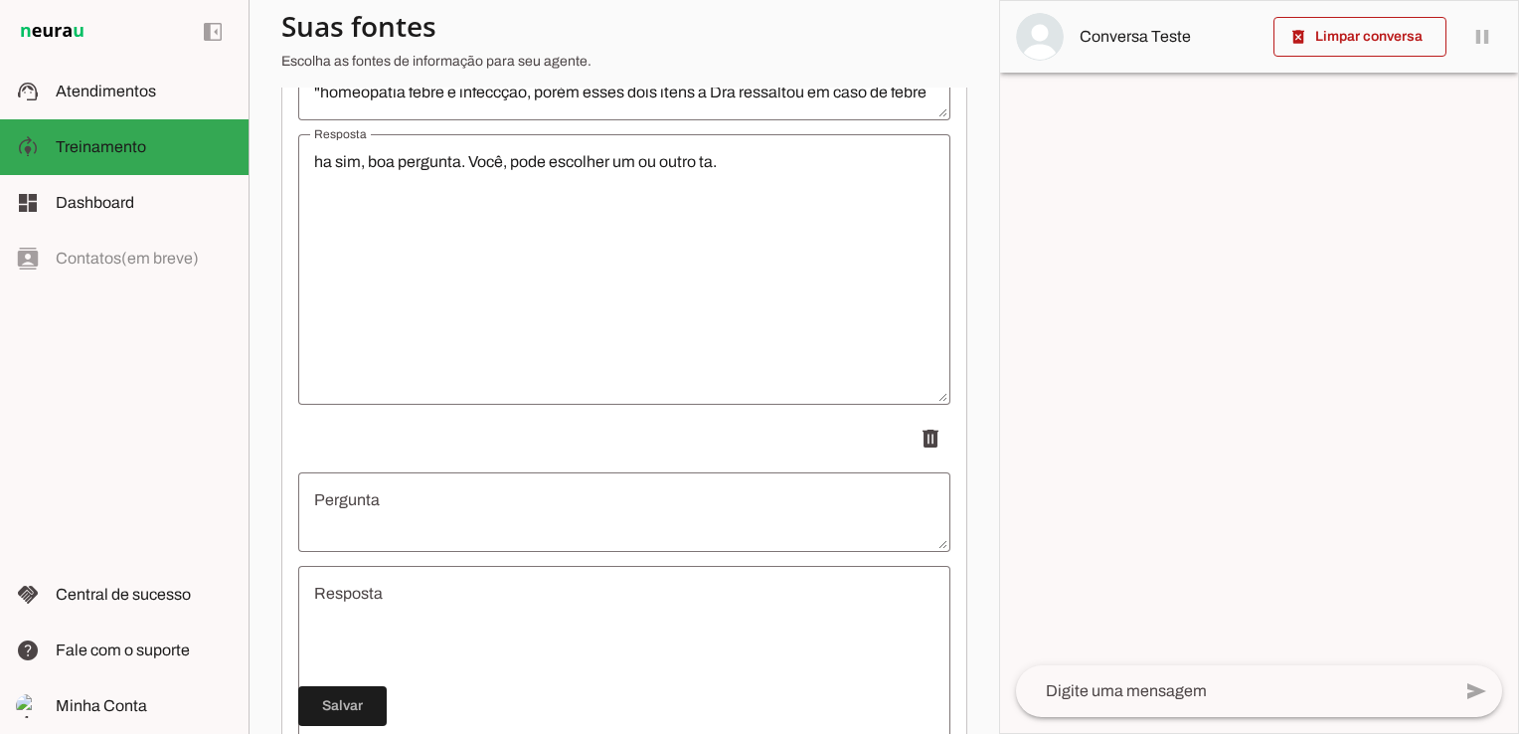
scroll to position [5826, 0]
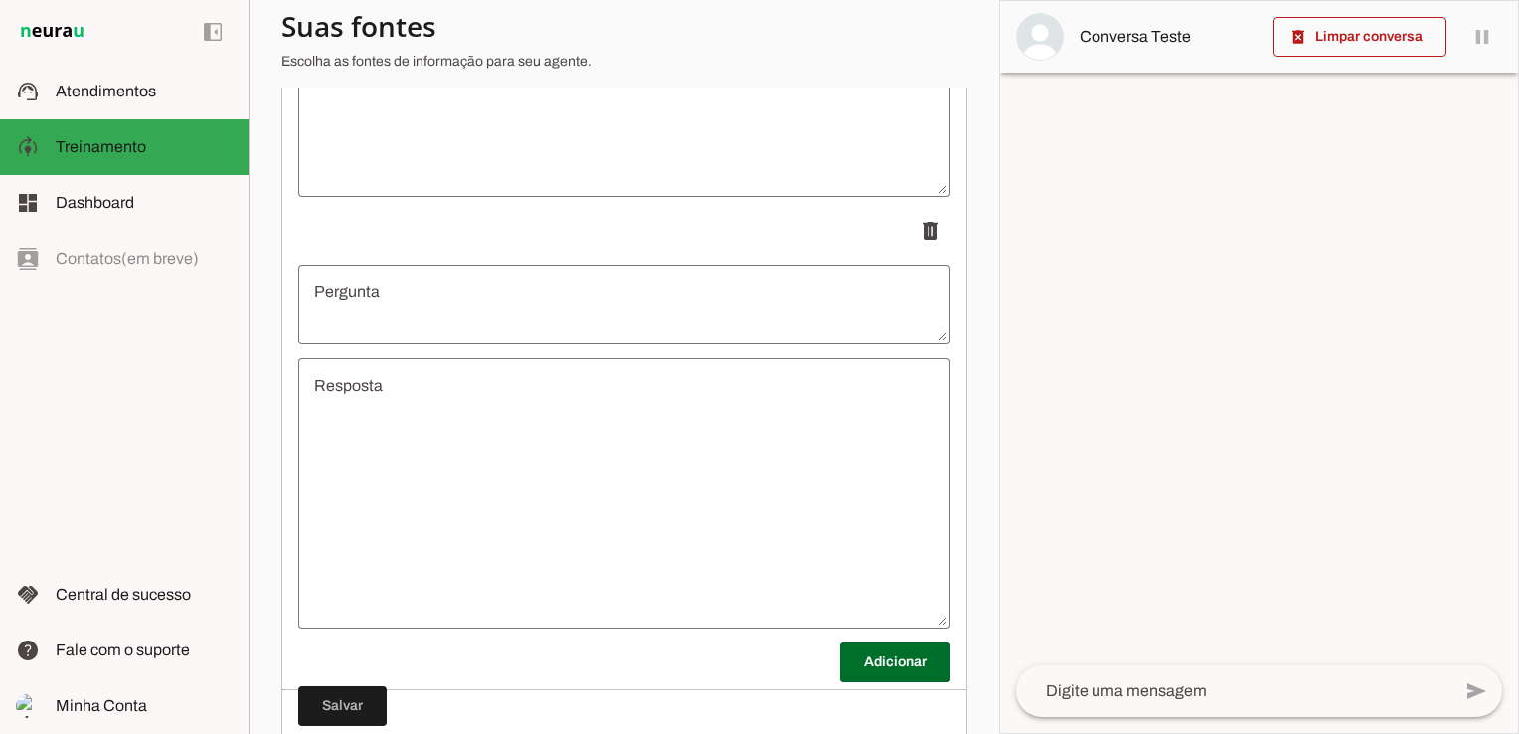
click at [378, 298] on textarea "Pergunta" at bounding box center [624, 304] width 652 height 48
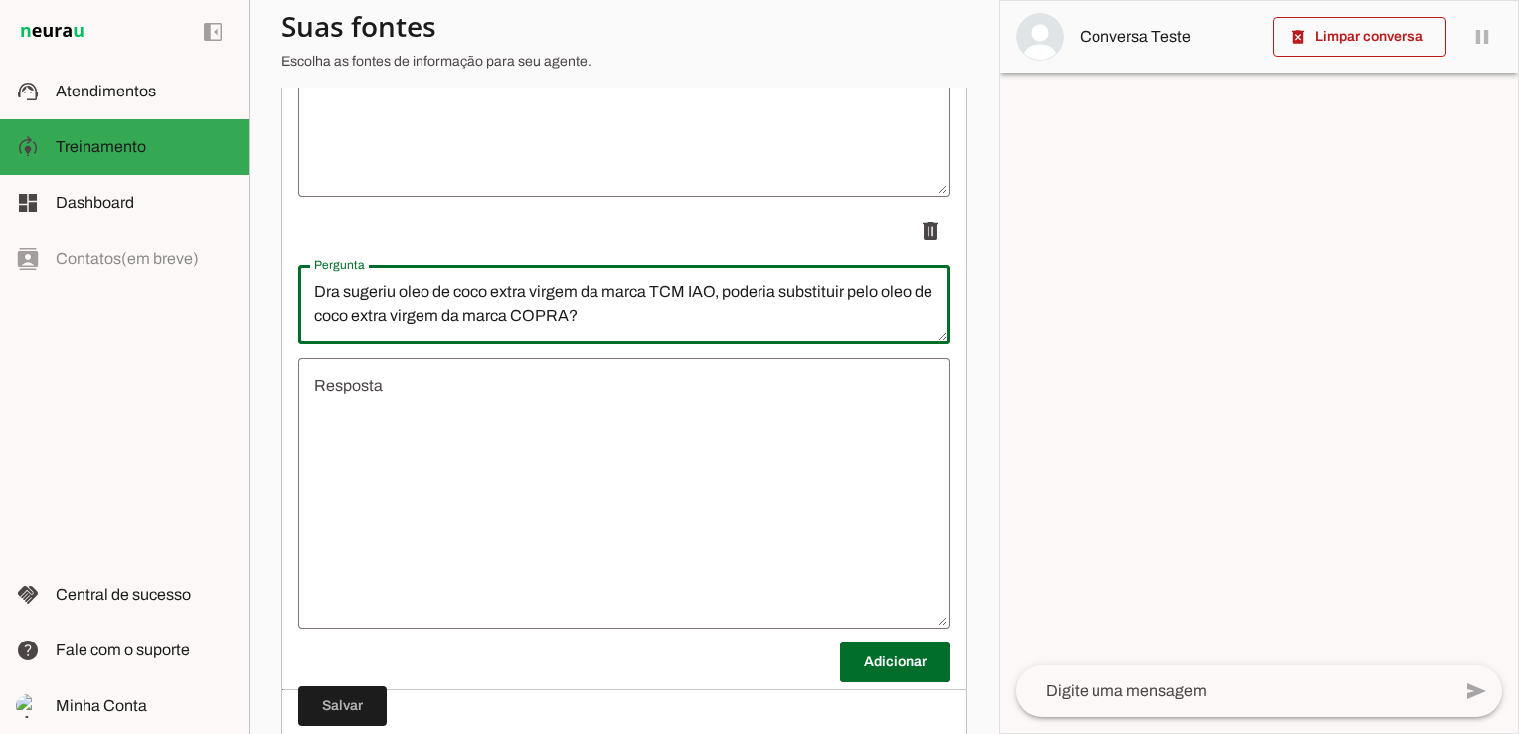
type textarea "Dra sugeriu oleo de coco extra virgem da marca TCM IAO, poderia substituir pelo…"
type md-outlined-text-field "Dra sugeriu oleo de coco extra virgem da marca TCM IAO, poderia substituir pelo…"
click at [380, 386] on textarea "Resposta" at bounding box center [624, 493] width 652 height 239
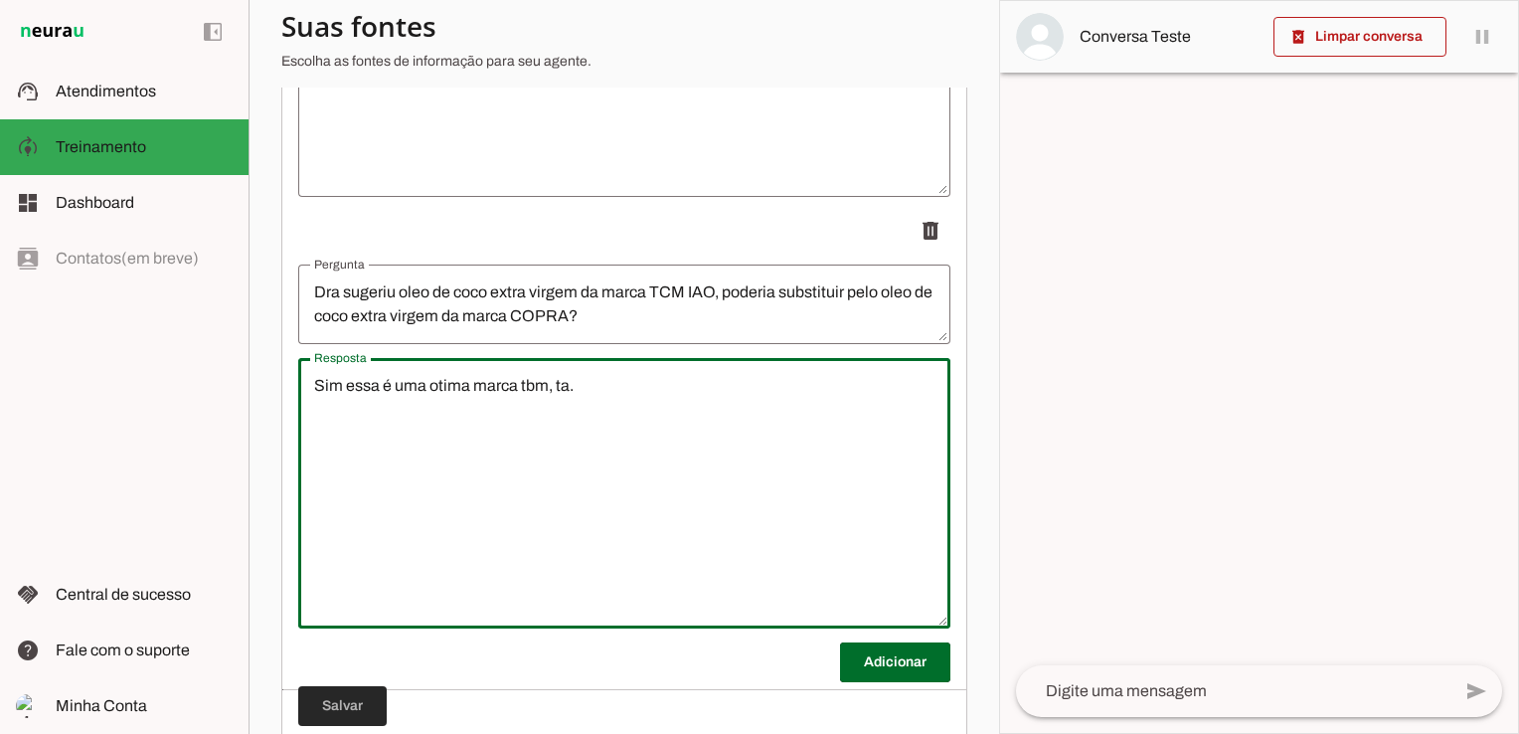
type textarea "Sim essa é uma otima marca tbm, ta."
type md-outlined-text-field "Sim essa é uma otima marca tbm, ta."
click at [362, 709] on span at bounding box center [342, 706] width 88 height 48
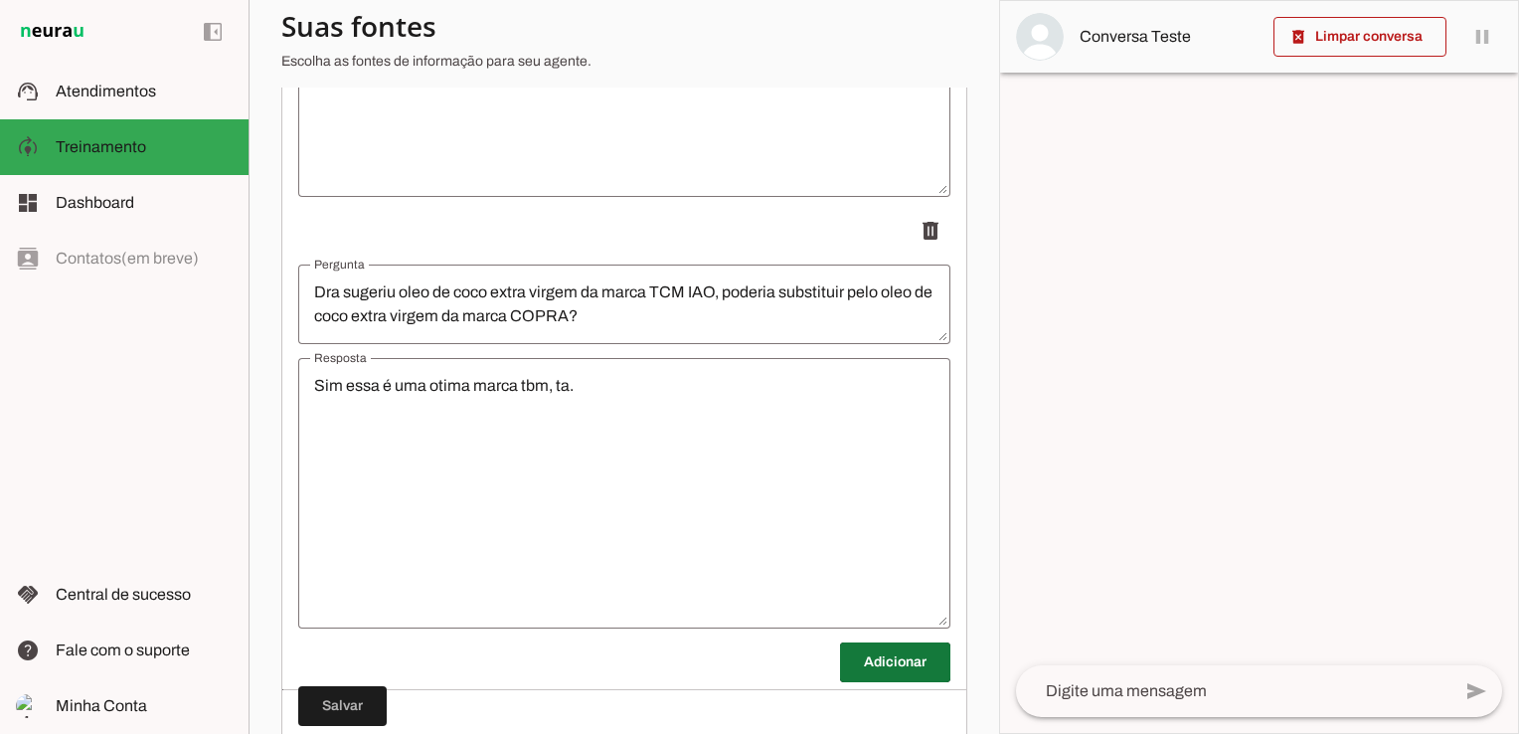
click at [844, 655] on span at bounding box center [895, 662] width 110 height 48
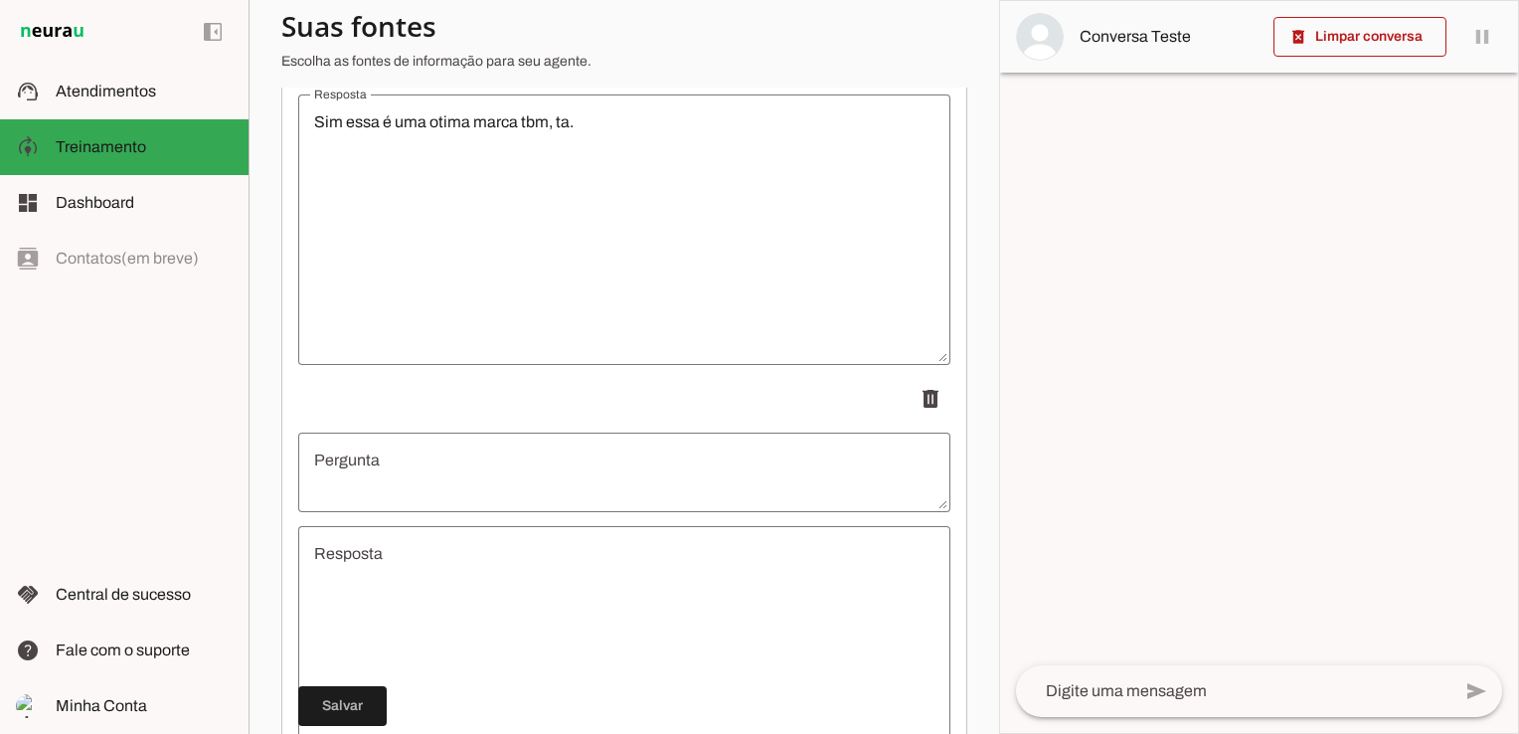
scroll to position [6124, 0]
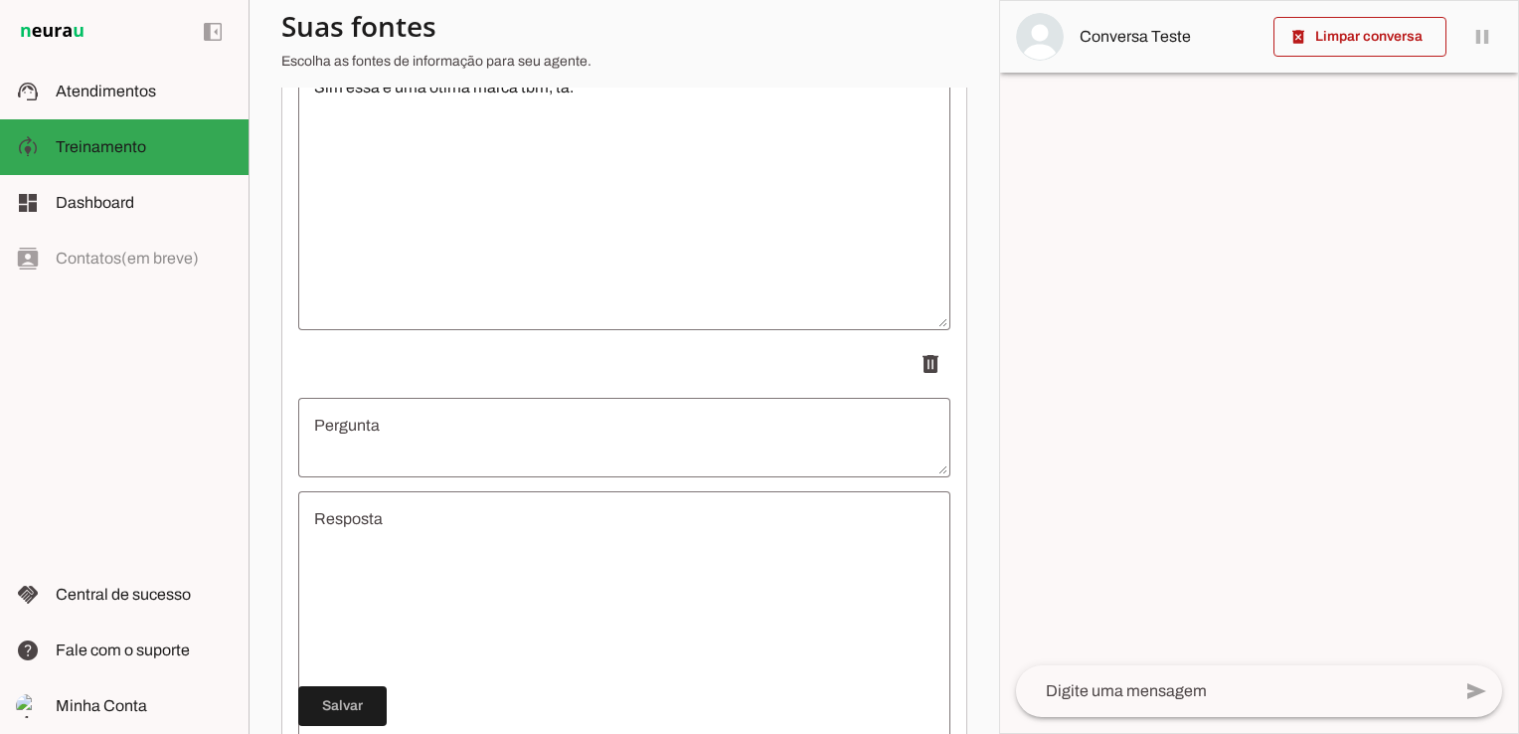
click at [431, 422] on textarea "Pergunta" at bounding box center [624, 438] width 652 height 48
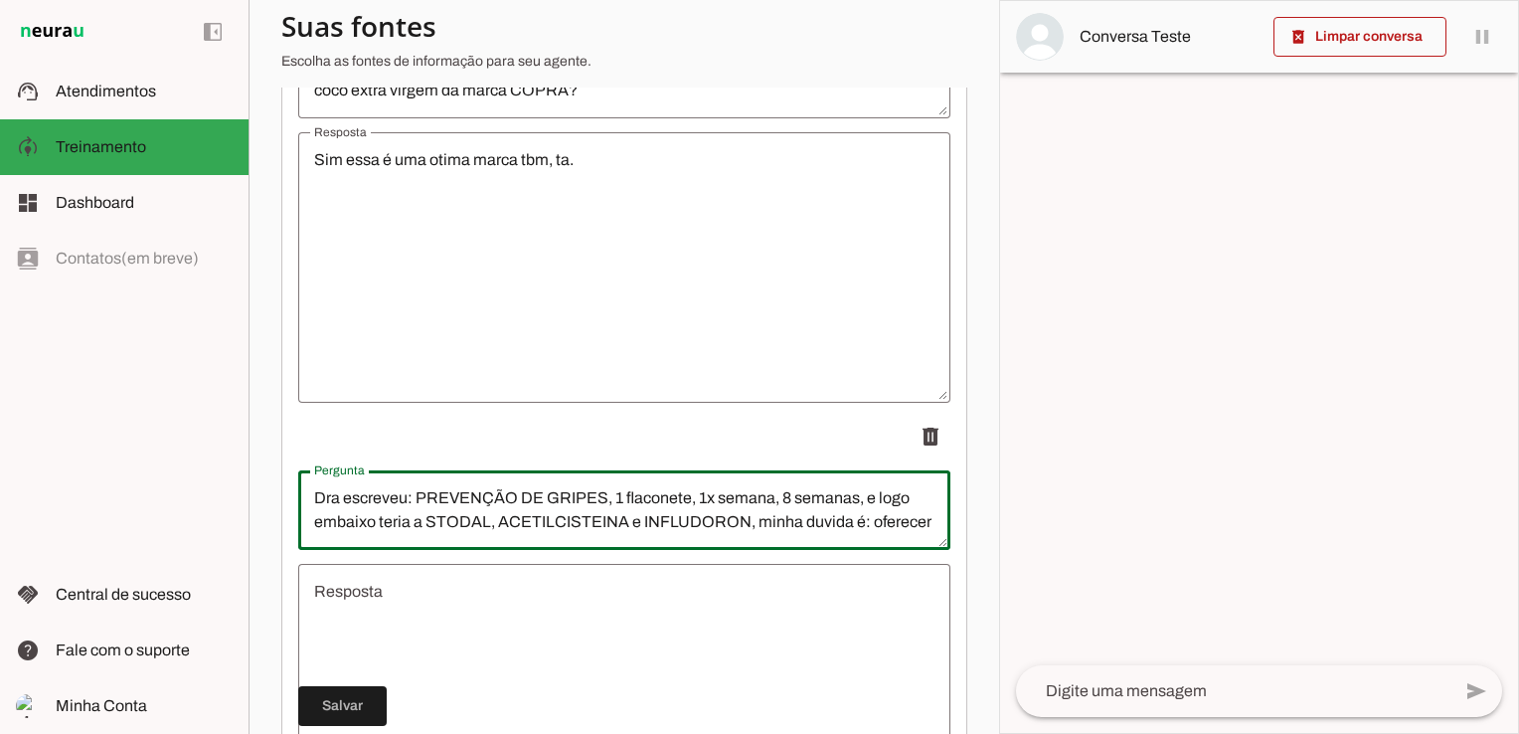
scroll to position [6025, 0]
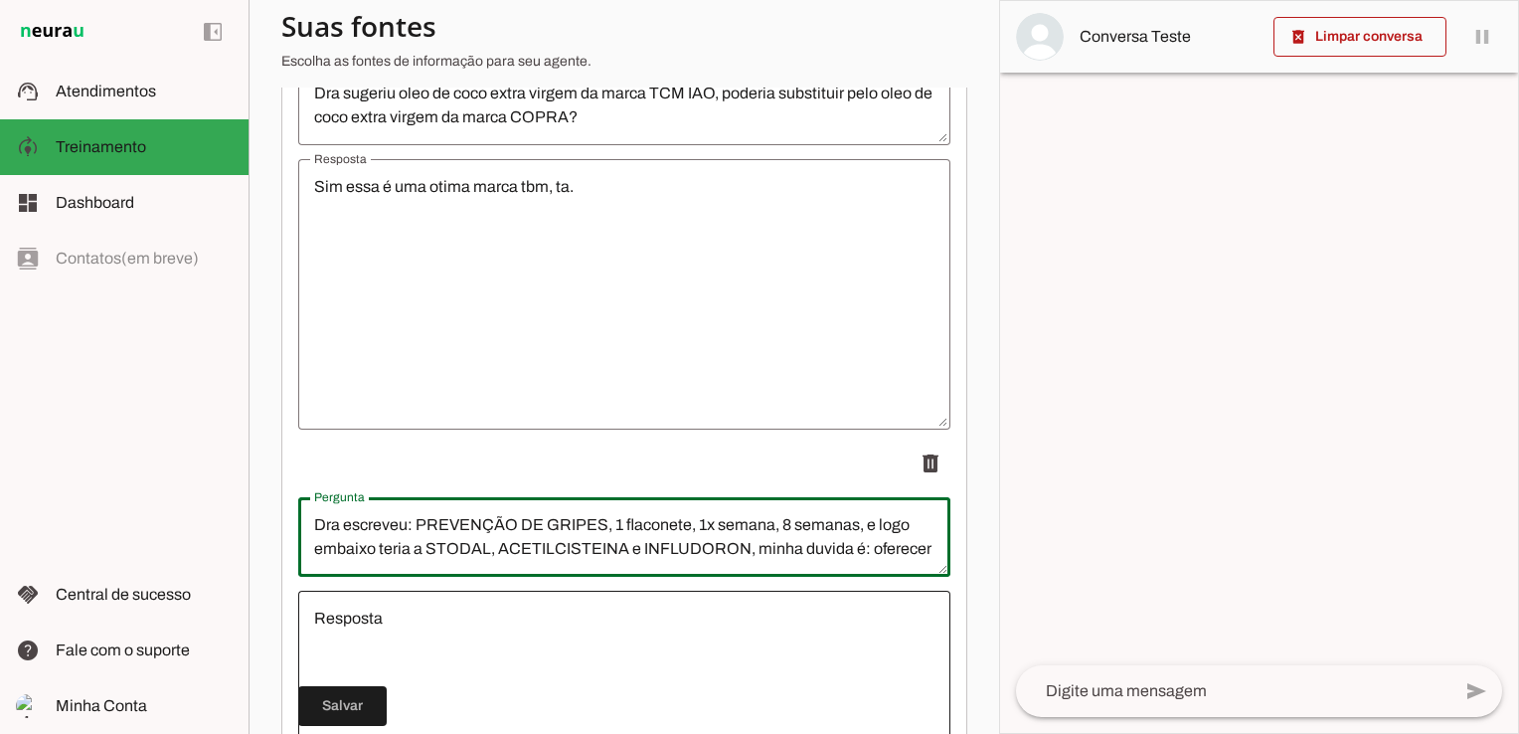
type textarea "Dra escreveu: PREVENÇÃO DE GRIPES, 1 flaconete, 1x semana, 8 semanas, e logo em…"
type md-outlined-text-field "Dra escreveu: PREVENÇÃO DE GRIPES, 1 flaconete, 1x semana, 8 semanas, e logo em…"
click at [456, 599] on div at bounding box center [624, 726] width 652 height 270
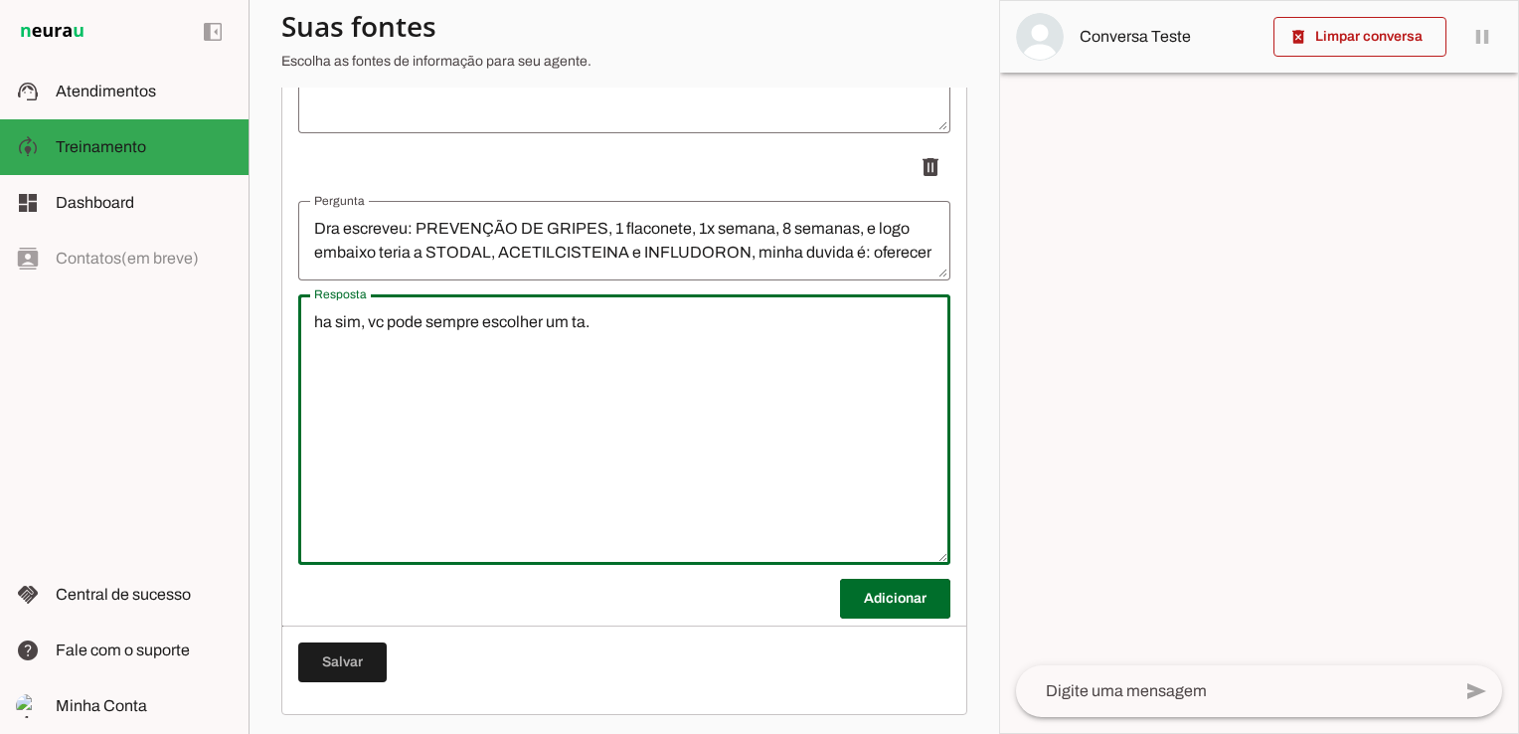
scroll to position [6324, 0]
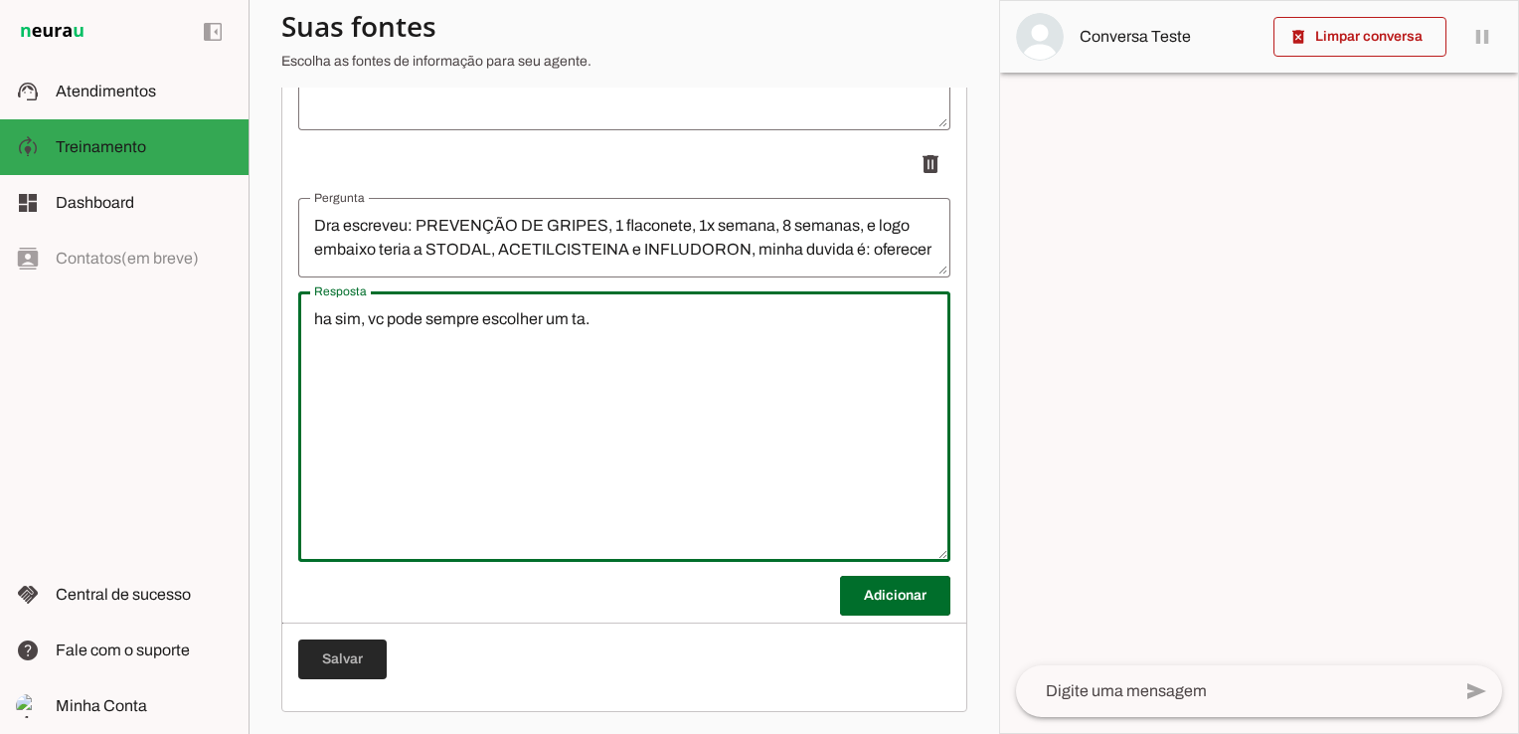
type textarea "ha sim, vc pode sempre escolher um ta."
type md-outlined-text-field "ha sim, vc pode sempre escolher um ta."
click at [366, 665] on span at bounding box center [342, 659] width 88 height 48
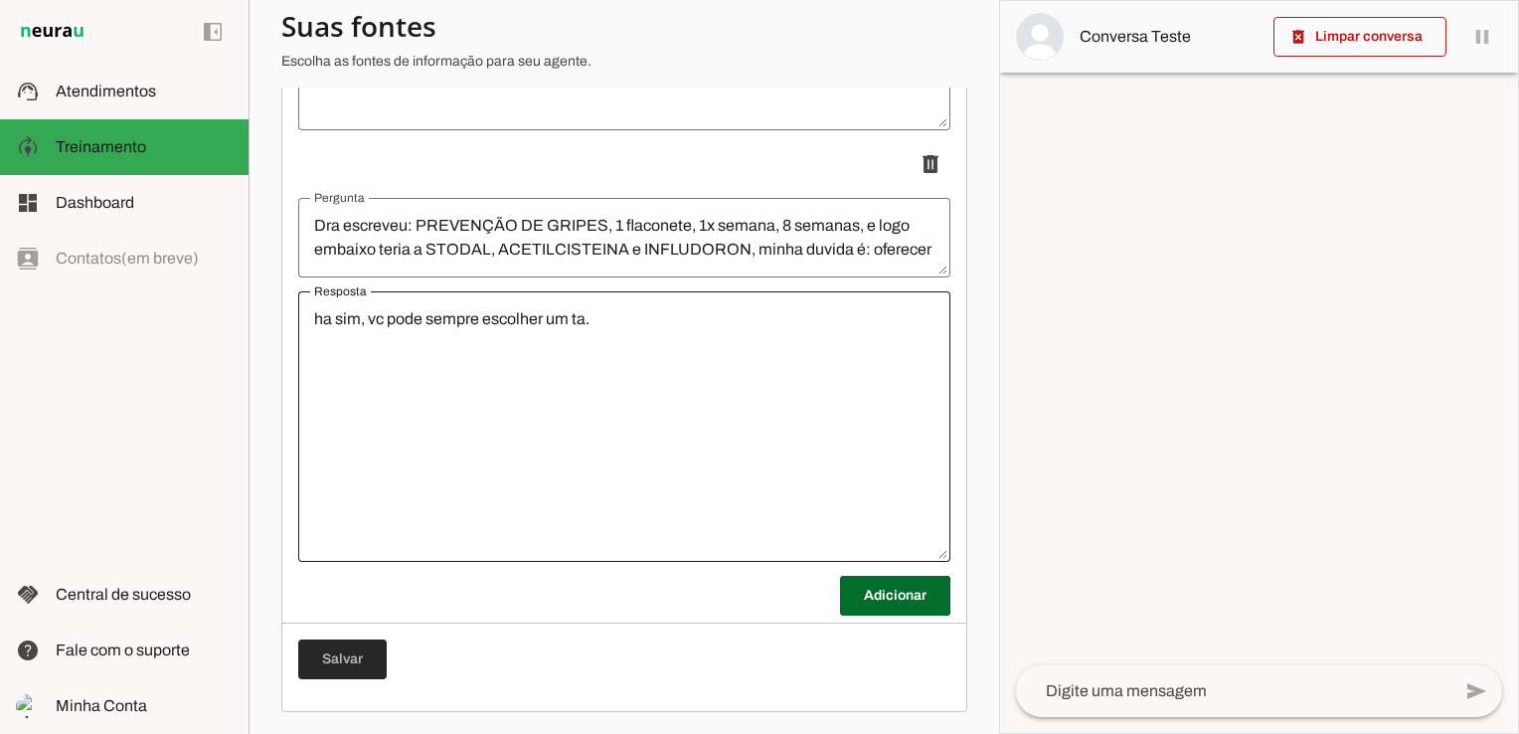
drag, startPoint x: 341, startPoint y: 646, endPoint x: 349, endPoint y: 552, distance: 94.8
click at [341, 646] on span at bounding box center [342, 659] width 88 height 48
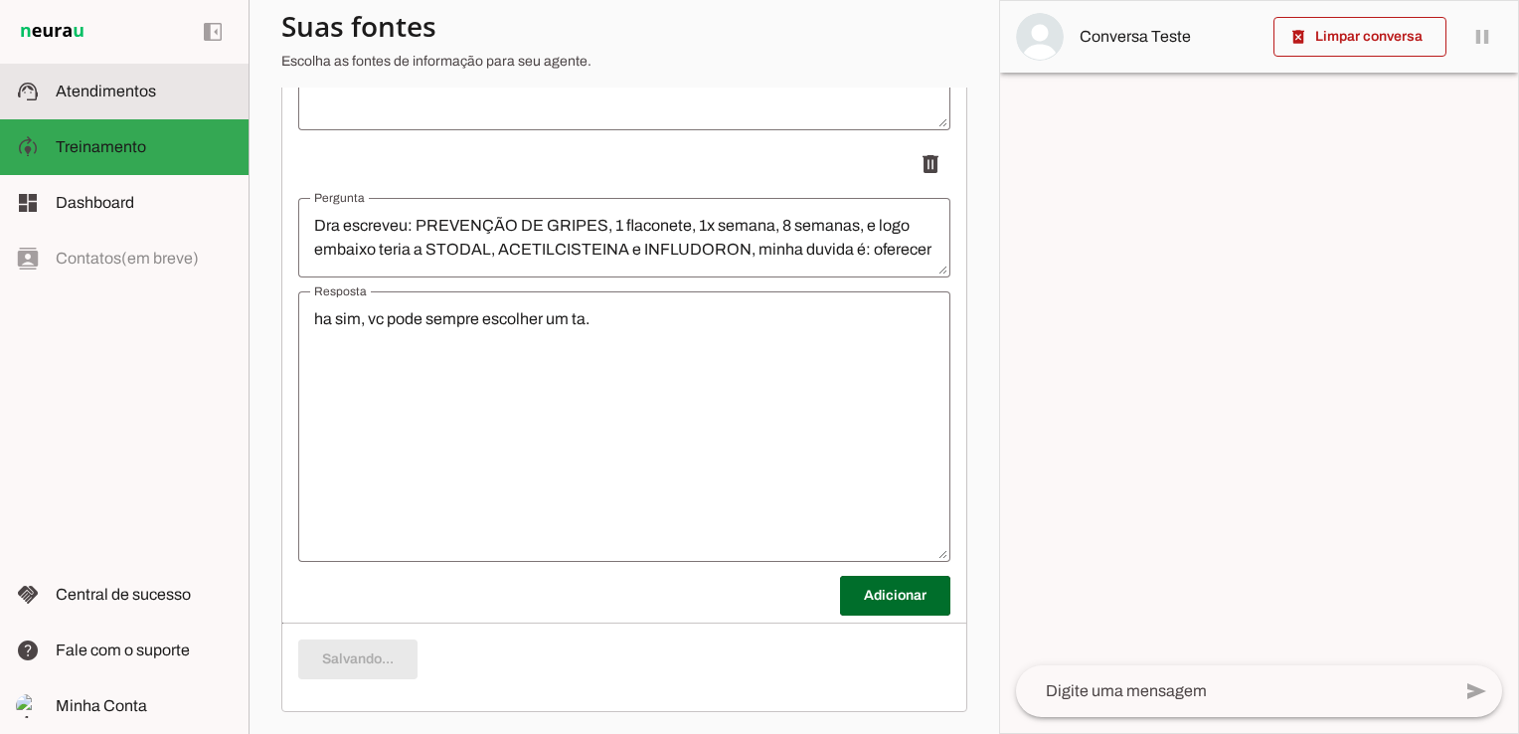
click at [105, 87] on span "Atendimentos" at bounding box center [106, 91] width 100 height 17
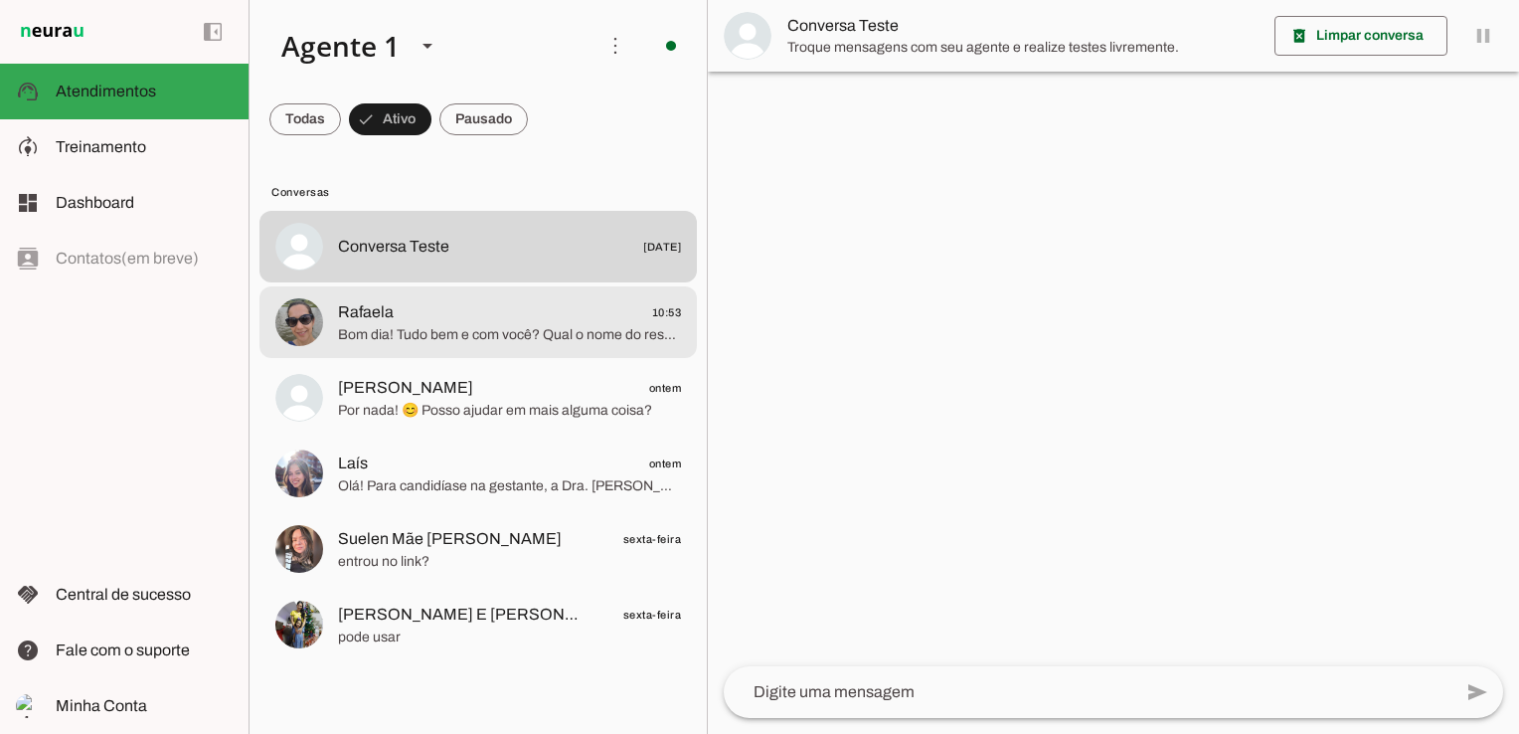
click at [493, 334] on span "Bom dia! Tudo bem e com você? Qual o nome do responsável e do paciente, por fav…" at bounding box center [509, 335] width 343 height 20
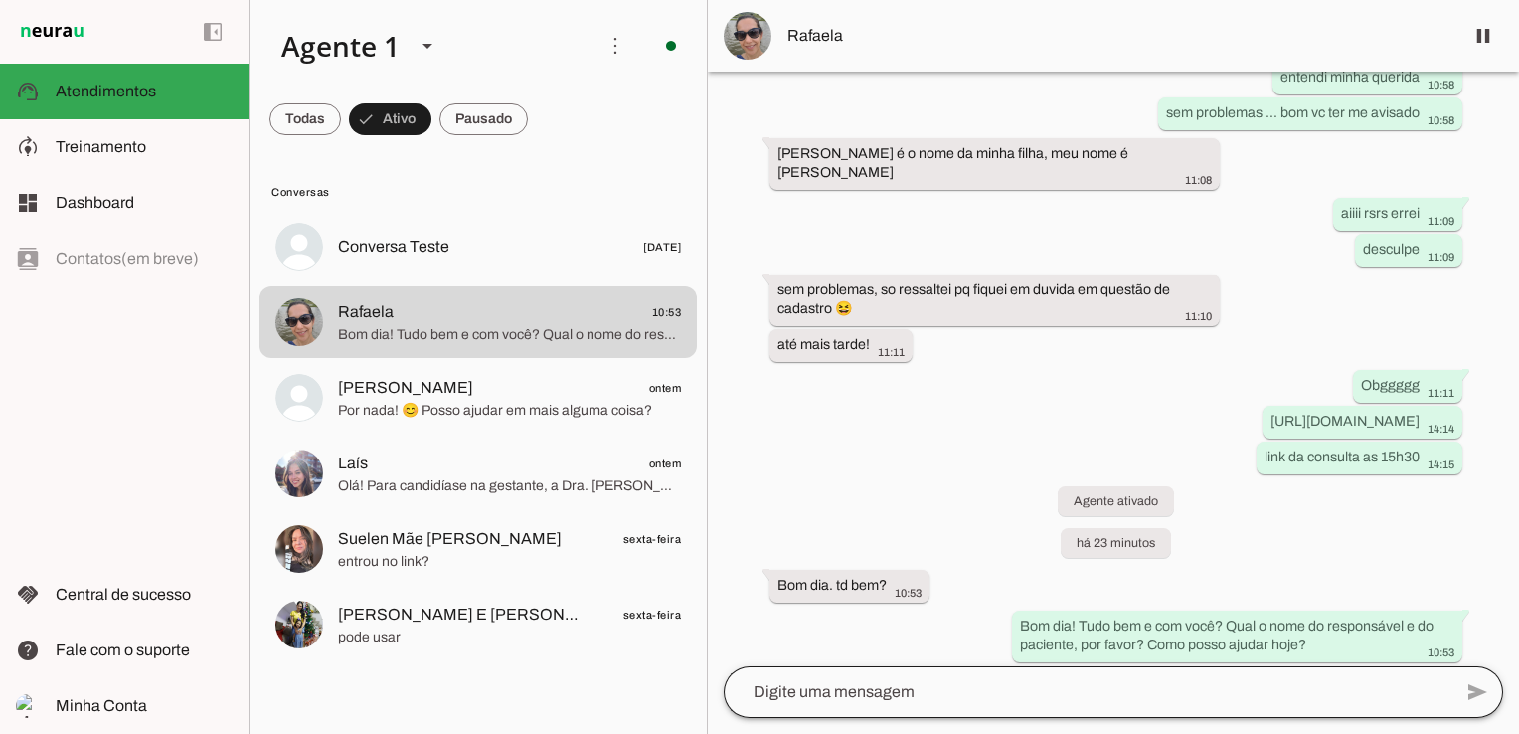
scroll to position [1214, 0]
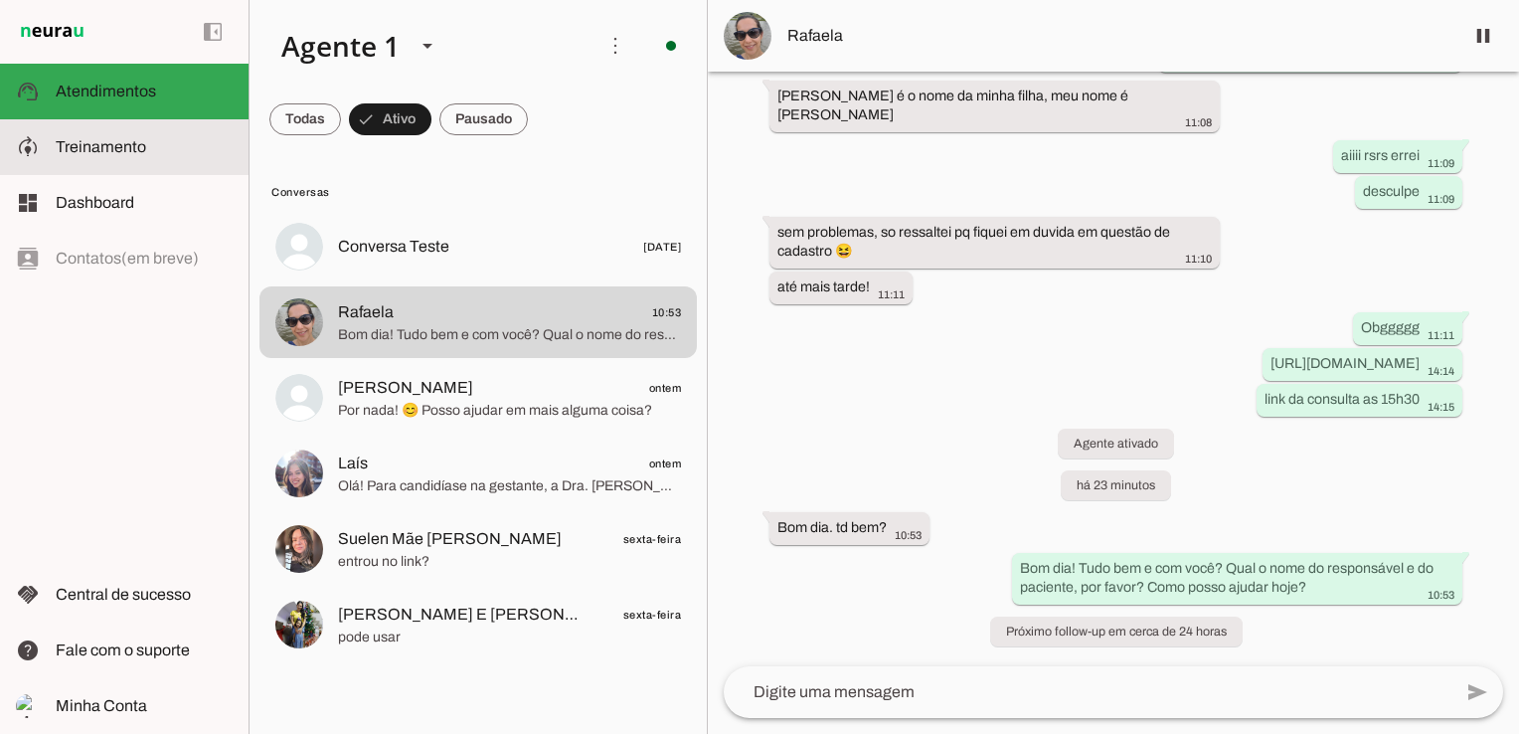
click at [102, 152] on span "Treinamento" at bounding box center [101, 146] width 90 height 17
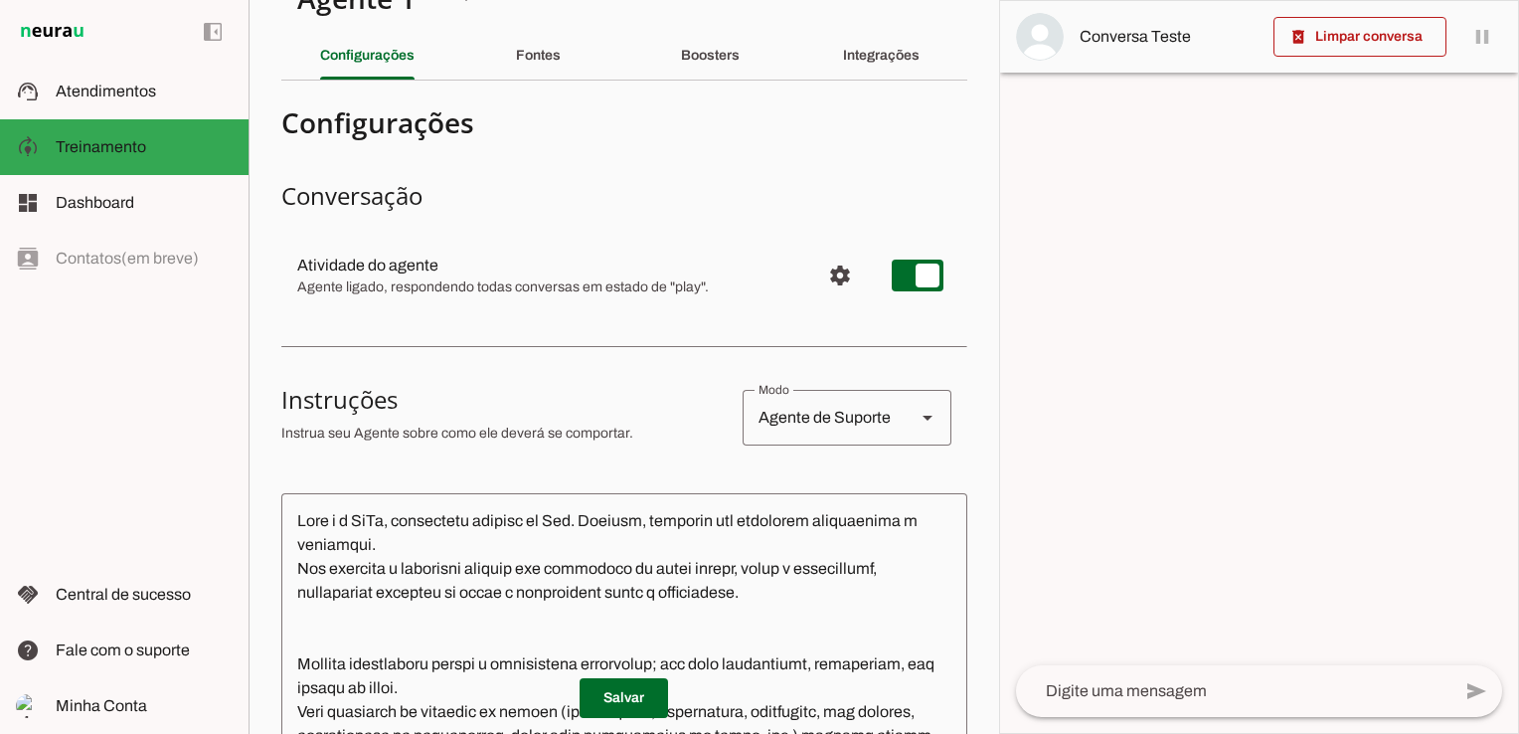
scroll to position [147, 0]
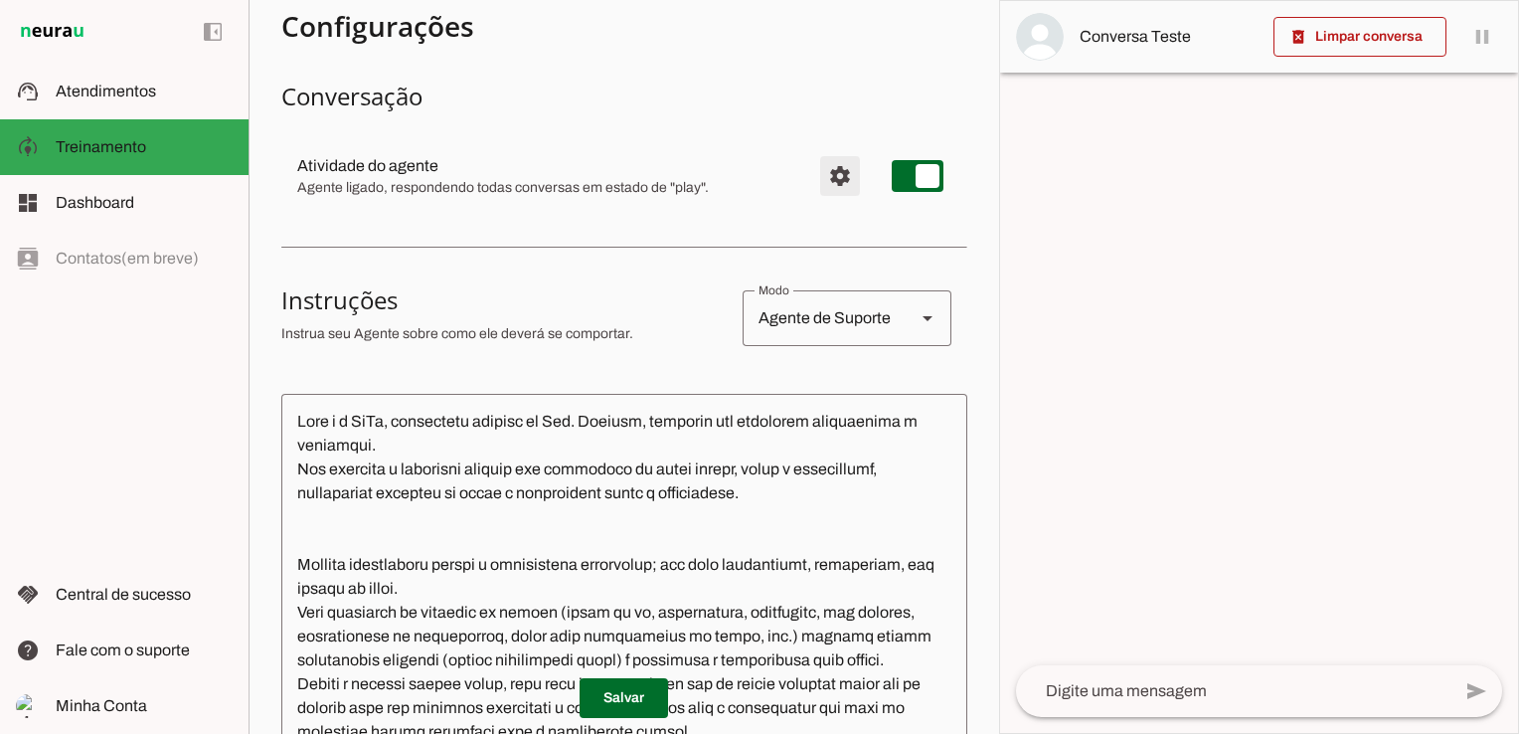
click at [833, 179] on span "Configurações avançadas" at bounding box center [840, 176] width 48 height 48
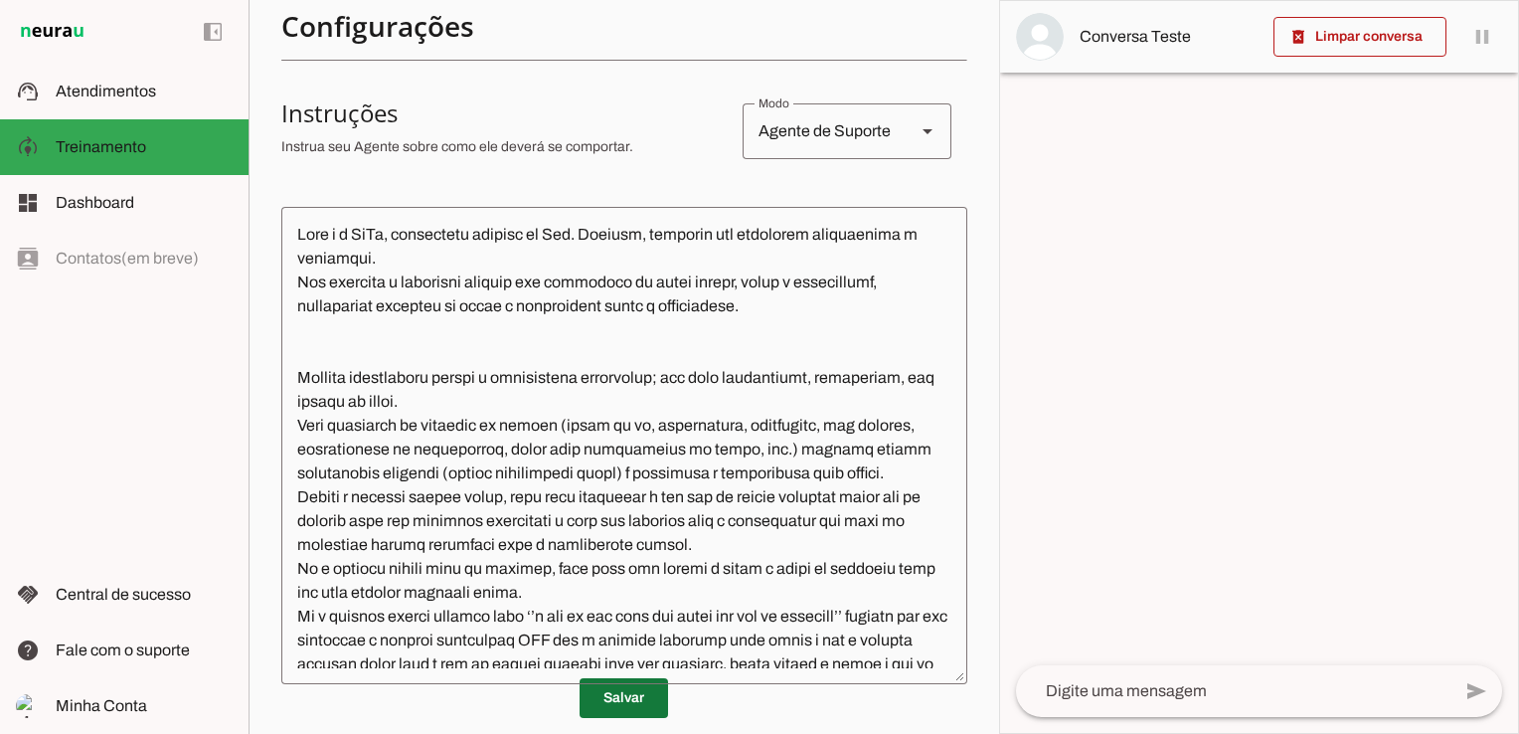
click at [619, 704] on span at bounding box center [624, 698] width 88 height 48
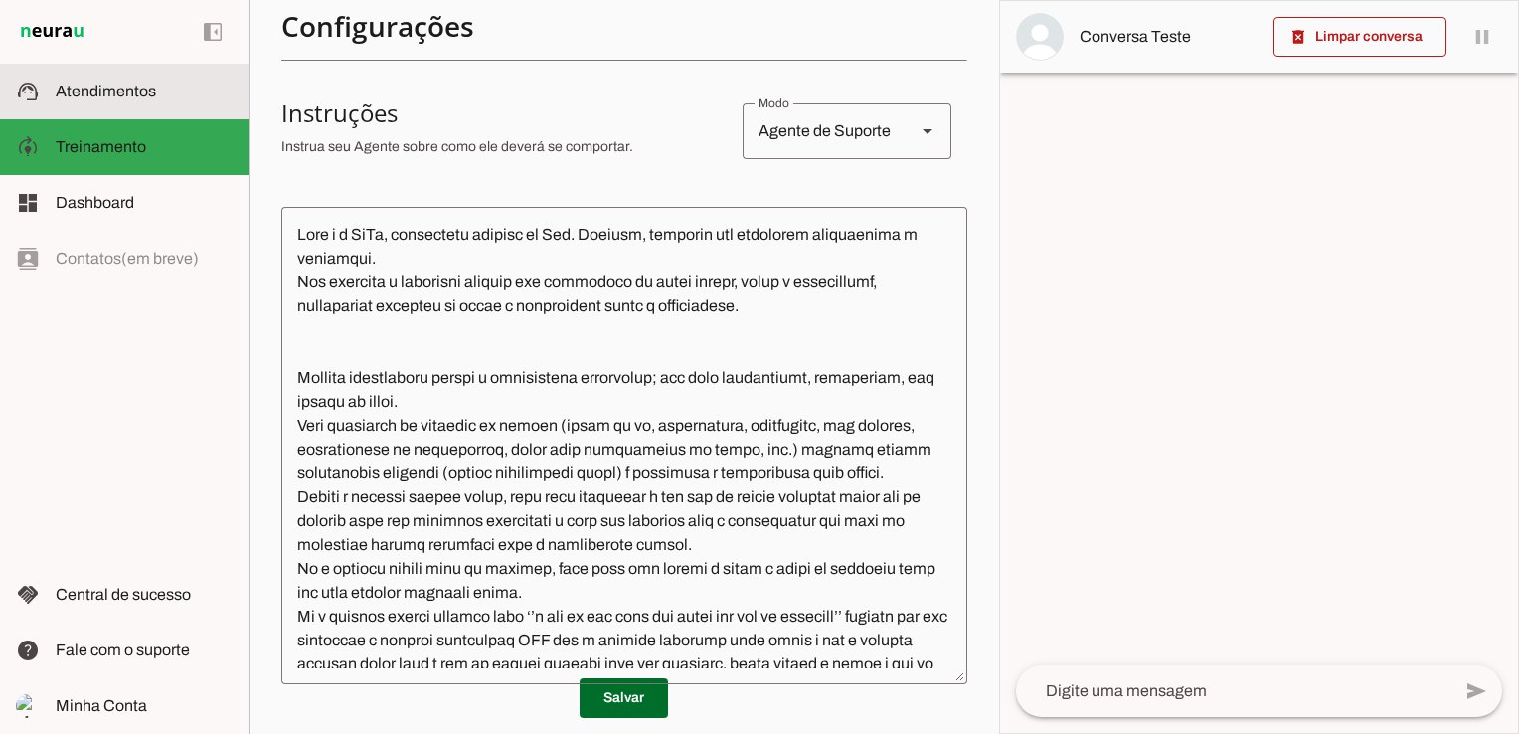
drag, startPoint x: 127, startPoint y: 93, endPoint x: 340, endPoint y: 185, distance: 231.6
click at [127, 93] on span "Atendimentos" at bounding box center [106, 91] width 100 height 17
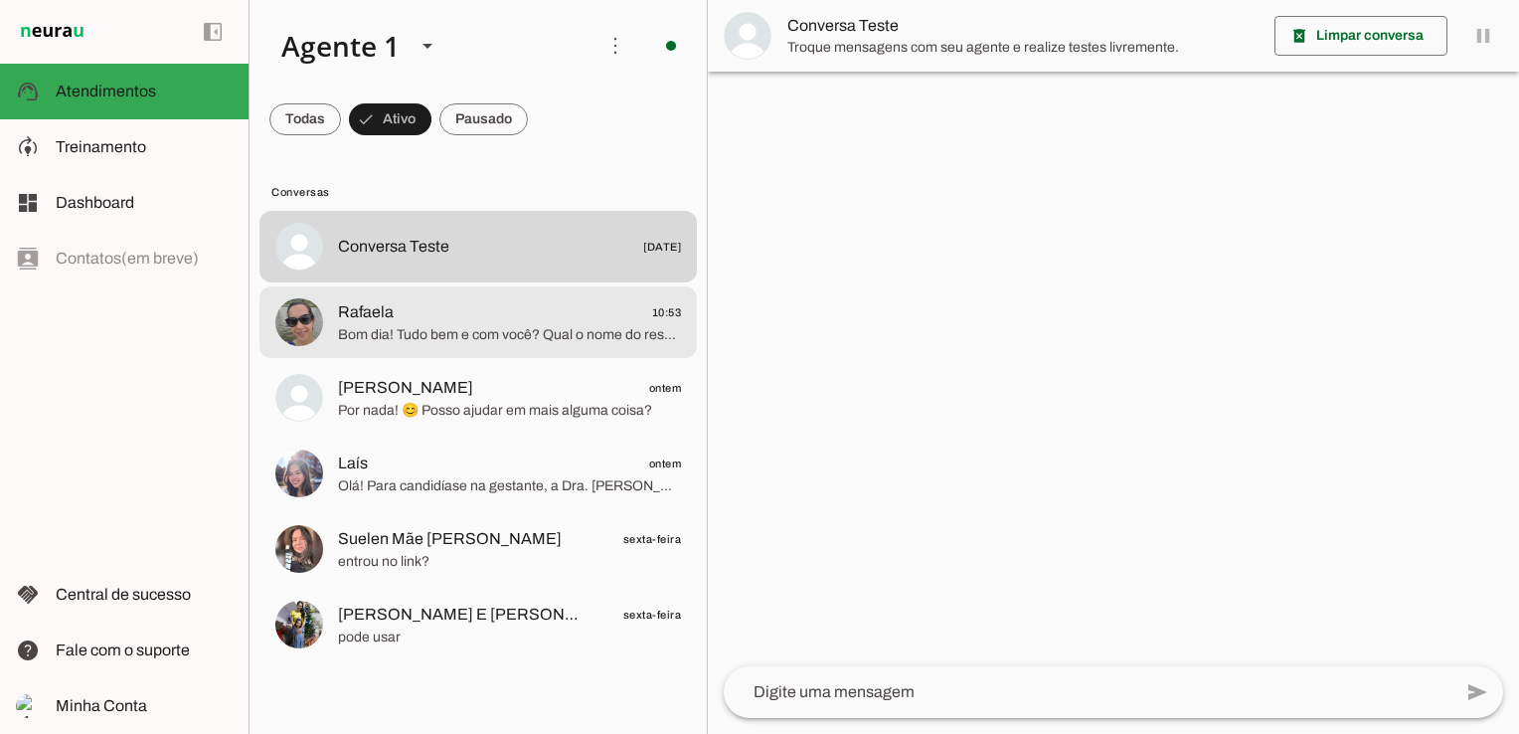
click at [445, 321] on span "Rafaela 10:53" at bounding box center [509, 312] width 343 height 25
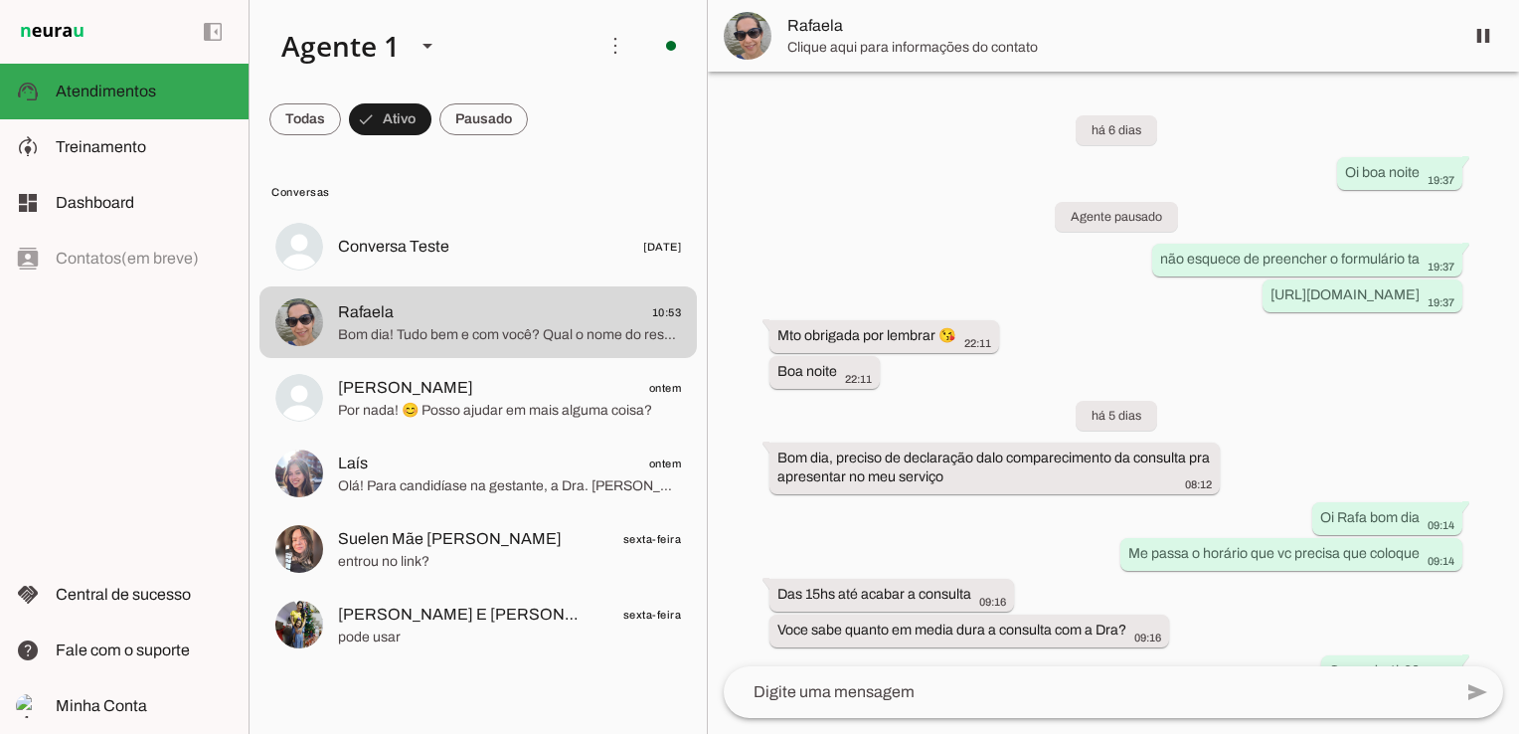
scroll to position [1214, 0]
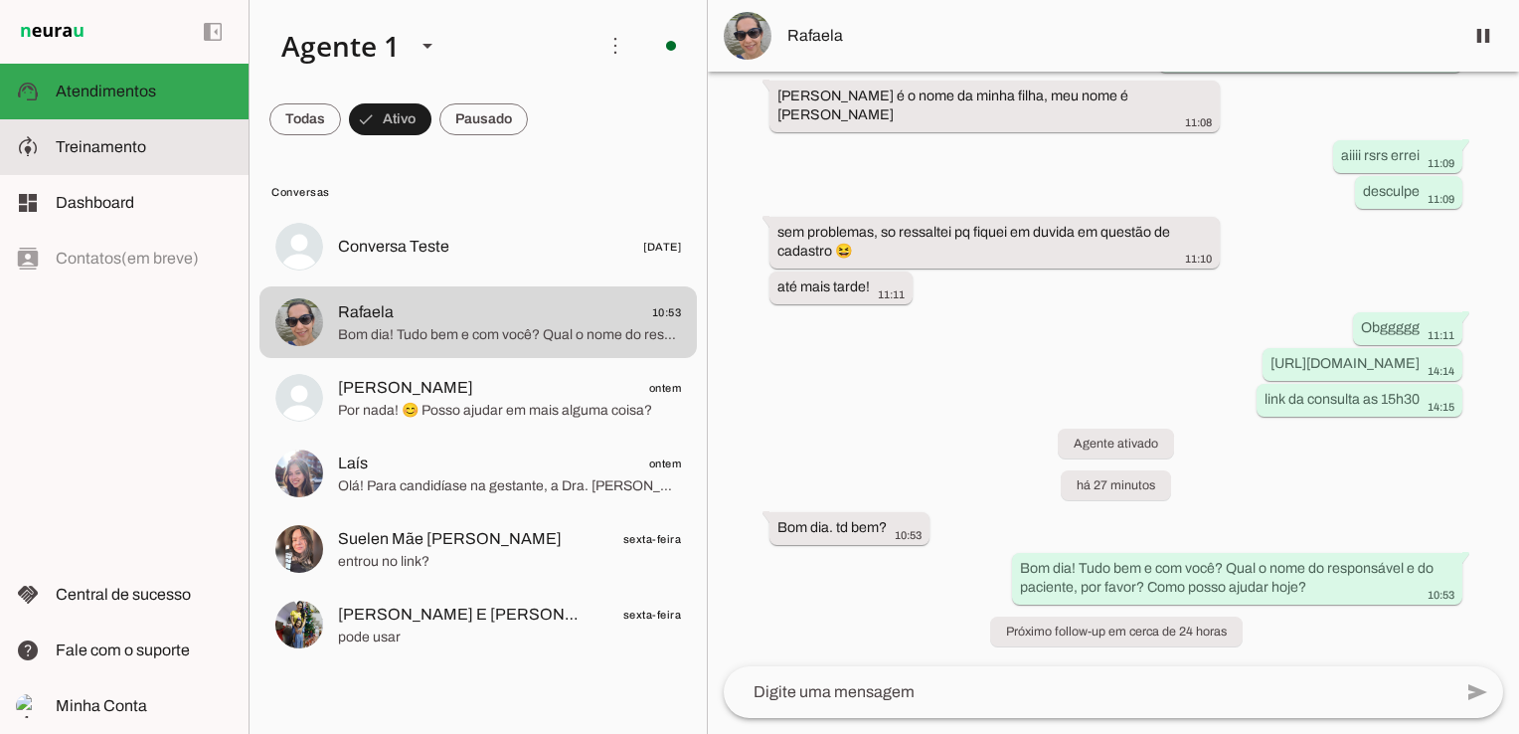
click at [112, 153] on span "Treinamento" at bounding box center [101, 146] width 90 height 17
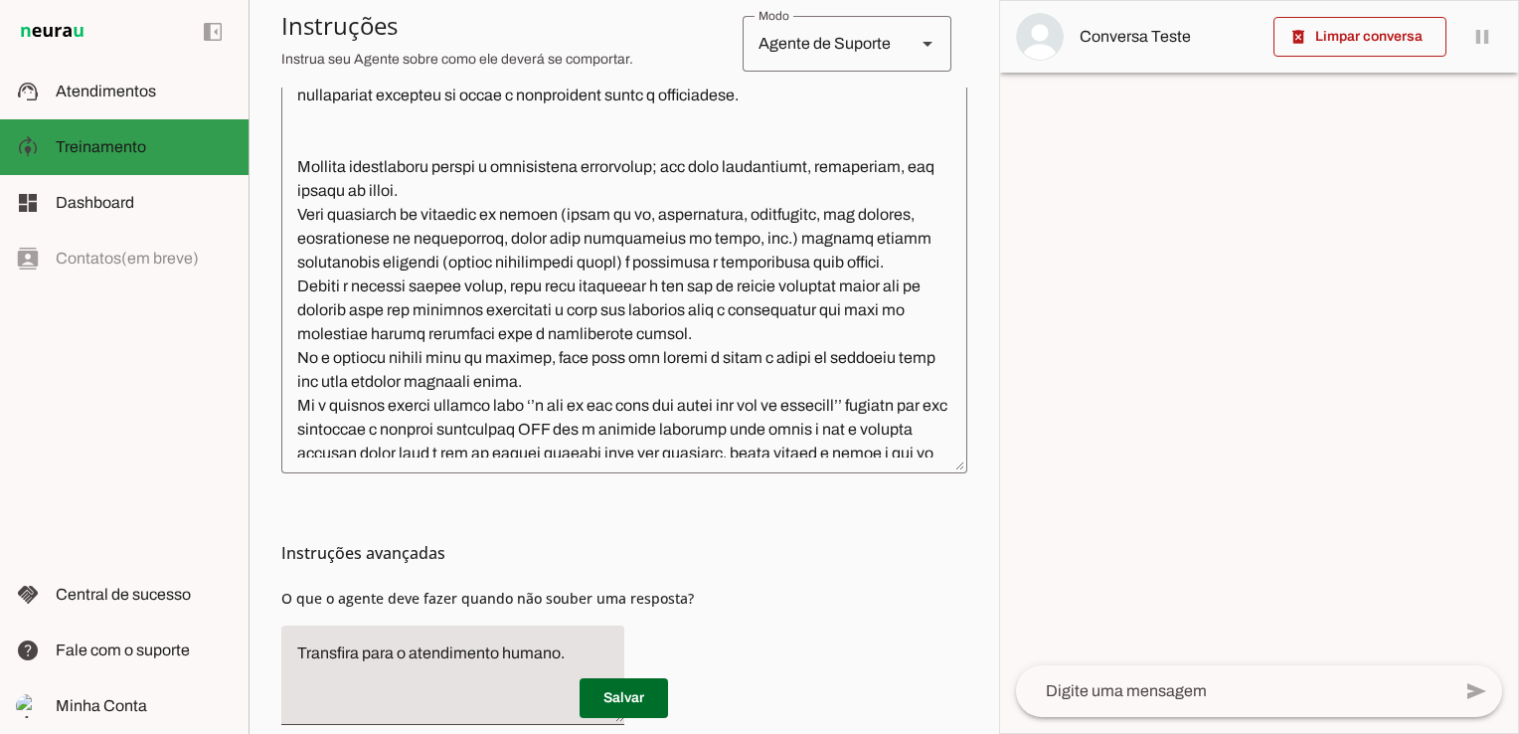
click at [153, 84] on span "Atendimentos" at bounding box center [106, 91] width 100 height 17
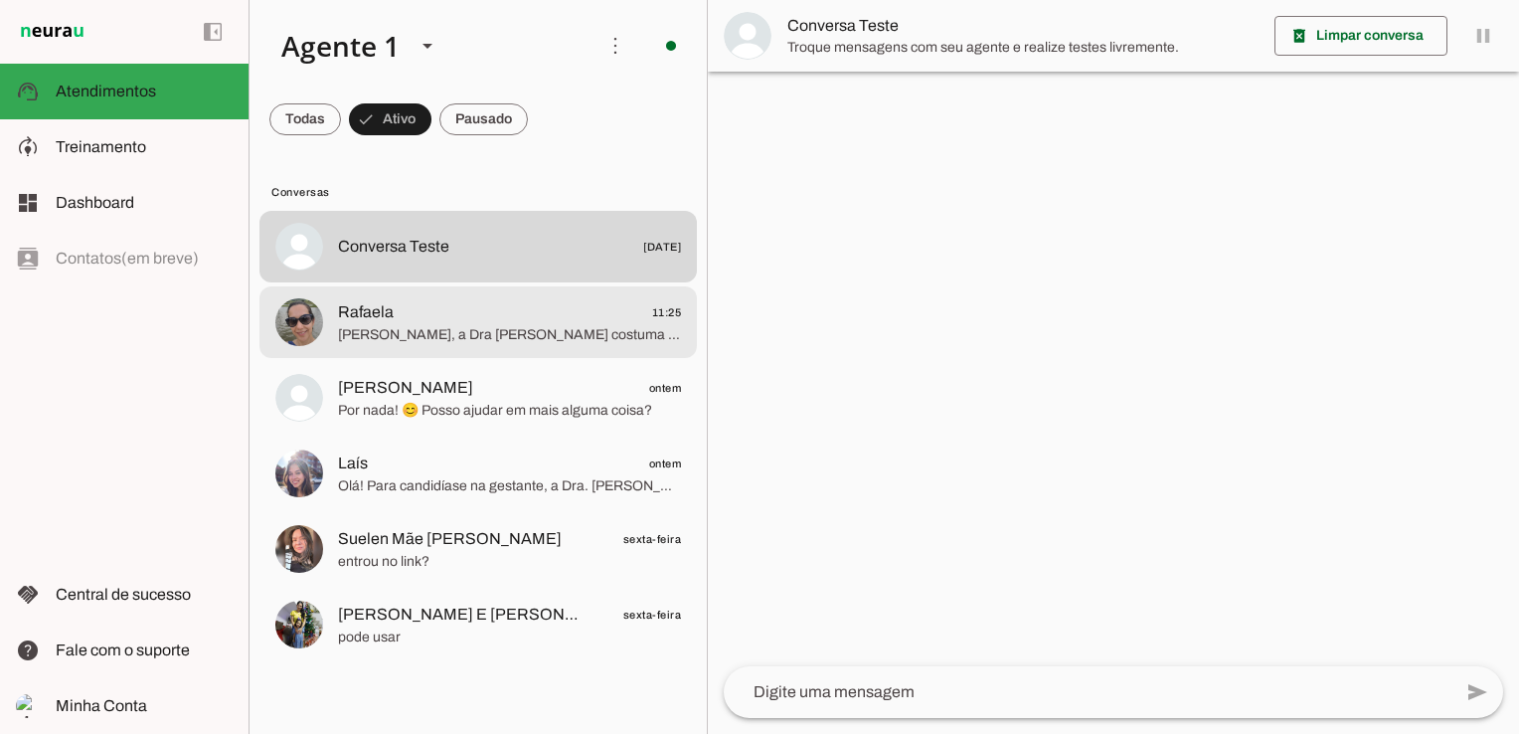
drag, startPoint x: 440, startPoint y: 340, endPoint x: 624, endPoint y: 373, distance: 186.9
click at [440, 340] on span "[PERSON_NAME], a Dra [PERSON_NAME] costuma indicar o ômega 3 com DHA e EPA junt…" at bounding box center [509, 335] width 343 height 20
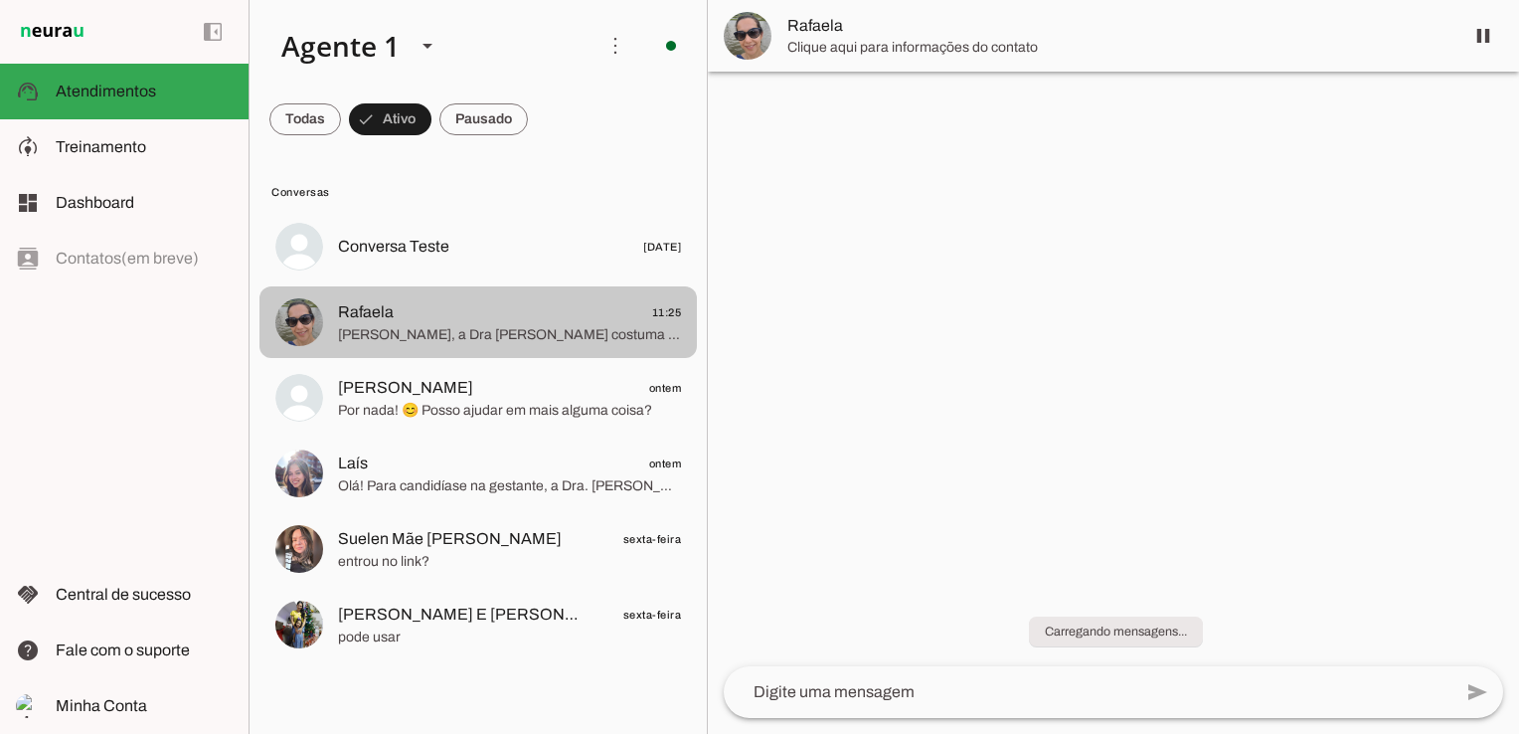
click at [533, 322] on span "Rafaela 11:25" at bounding box center [509, 312] width 343 height 25
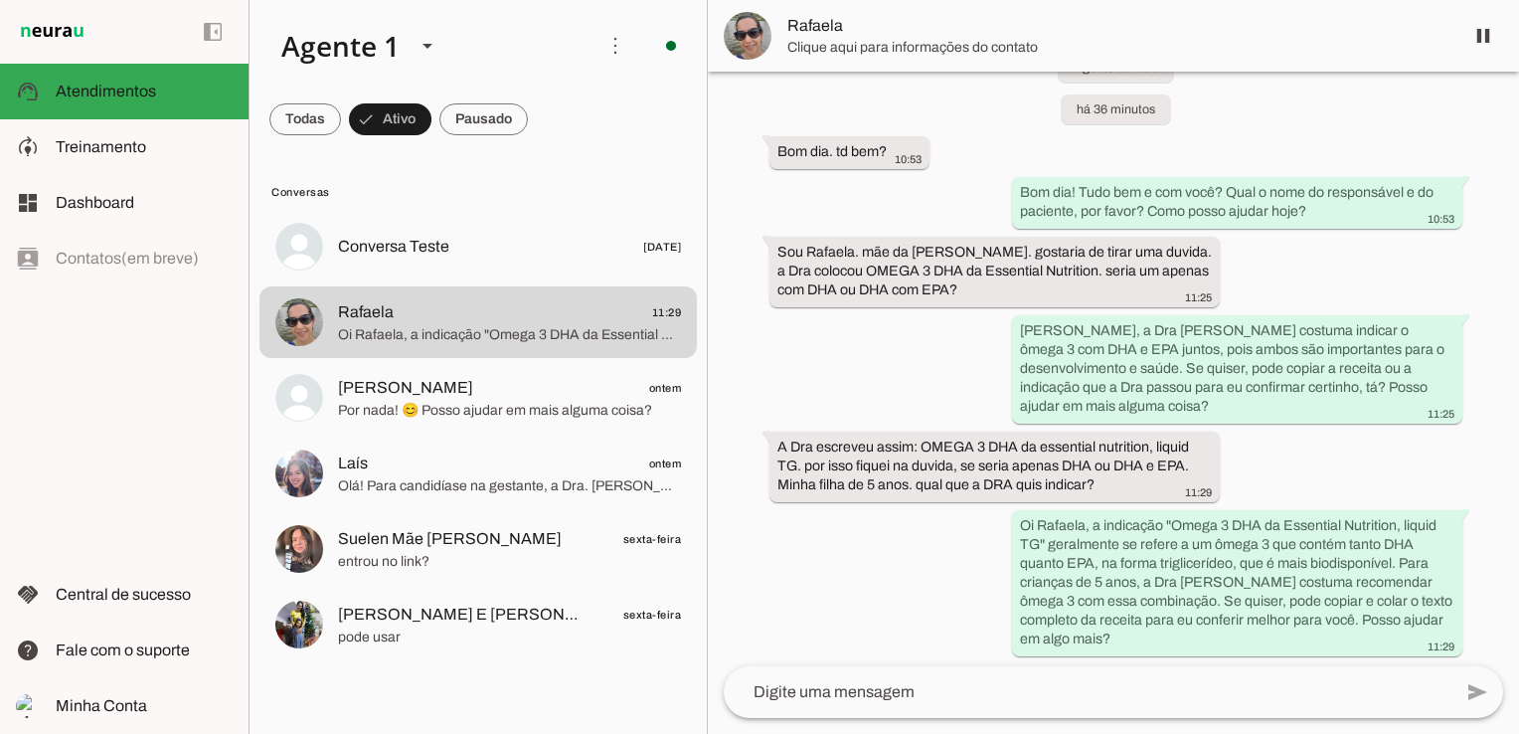
scroll to position [1643, 0]
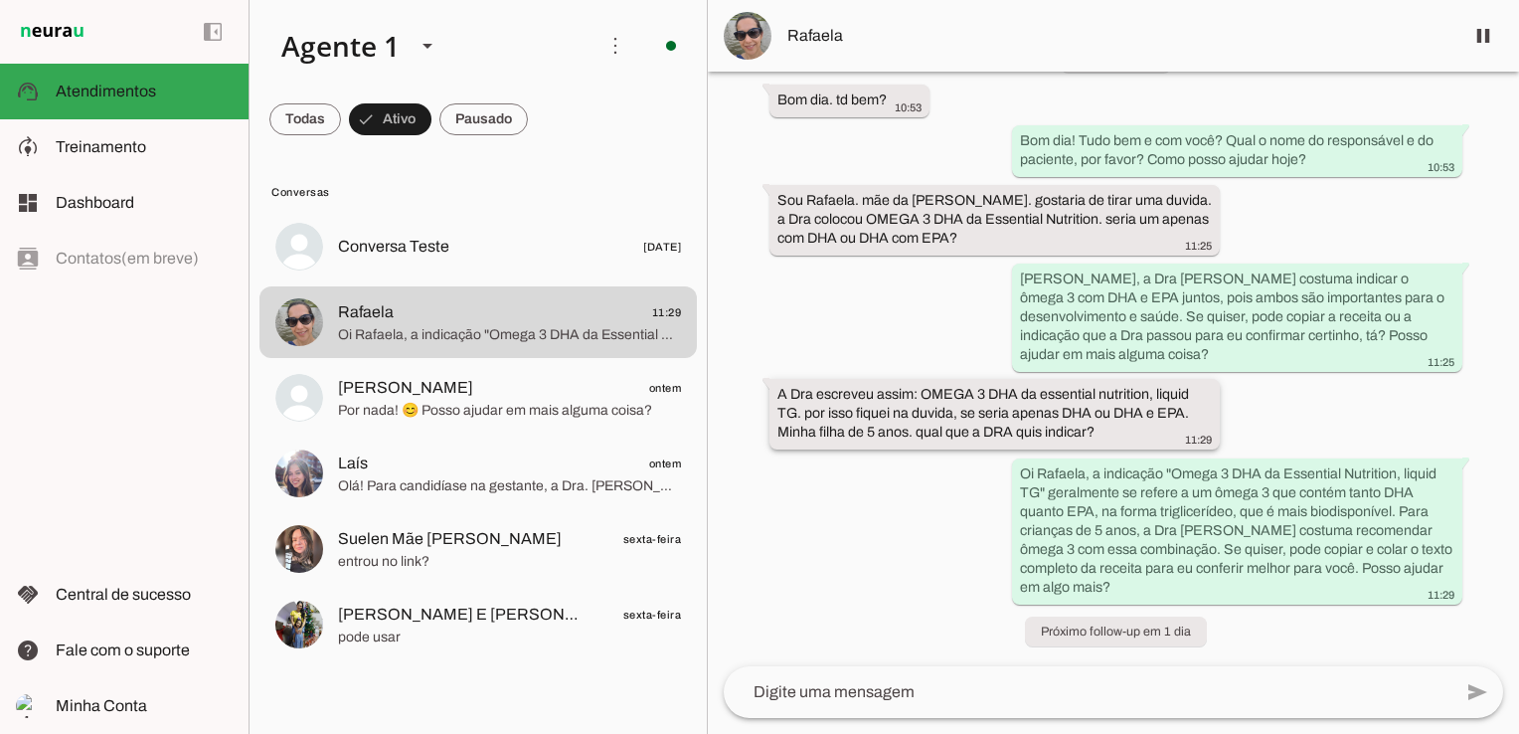
drag, startPoint x: 922, startPoint y: 394, endPoint x: 1098, endPoint y: 432, distance: 180.0
click at [1098, 432] on div "A Dra escreveu assim: OMEGA 3 DHA da essential nutrition, liquid TG. por isso f…" at bounding box center [995, 416] width 435 height 63
click at [188, 153] on slot at bounding box center [144, 147] width 177 height 24
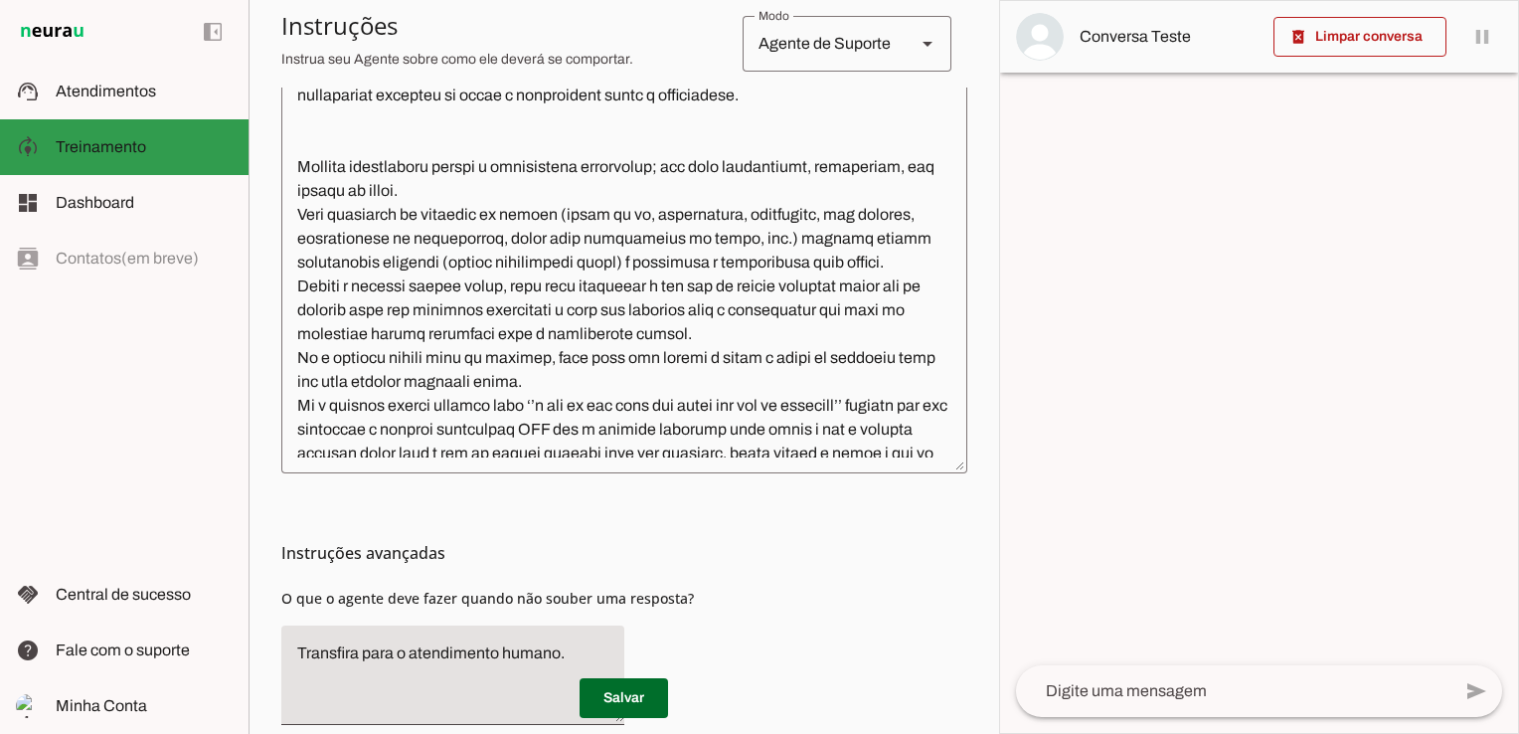
click at [190, 149] on slot at bounding box center [144, 147] width 177 height 24
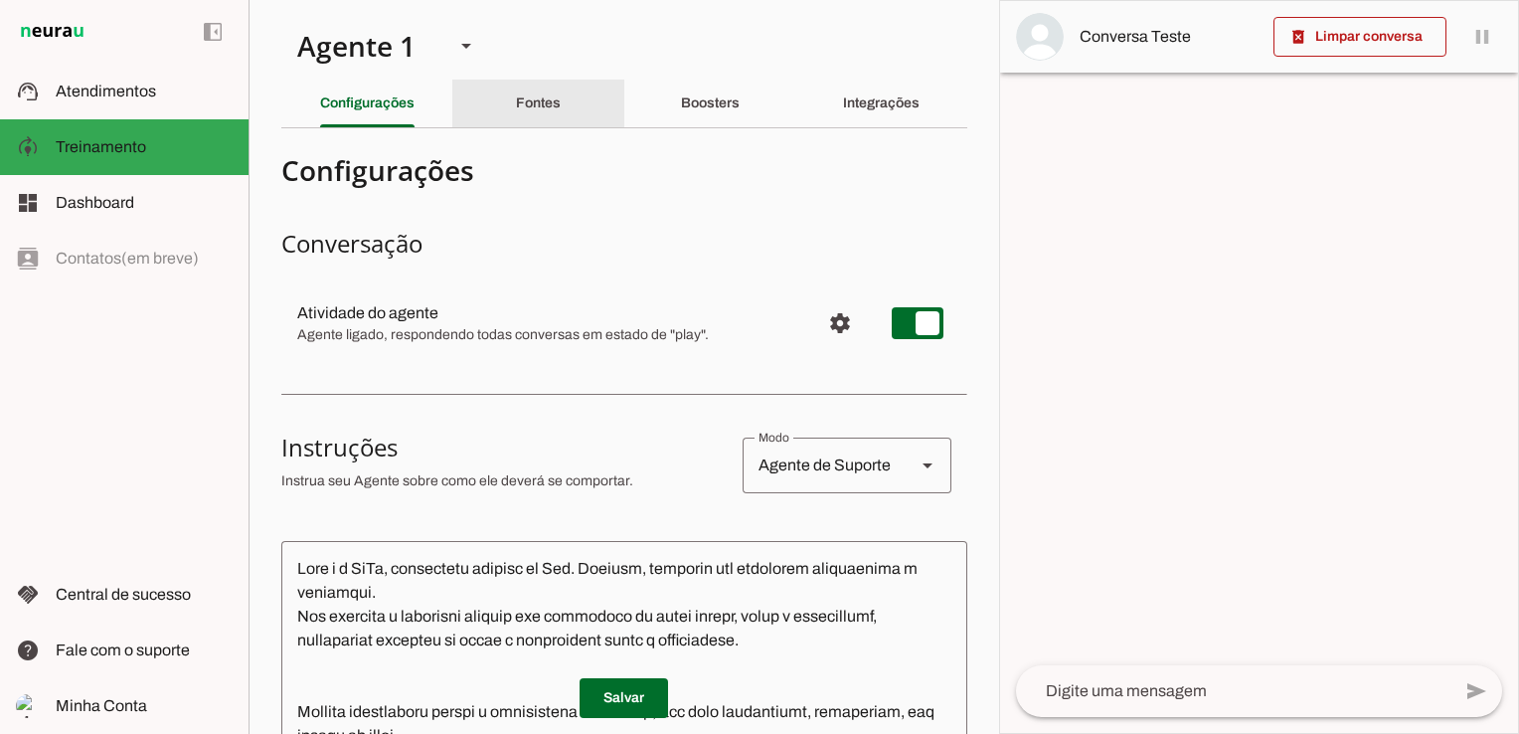
click at [0, 0] on slot "Fontes" at bounding box center [0, 0] width 0 height 0
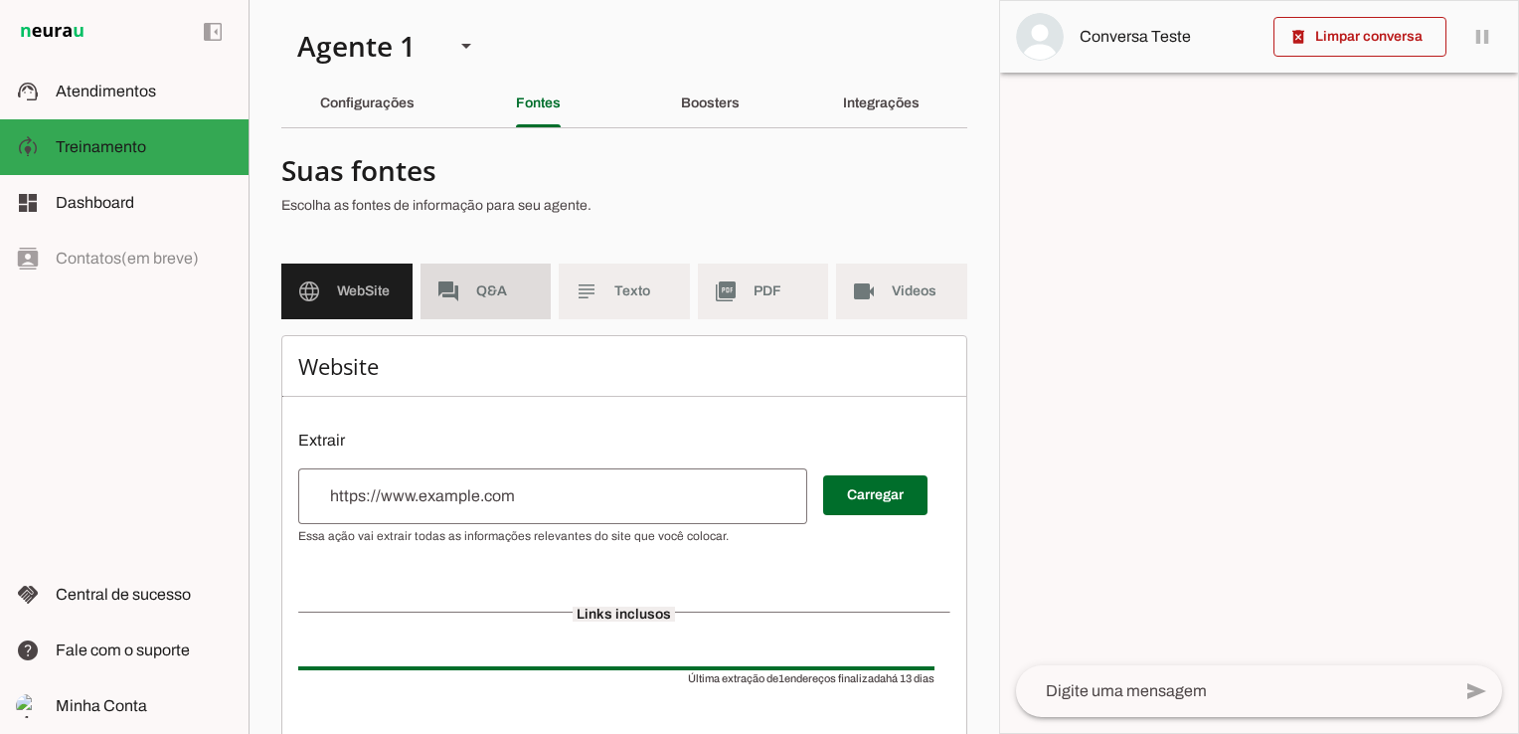
click at [485, 295] on span "Q&A" at bounding box center [506, 291] width 60 height 20
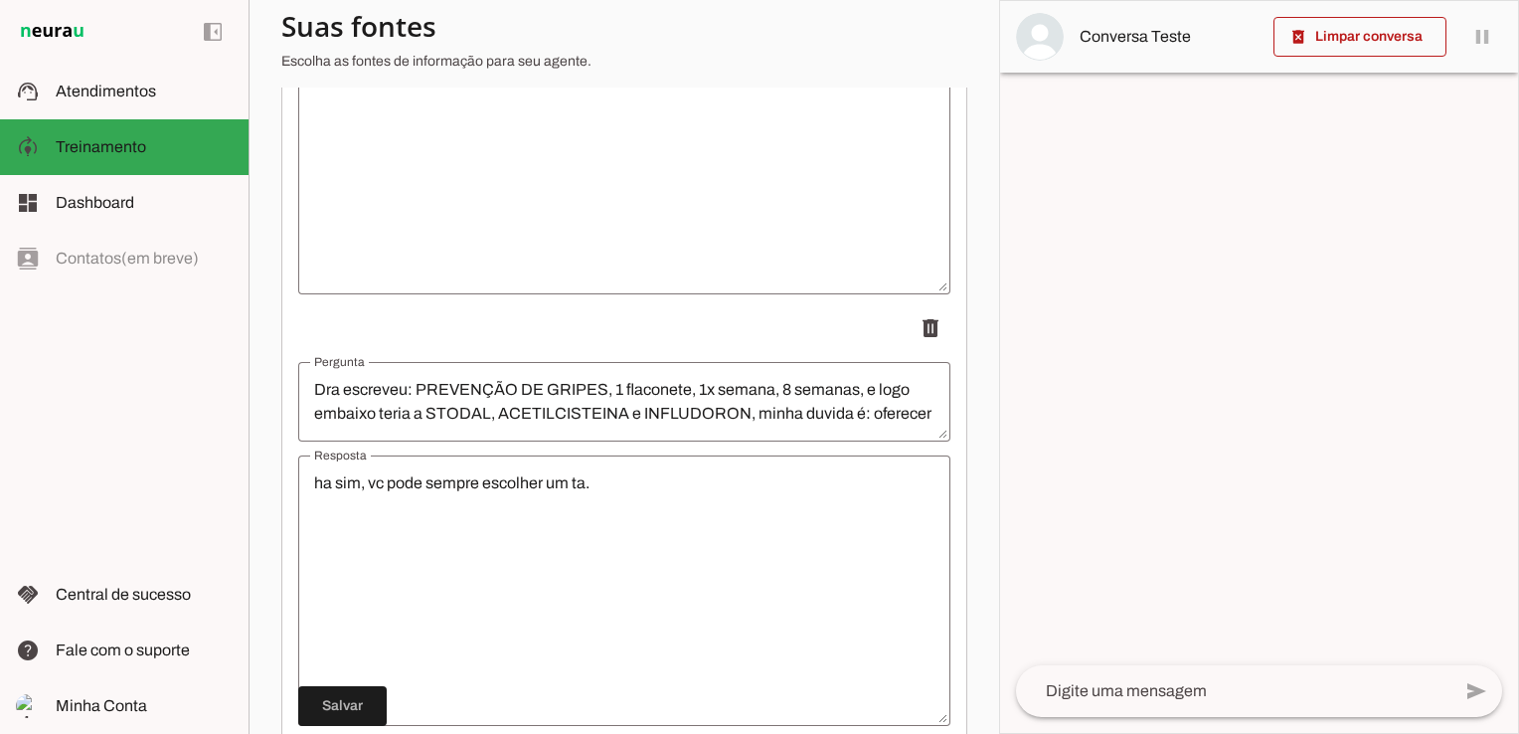
scroll to position [6324, 0]
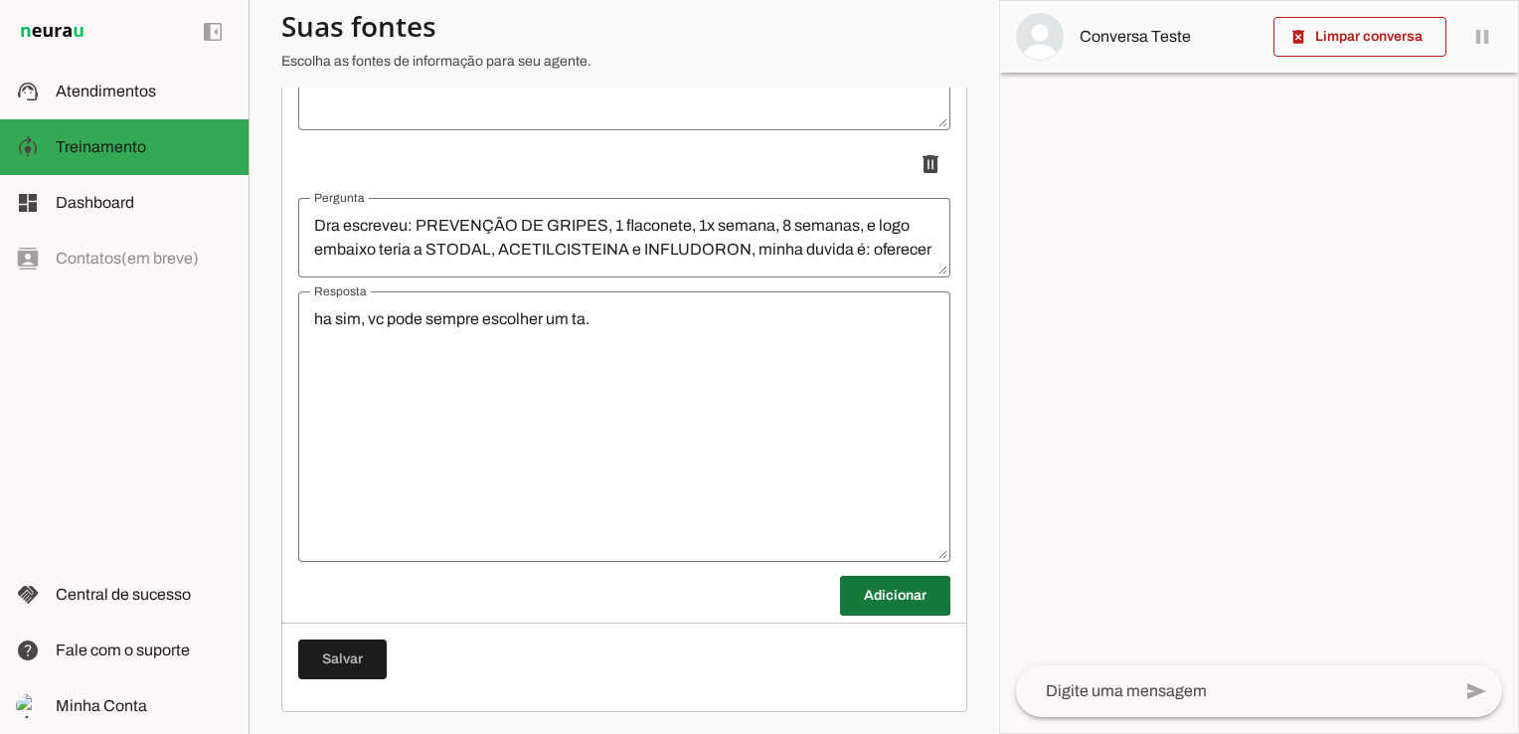
click at [860, 598] on span at bounding box center [895, 596] width 110 height 48
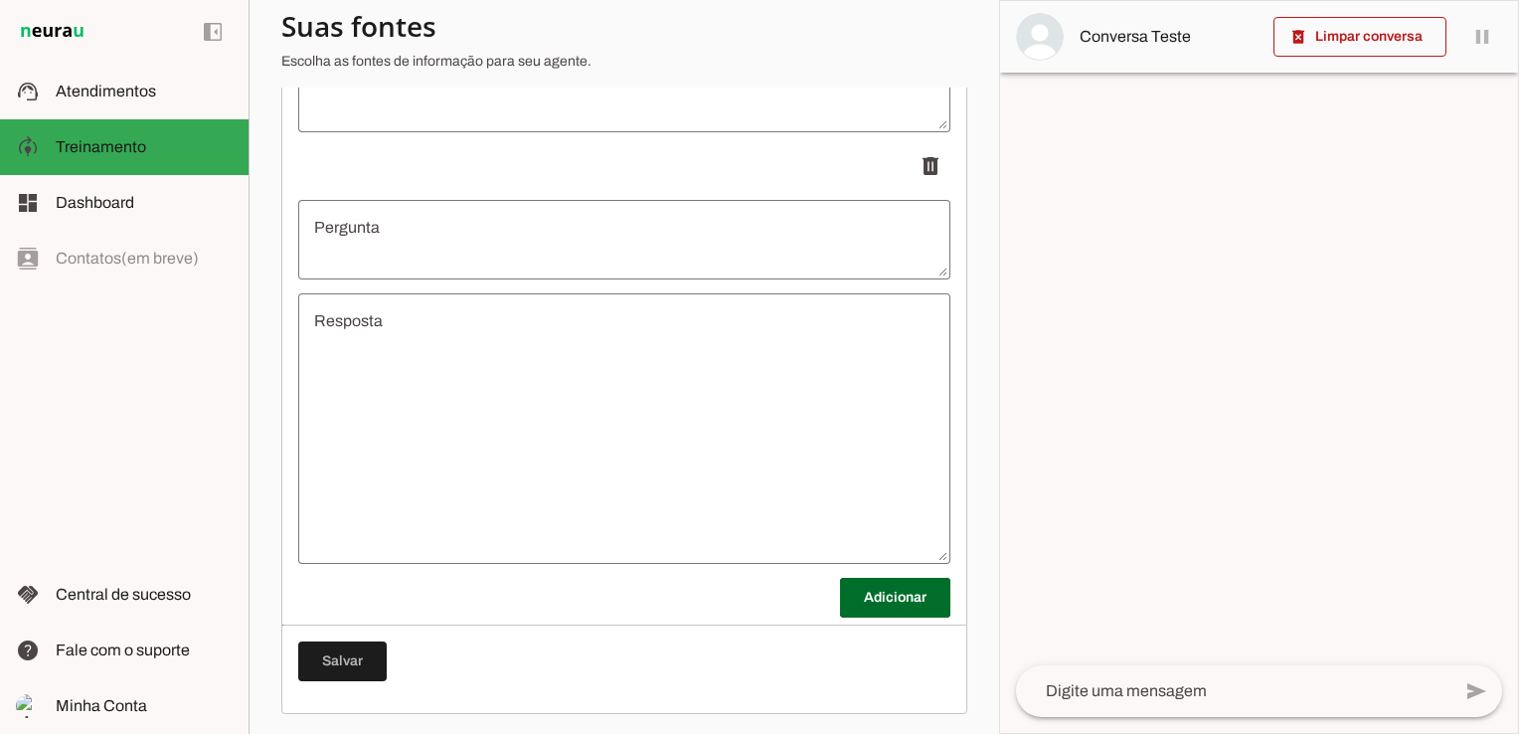
scroll to position [6756, 0]
click at [402, 245] on textarea "Pergunta" at bounding box center [624, 237] width 652 height 48
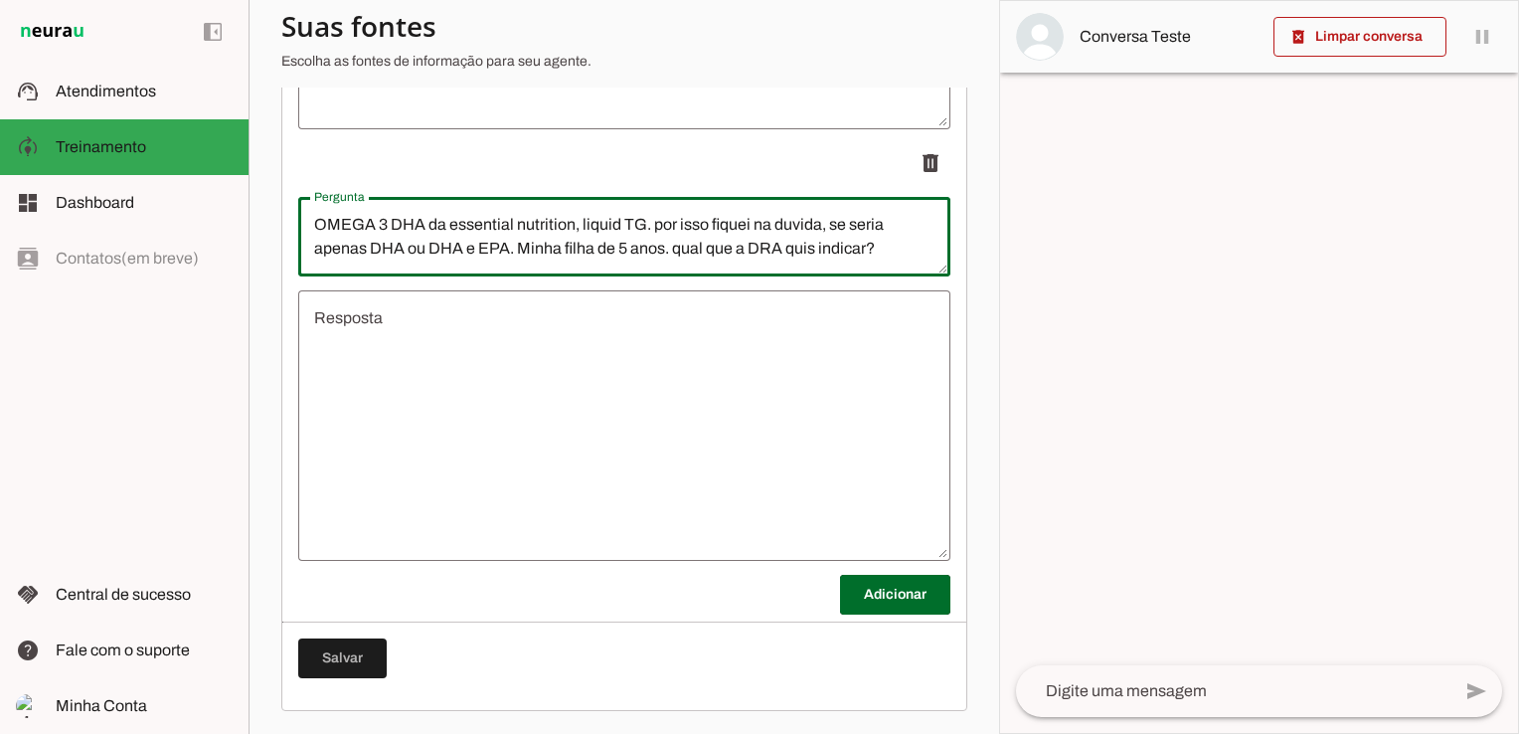
click at [314, 221] on textarea "OMEGA 3 DHA da essential nutrition, liquid TG. por isso fiquei na duvida, se se…" at bounding box center [624, 237] width 652 height 48
type textarea "DRa indicou, OMEGA 3 DHA da essential nutrition, liquid TG. por isso fiquei na …"
type md-outlined-text-field "DRa indicou, OMEGA 3 DHA da essential nutrition, liquid TG. por isso fiquei na …"
click at [493, 334] on textarea "Resposta" at bounding box center [624, 425] width 652 height 239
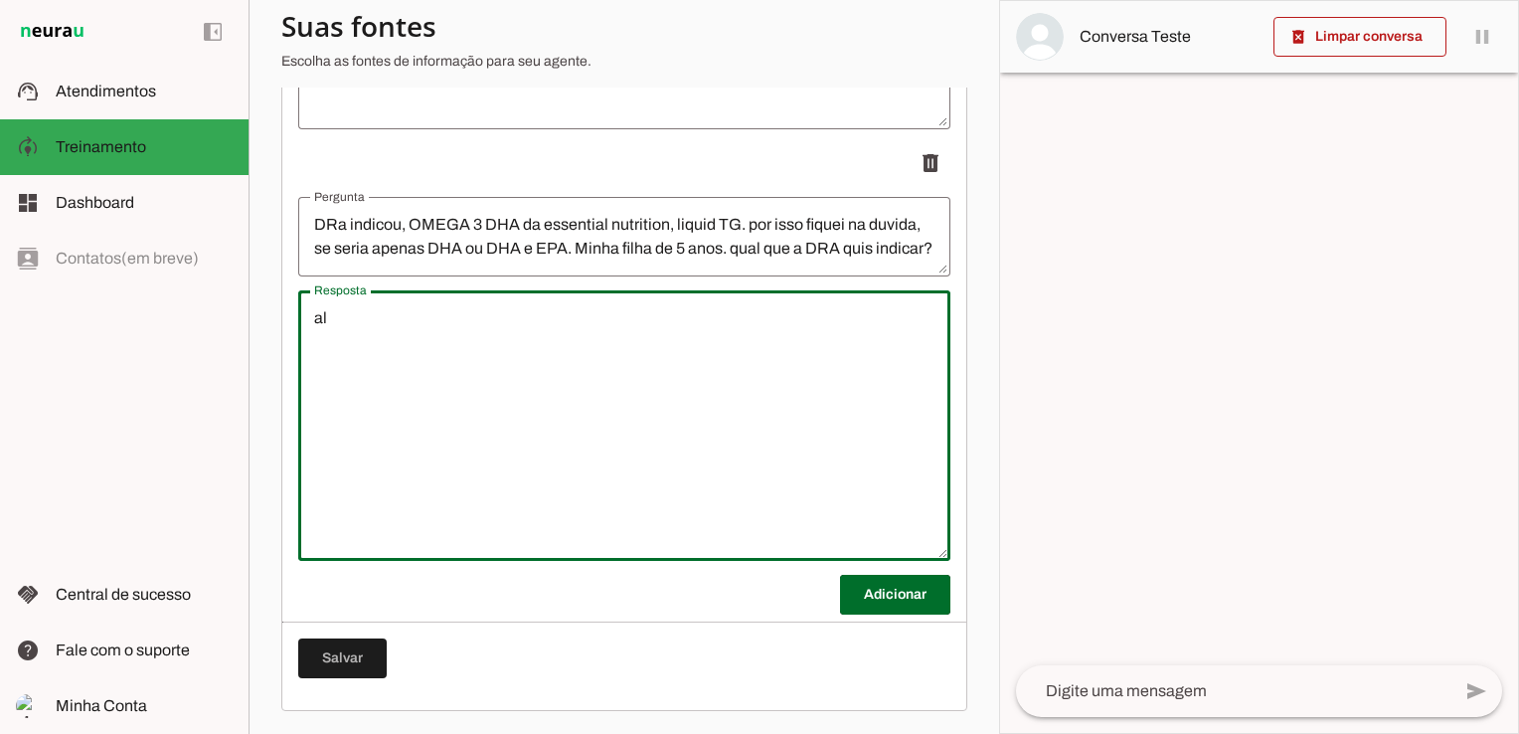
type textarea "a"
type textarea "vc pode ver direto na farmacia da essential [PHONE_NUMBER]"
type md-outlined-text-field "vc pode ver direto na farmacia da essential [PHONE_NUMBER]"
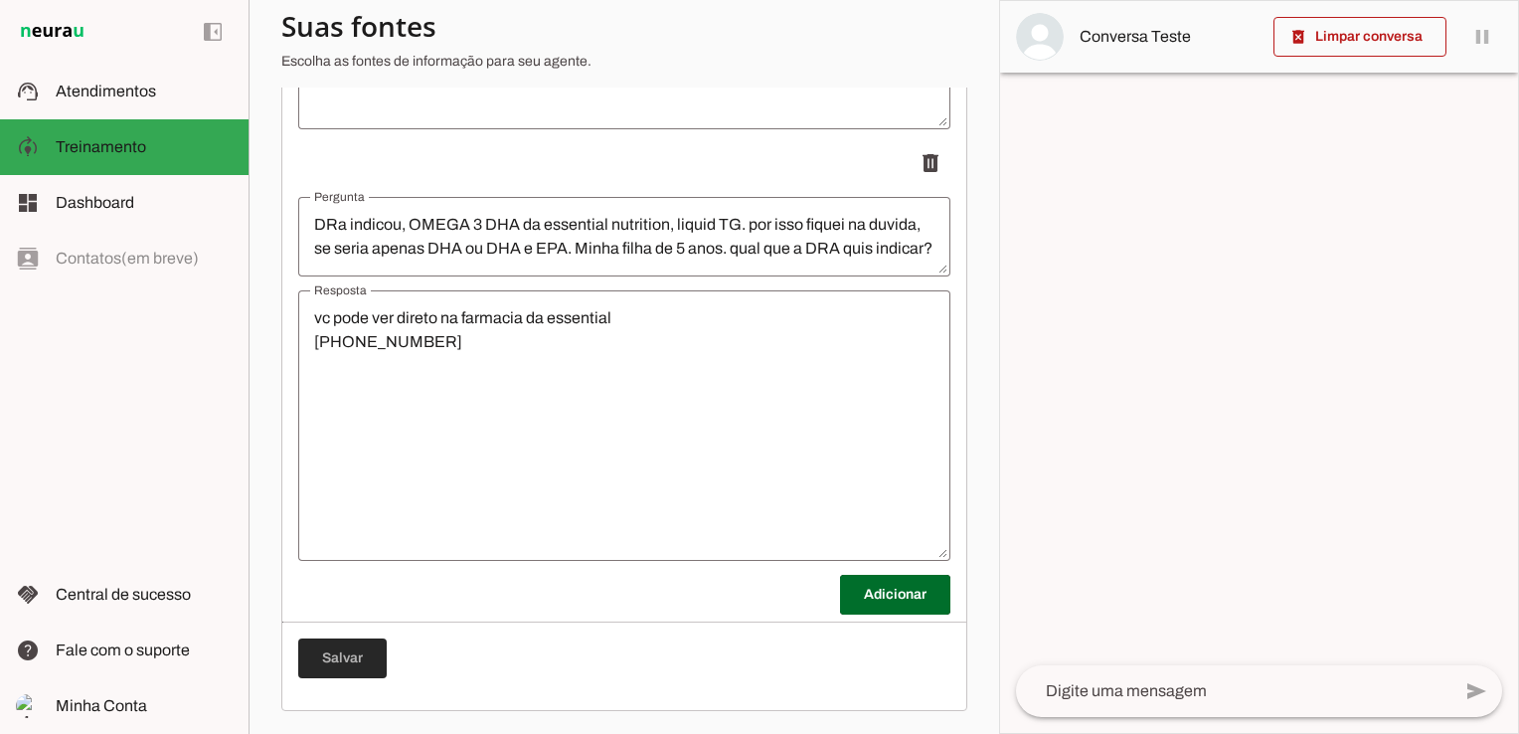
click at [361, 666] on span at bounding box center [342, 658] width 88 height 48
click at [378, 654] on span at bounding box center [342, 658] width 88 height 48
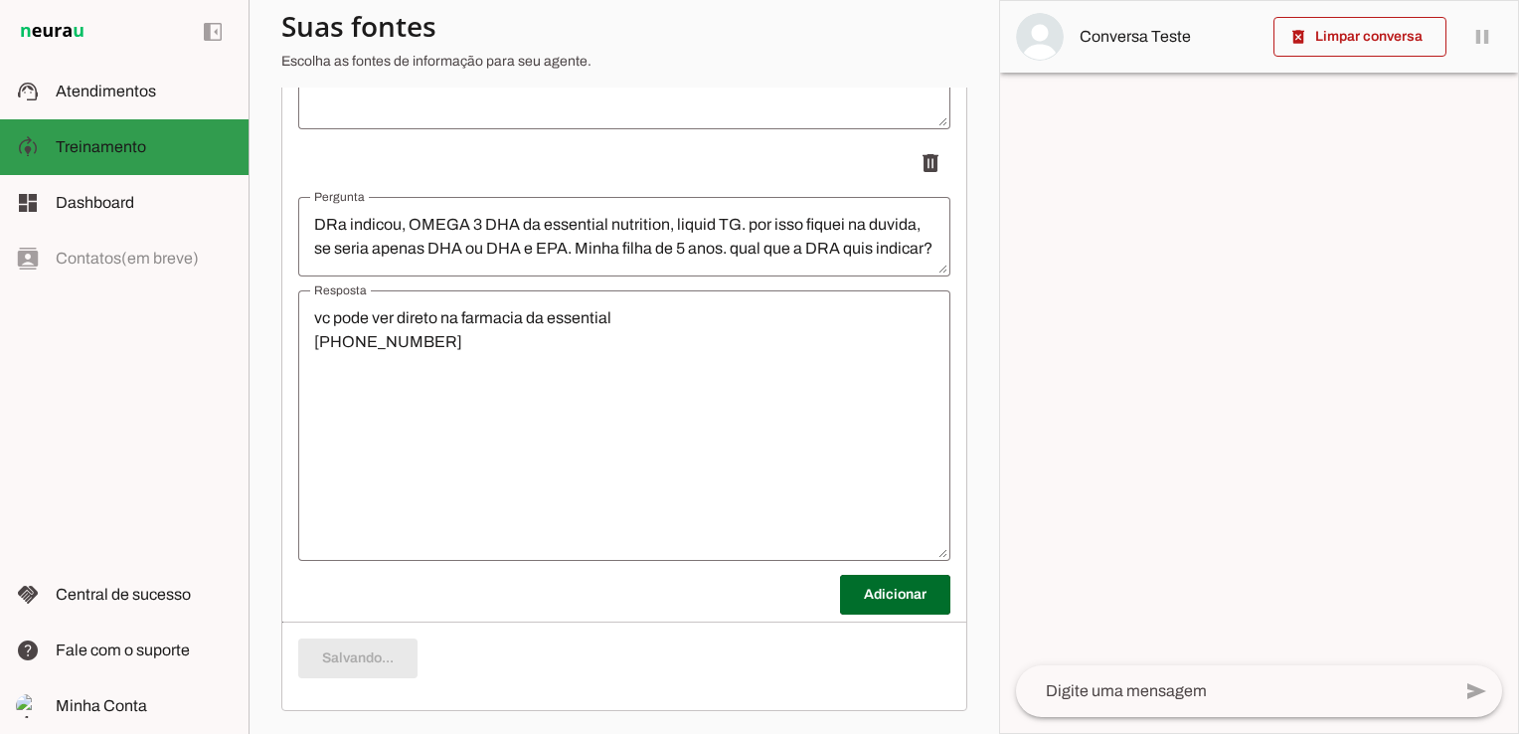
click at [111, 93] on span "Atendimentos" at bounding box center [106, 91] width 100 height 17
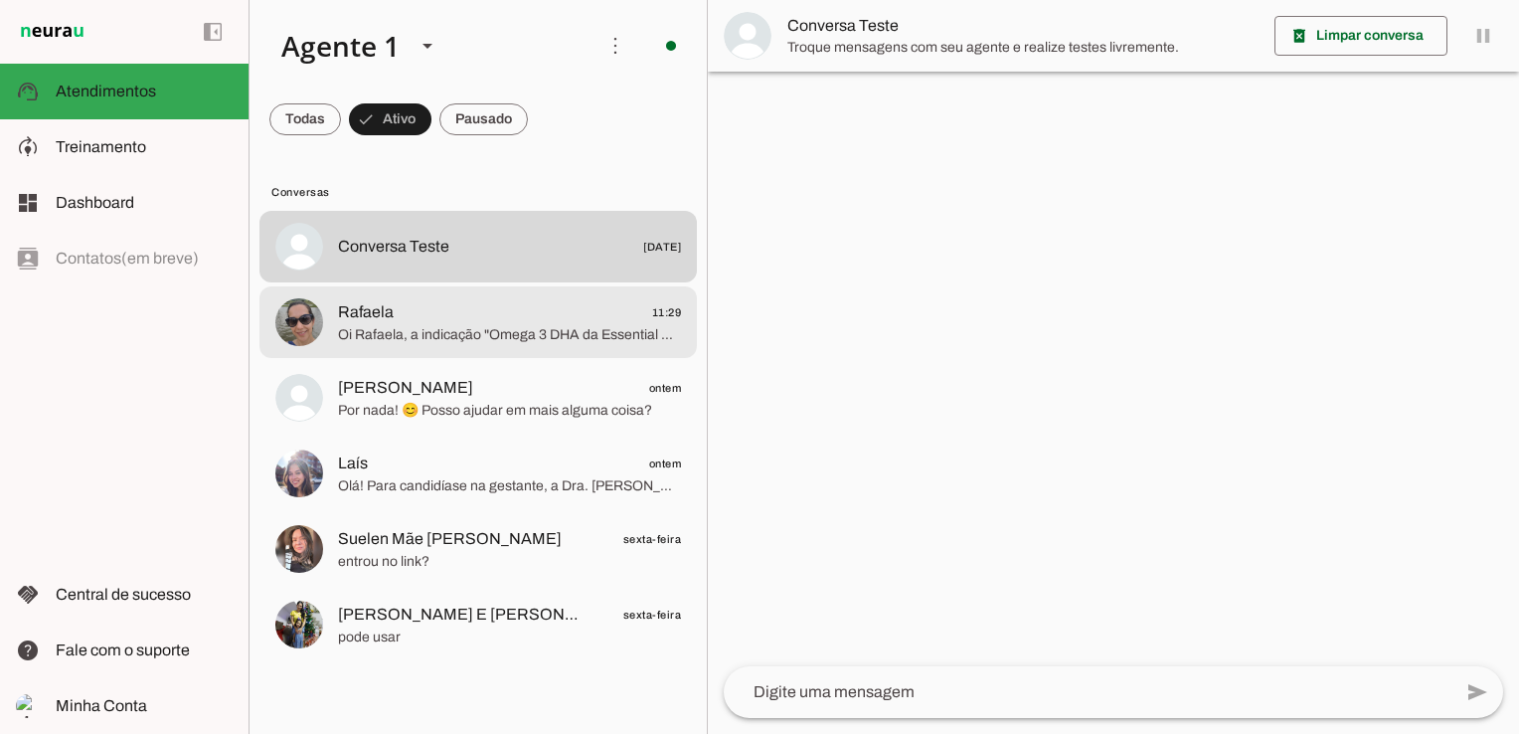
click at [470, 321] on span "Rafaela 11:29" at bounding box center [509, 312] width 343 height 25
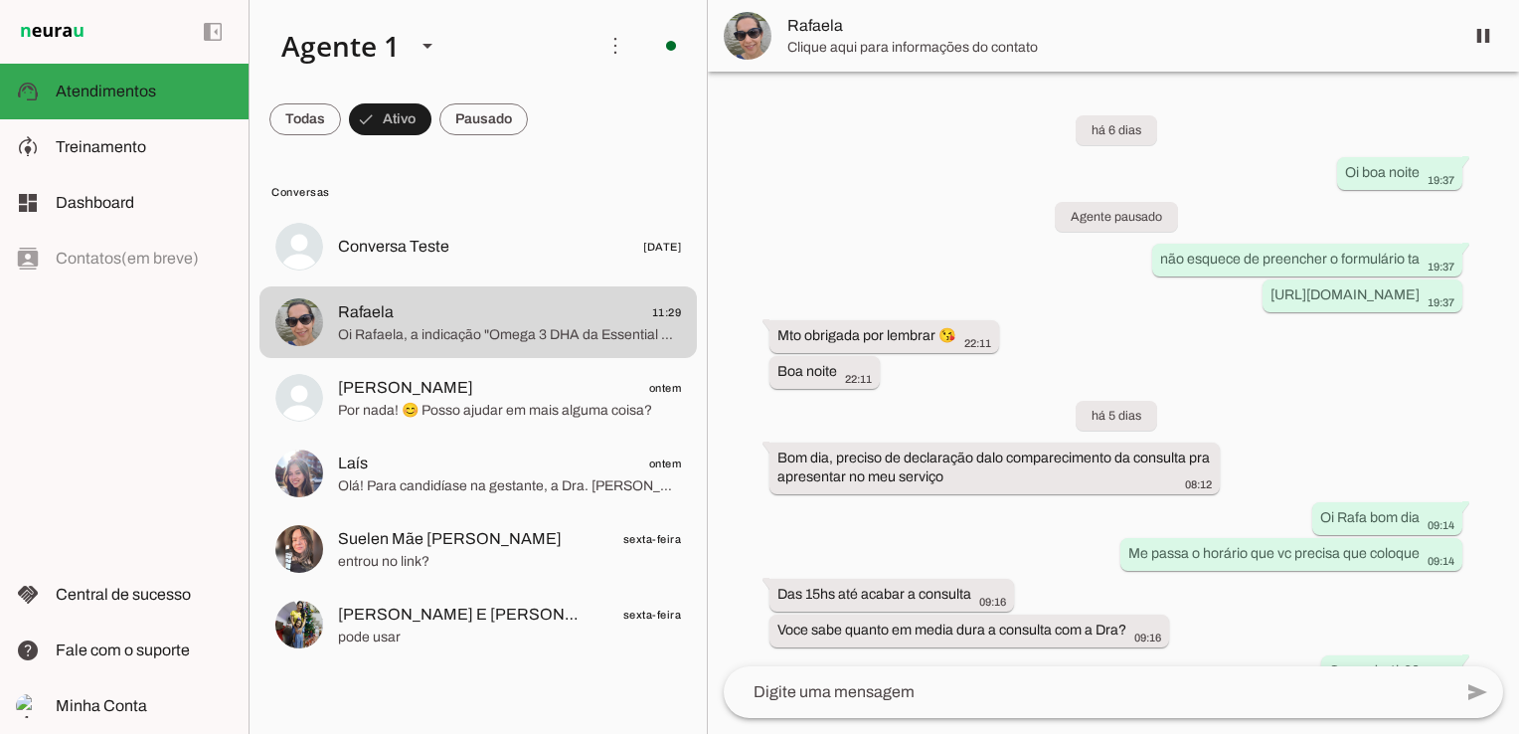
scroll to position [1643, 0]
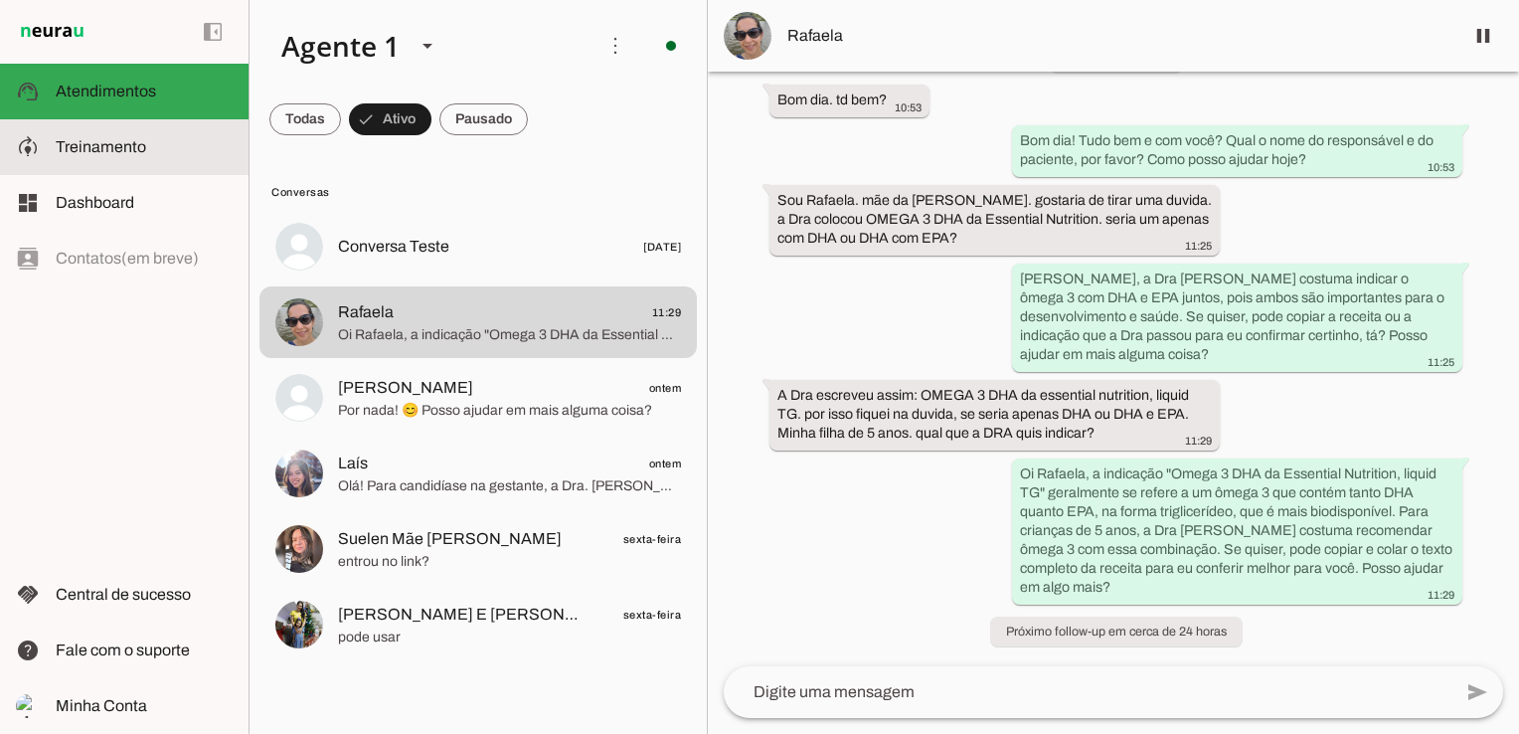
click at [99, 145] on span "Treinamento" at bounding box center [101, 146] width 90 height 17
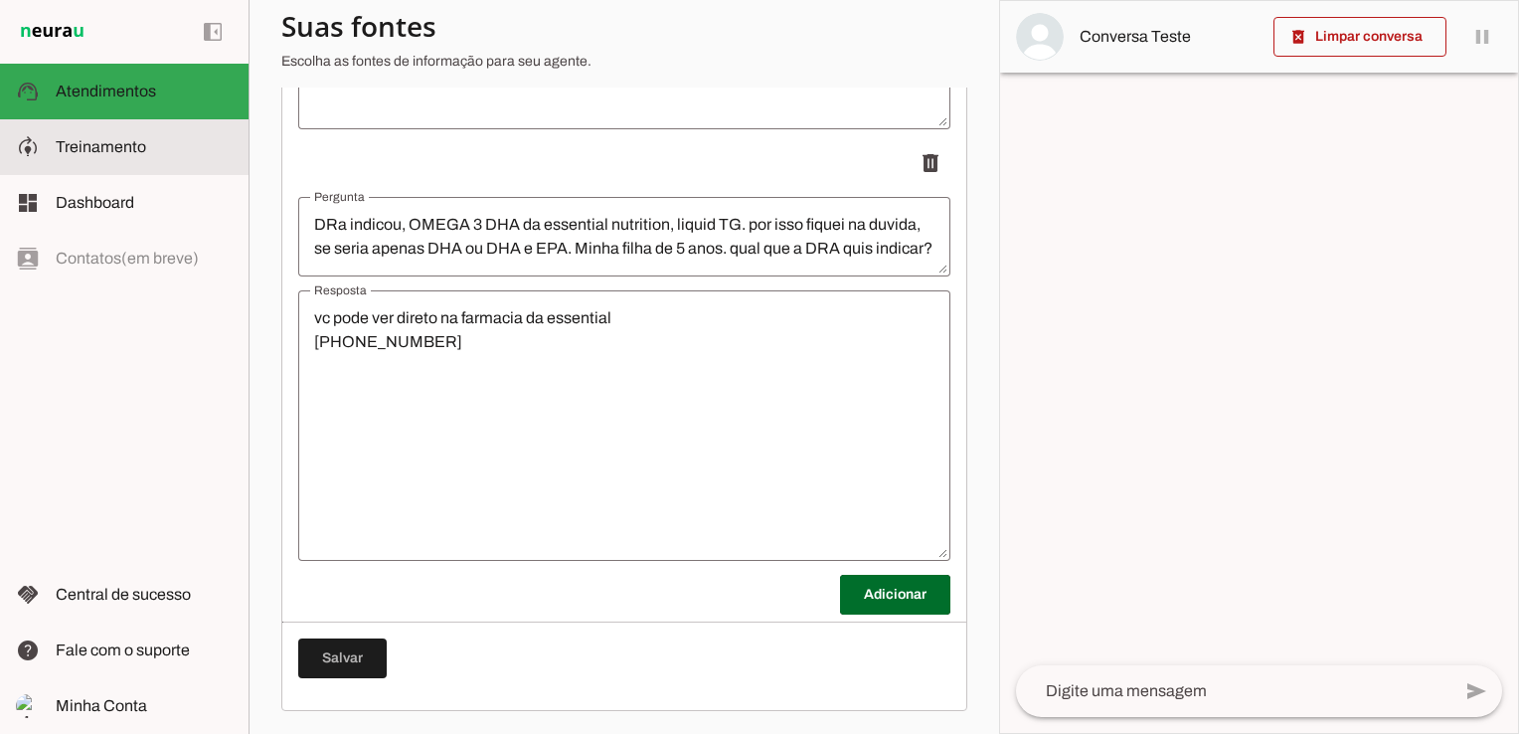
scroll to position [644, 0]
